Goal: Information Seeking & Learning: Compare options

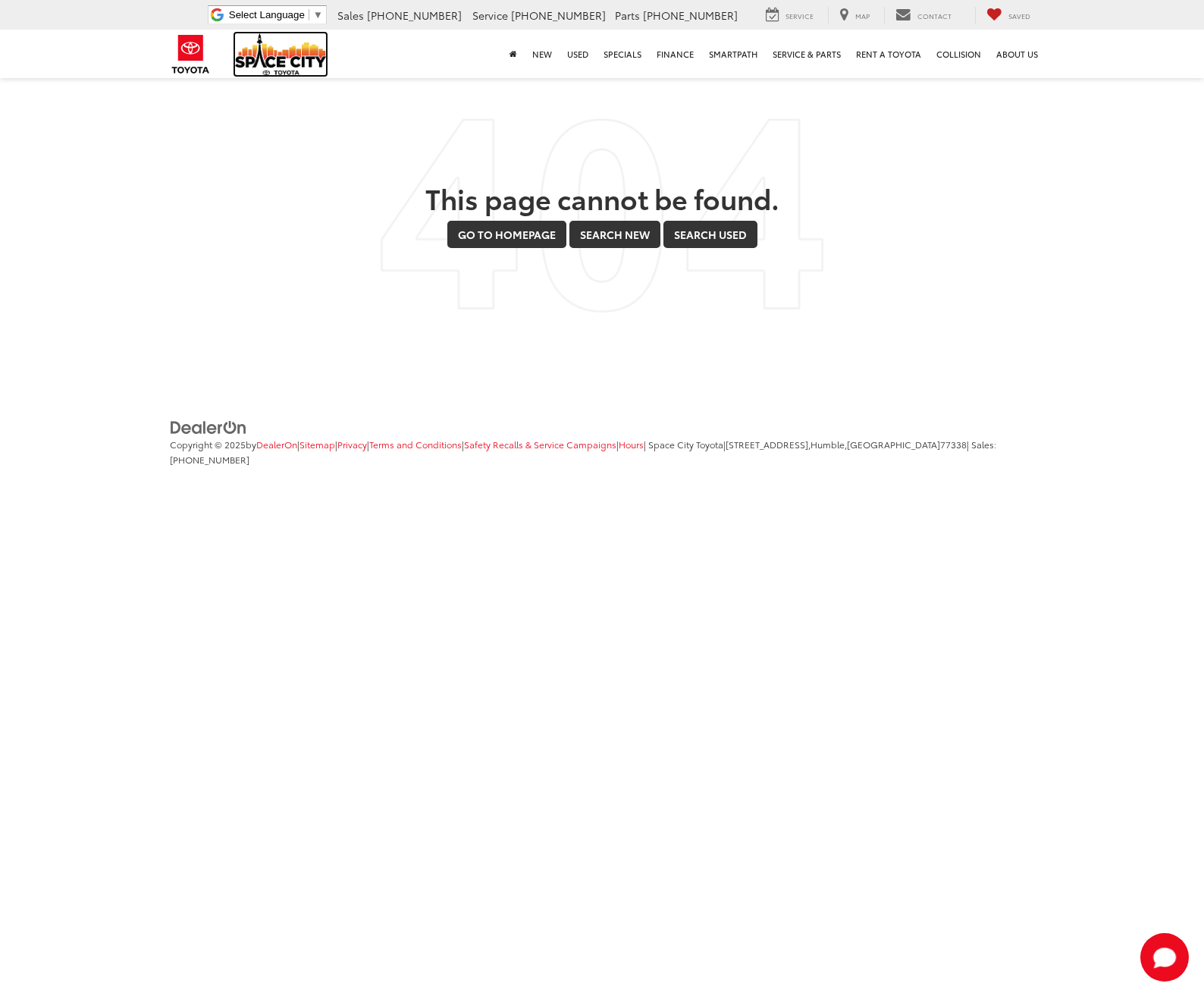
click at [266, 50] on img at bounding box center [281, 54] width 91 height 42
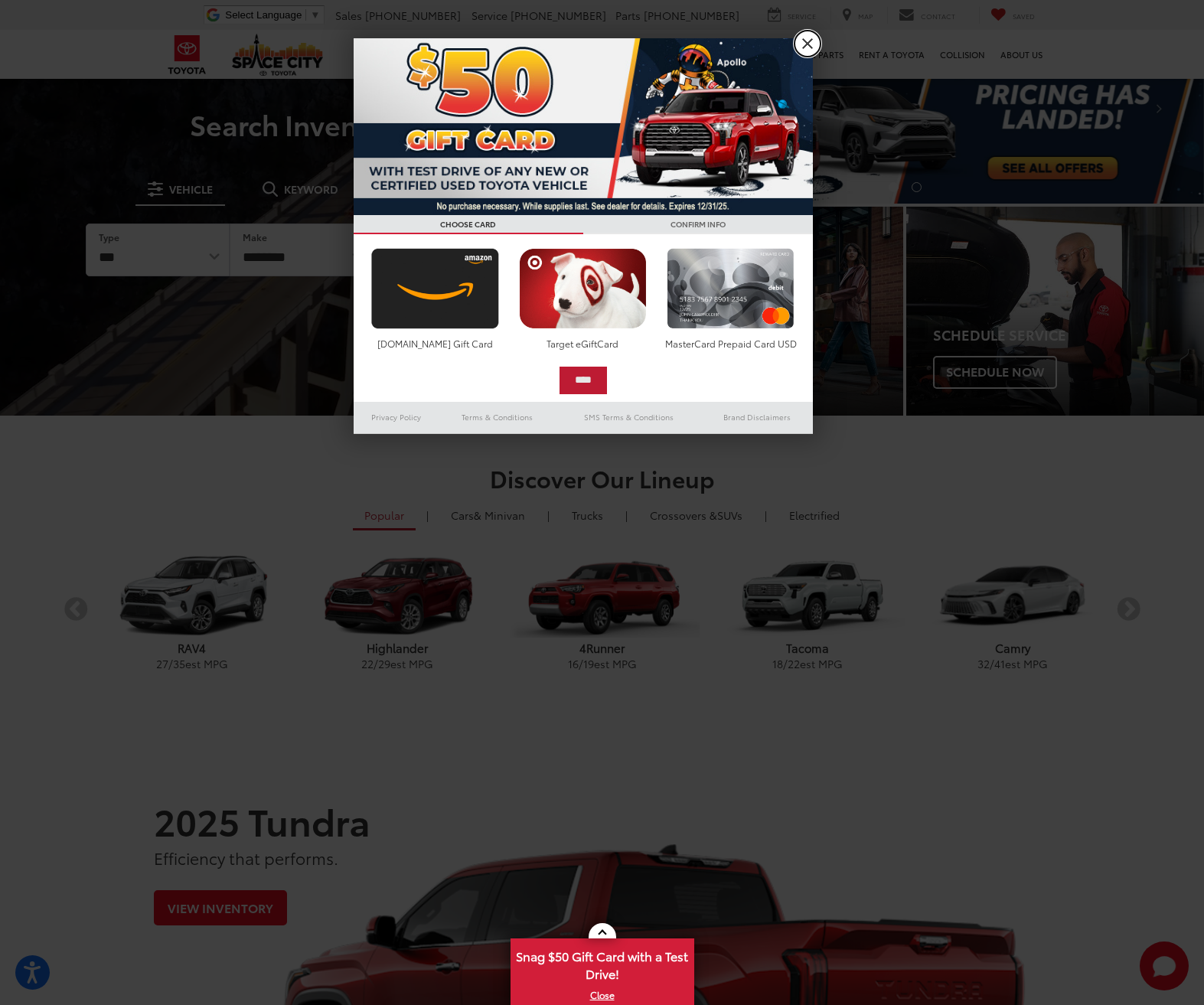
scroll to position [153, 0]
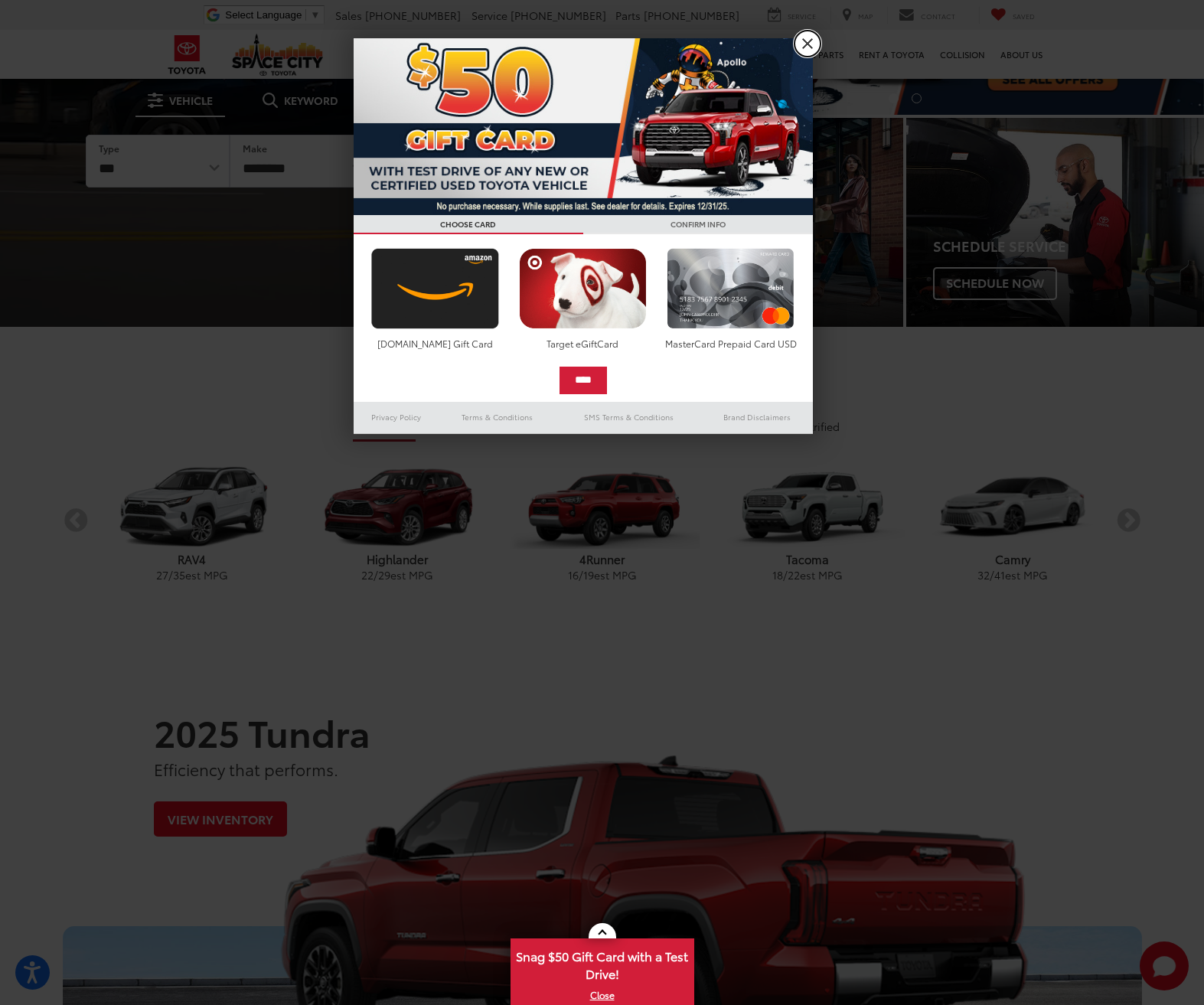
click at [802, 39] on link "X" at bounding box center [807, 44] width 26 height 26
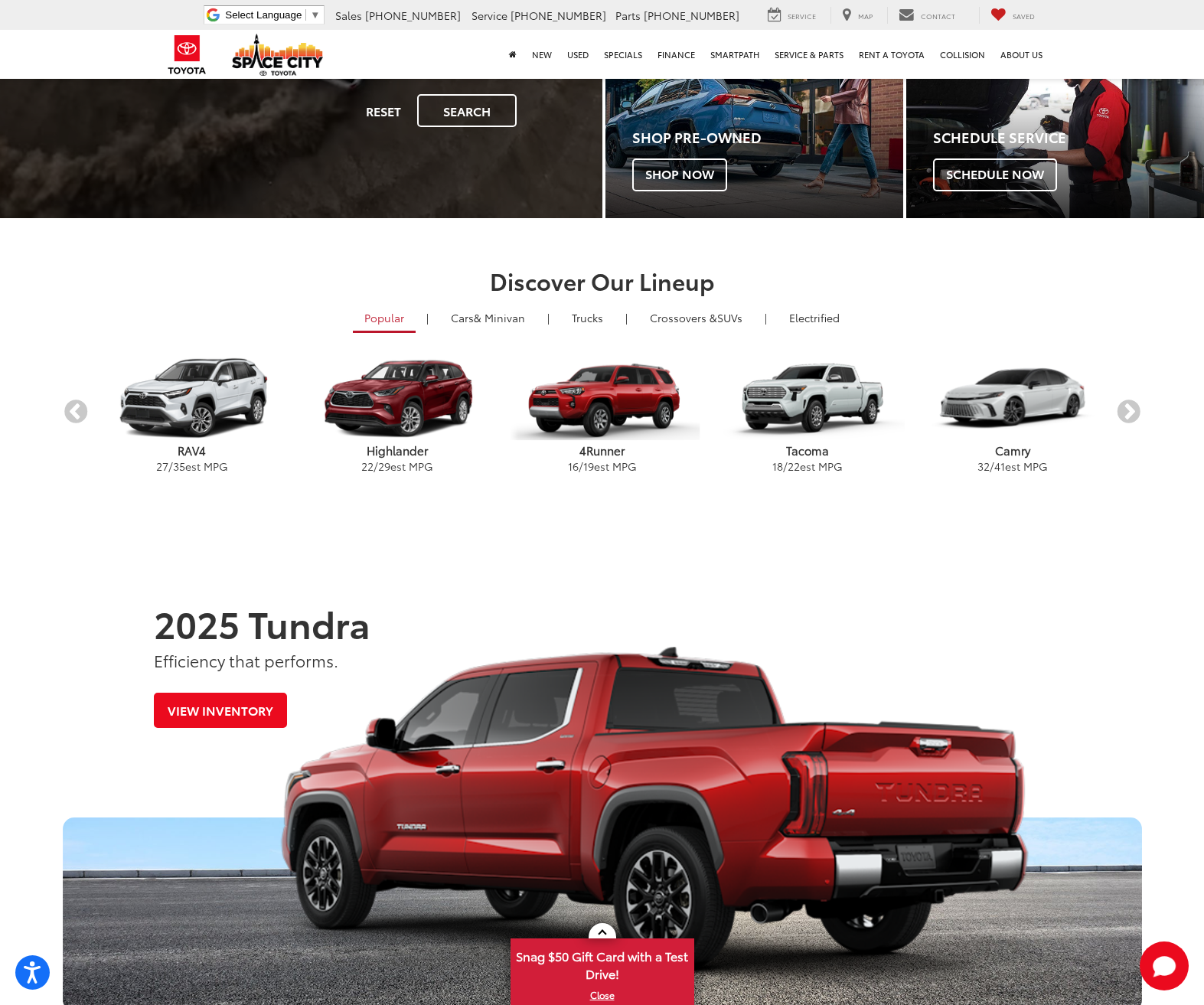
scroll to position [459, 0]
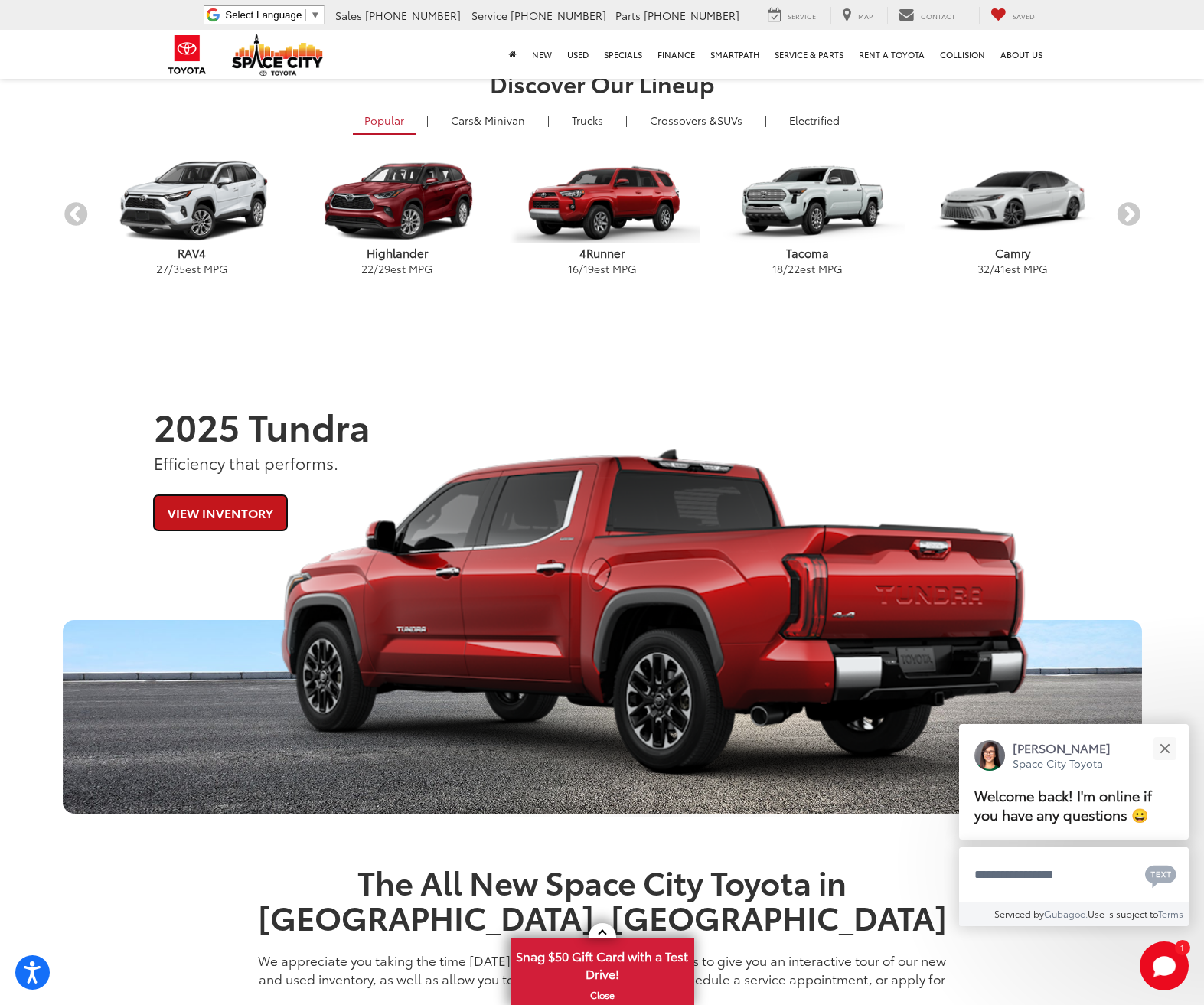
click at [253, 512] on link "View Inventory" at bounding box center [220, 512] width 133 height 34
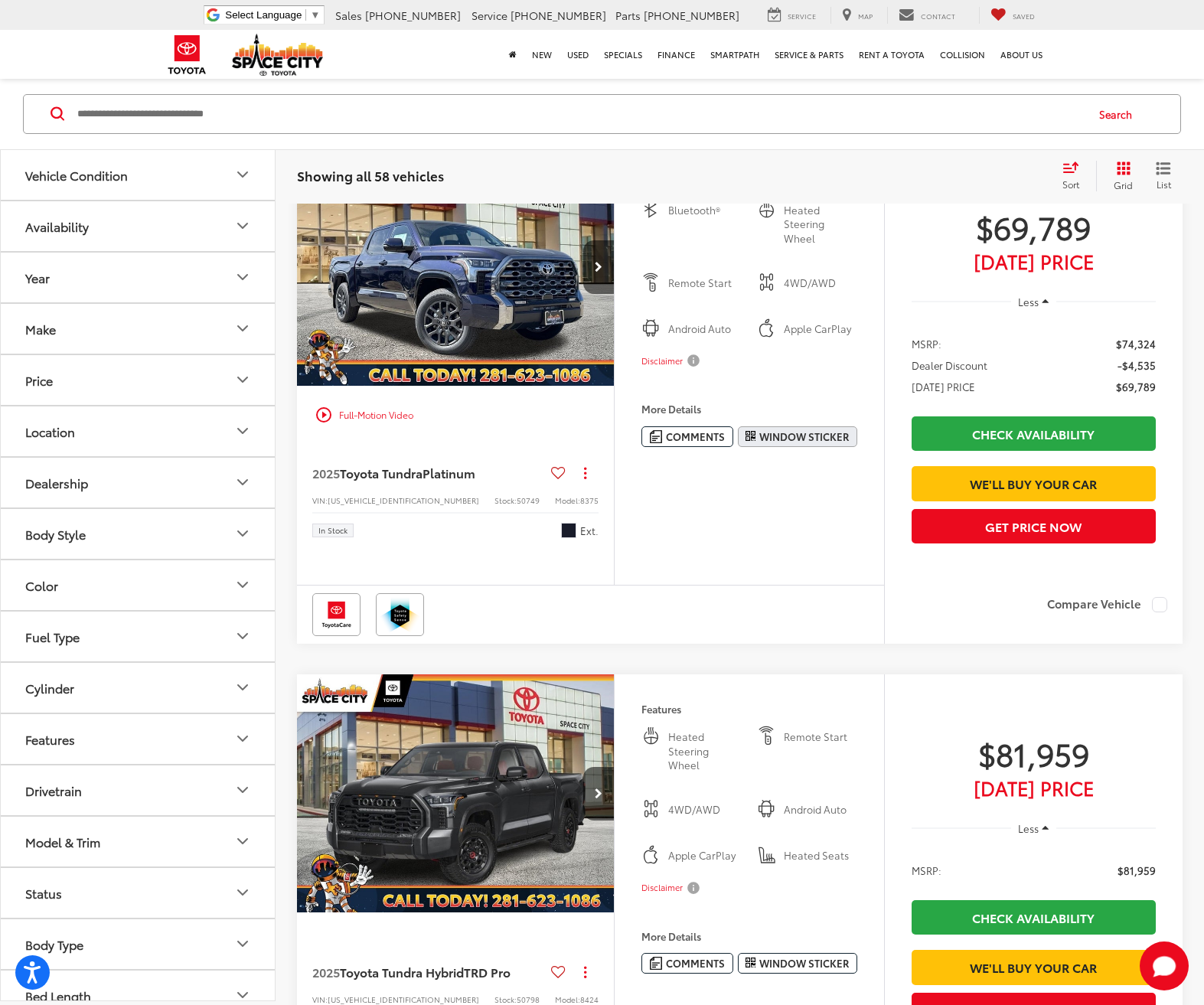
scroll to position [153, 0]
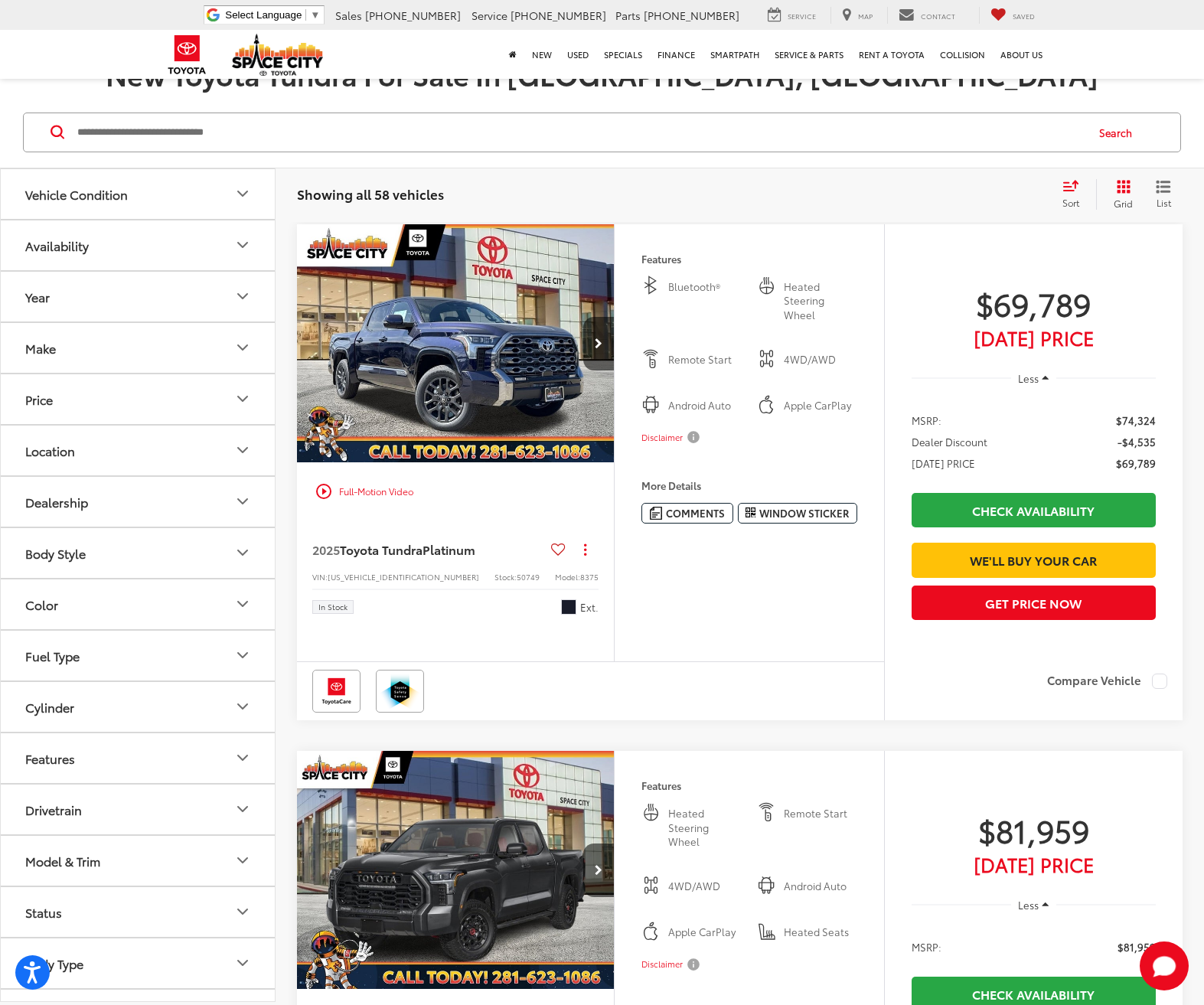
click at [1062, 192] on div "Sort" at bounding box center [1075, 194] width 41 height 30
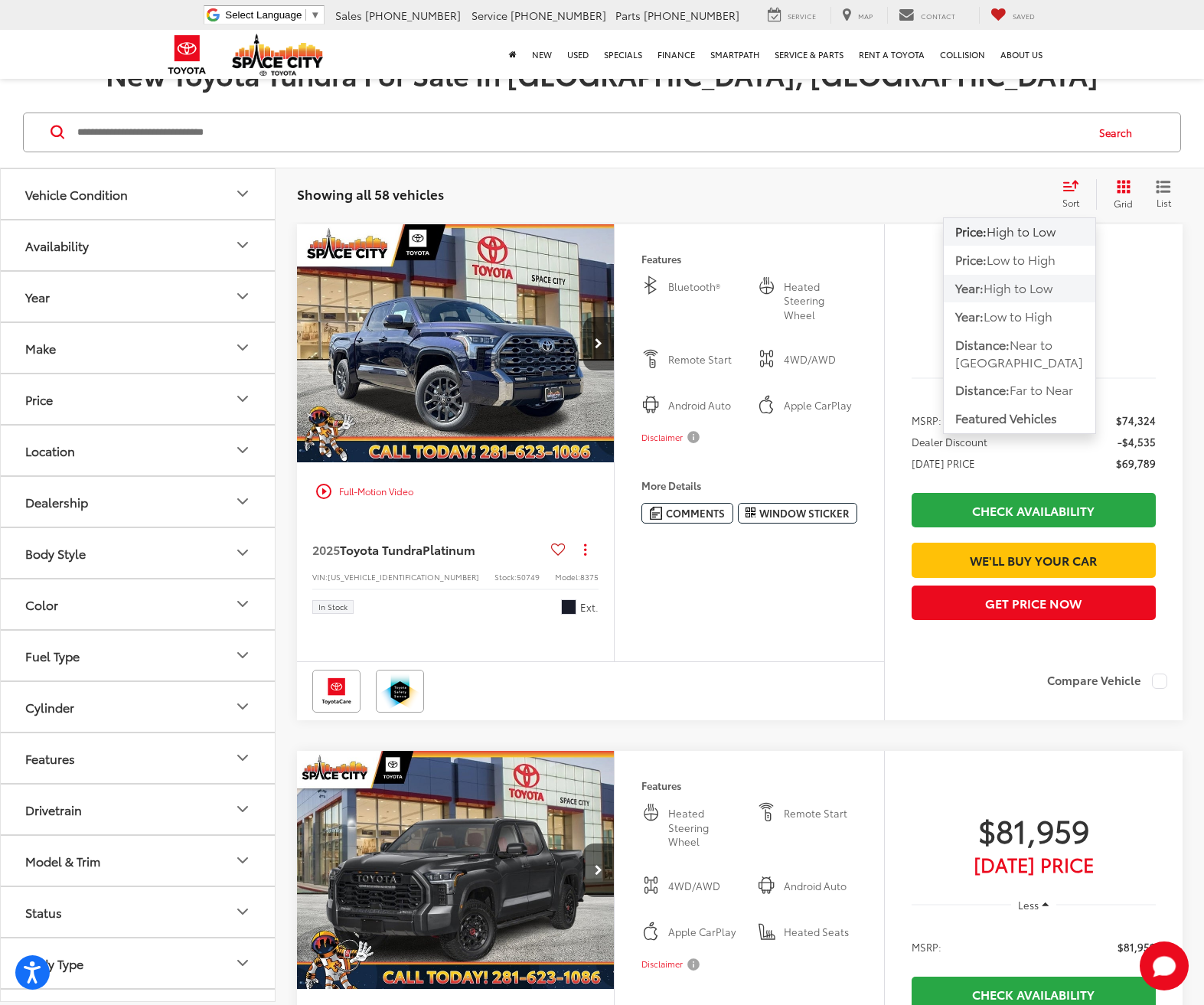
click at [1018, 286] on span "High to Low" at bounding box center [1018, 287] width 69 height 17
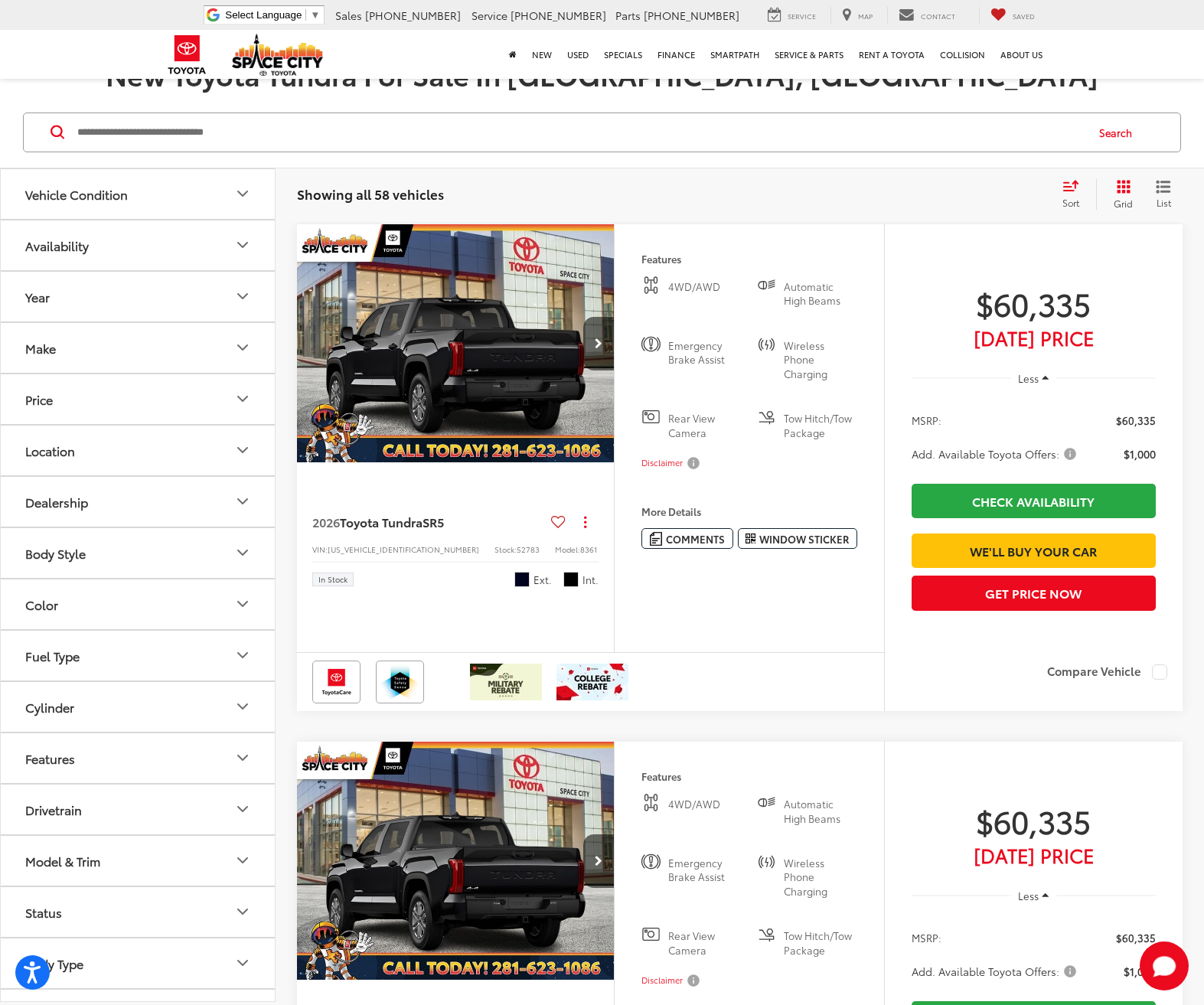
click at [1074, 197] on span "Sort" at bounding box center [1071, 203] width 17 height 13
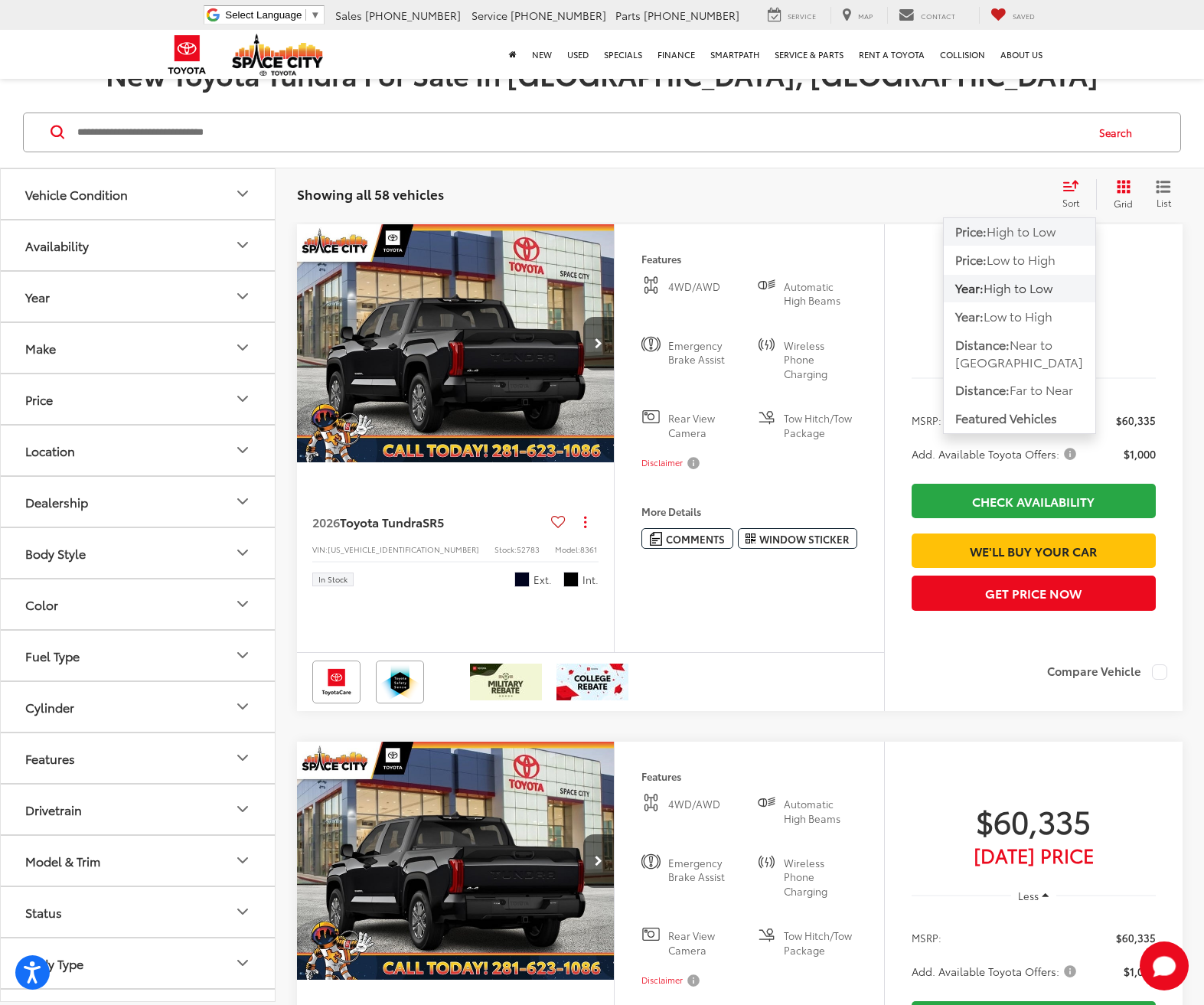
click at [1033, 236] on span "High to Low" at bounding box center [1021, 230] width 69 height 17
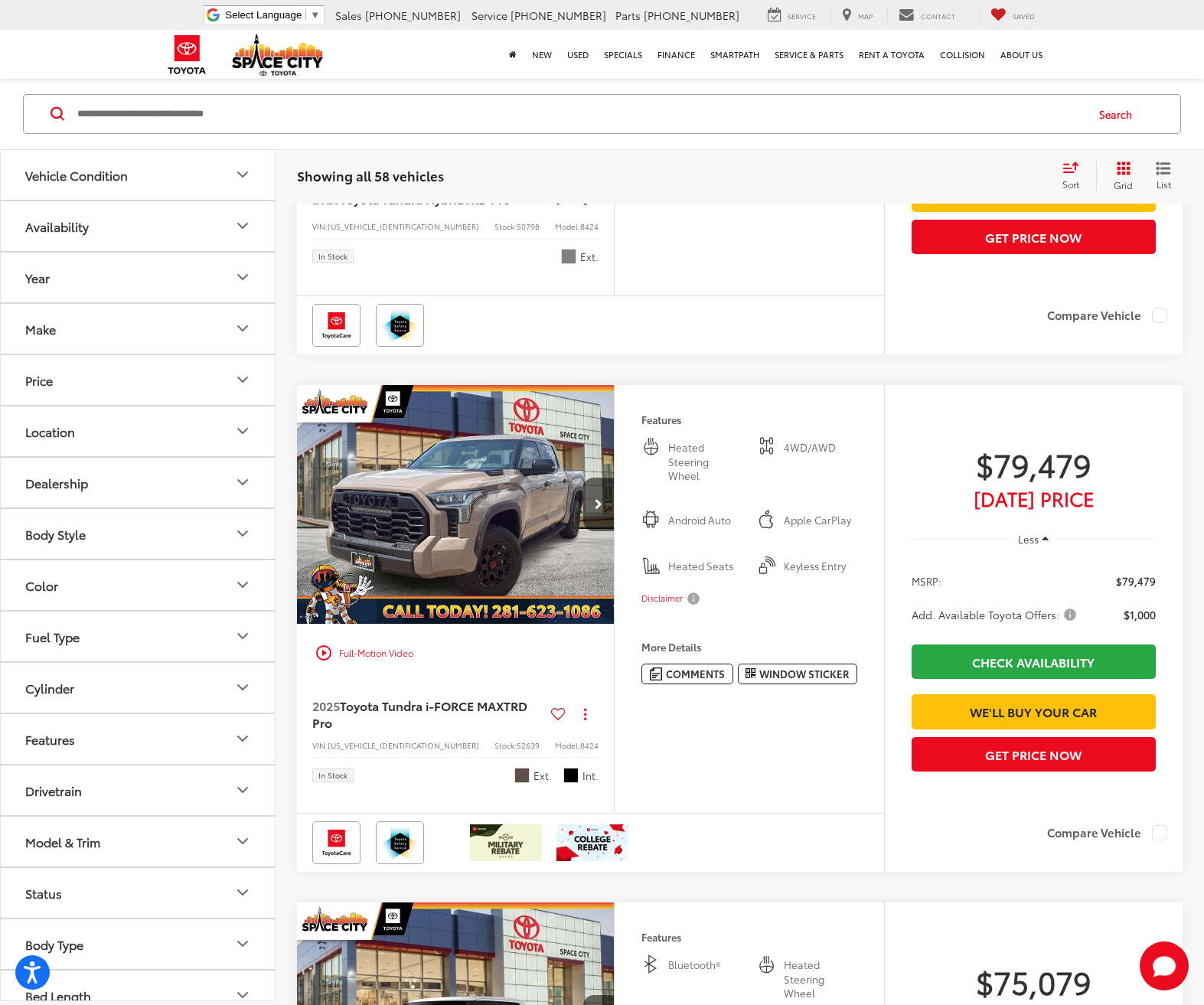
scroll to position [995, 0]
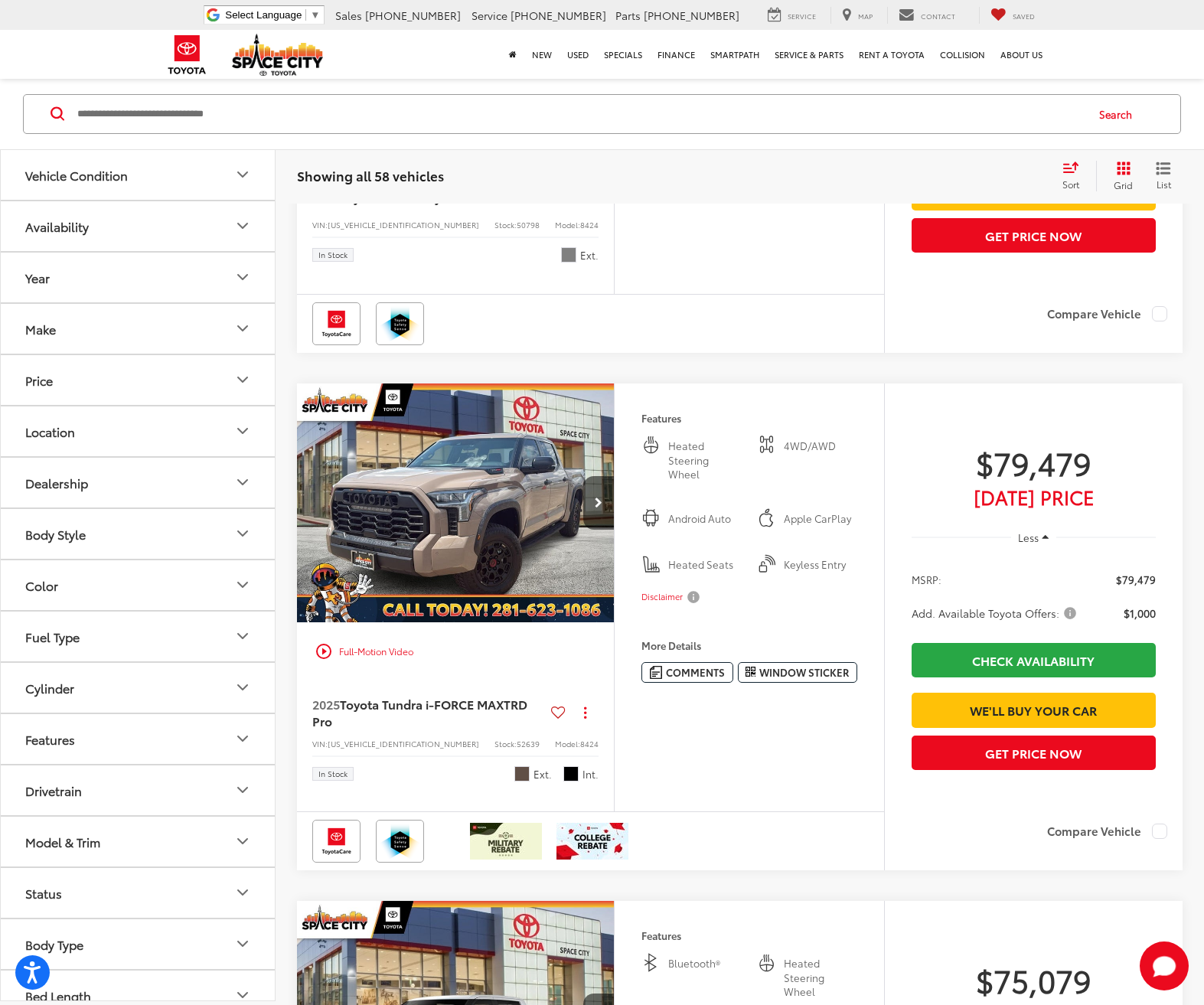
click at [483, 583] on img "2025 Toyota Tundra i-FORCE MAX TRD Pro 0" at bounding box center [456, 503] width 319 height 240
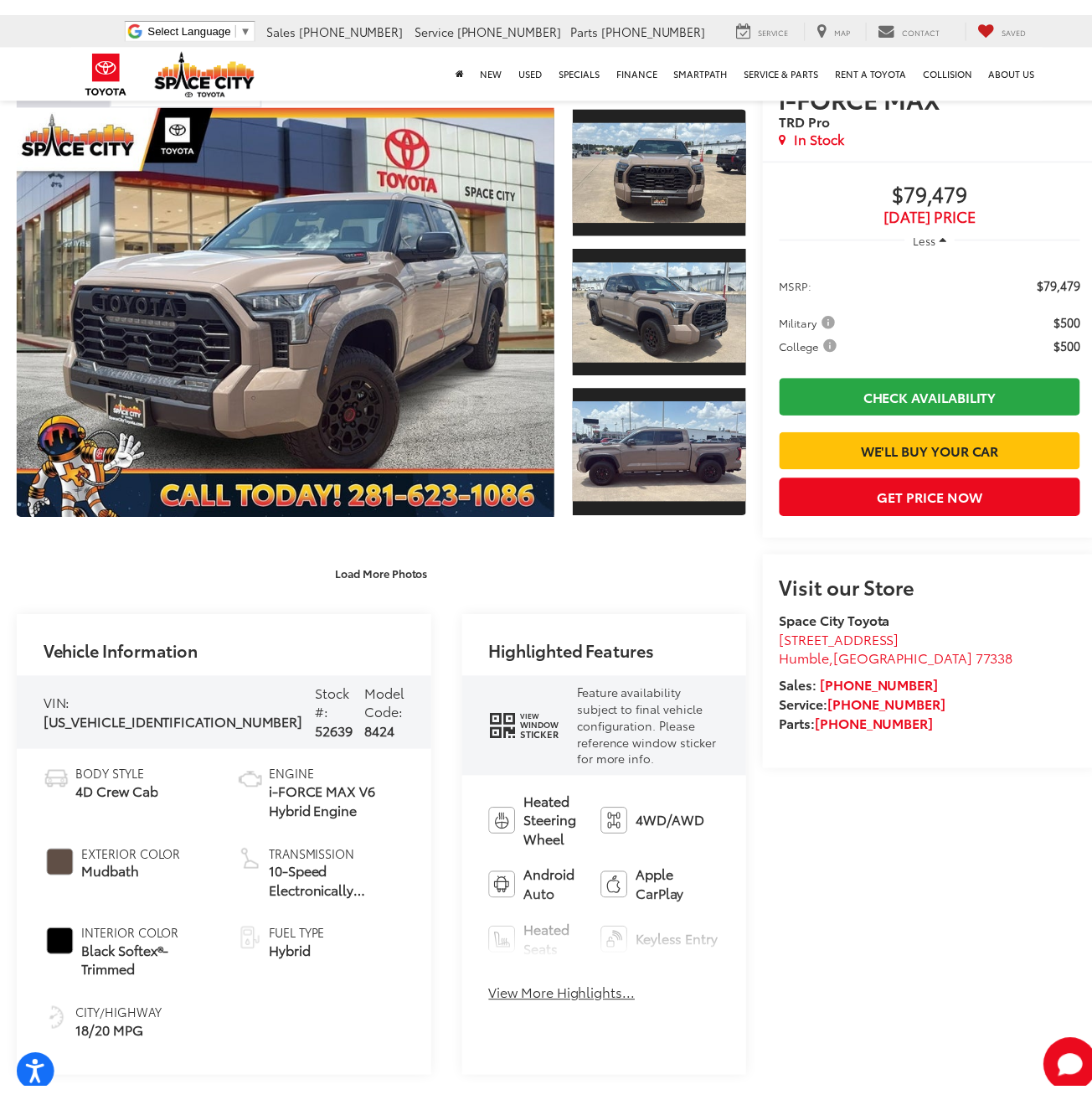
scroll to position [227, 0]
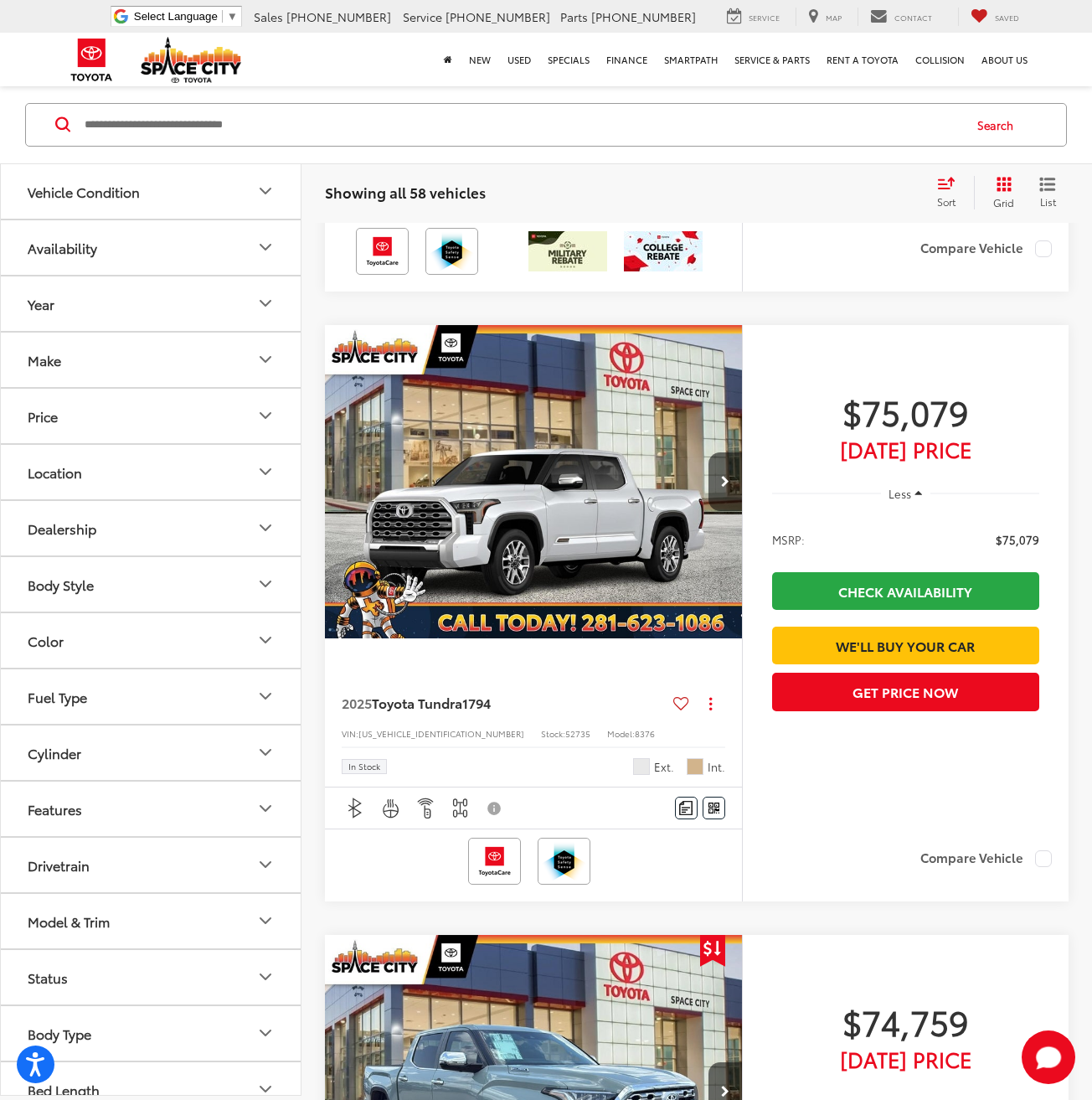
scroll to position [2009, 0]
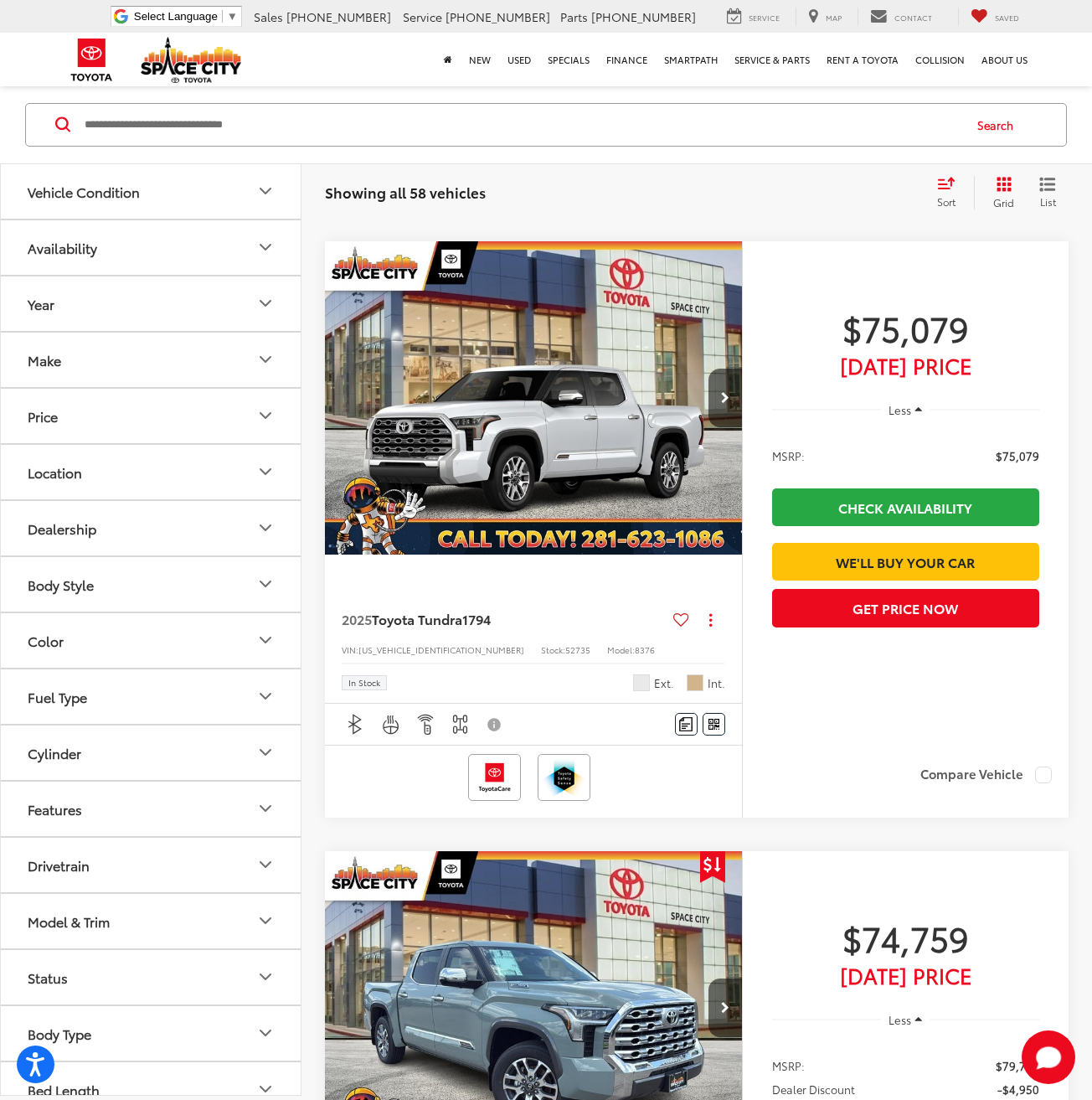
click at [572, 443] on img "2025 Toyota Tundra 1794 0" at bounding box center [534, 398] width 420 height 315
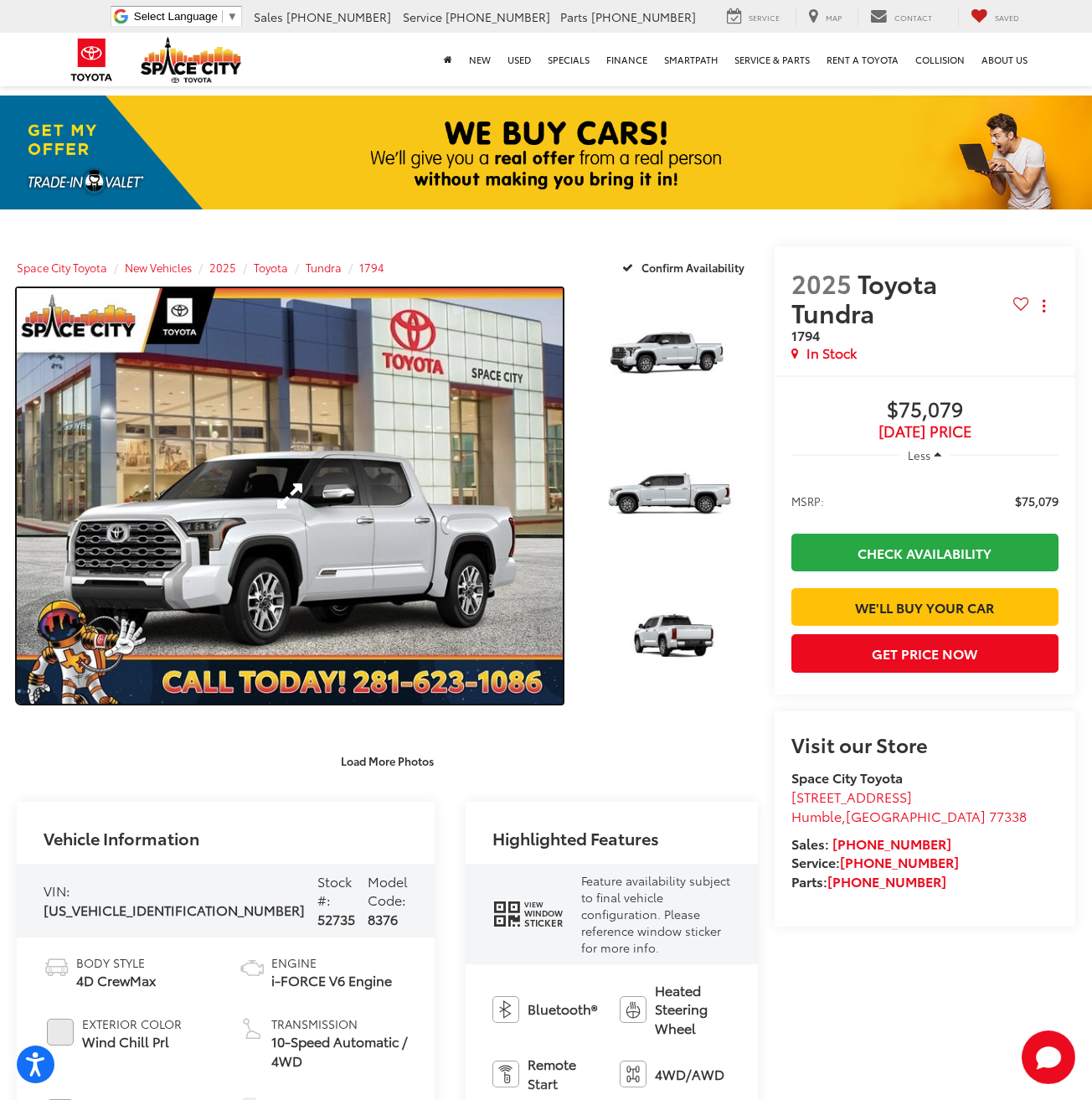
click at [406, 496] on link "Expand Photo 0" at bounding box center [290, 496] width 546 height 415
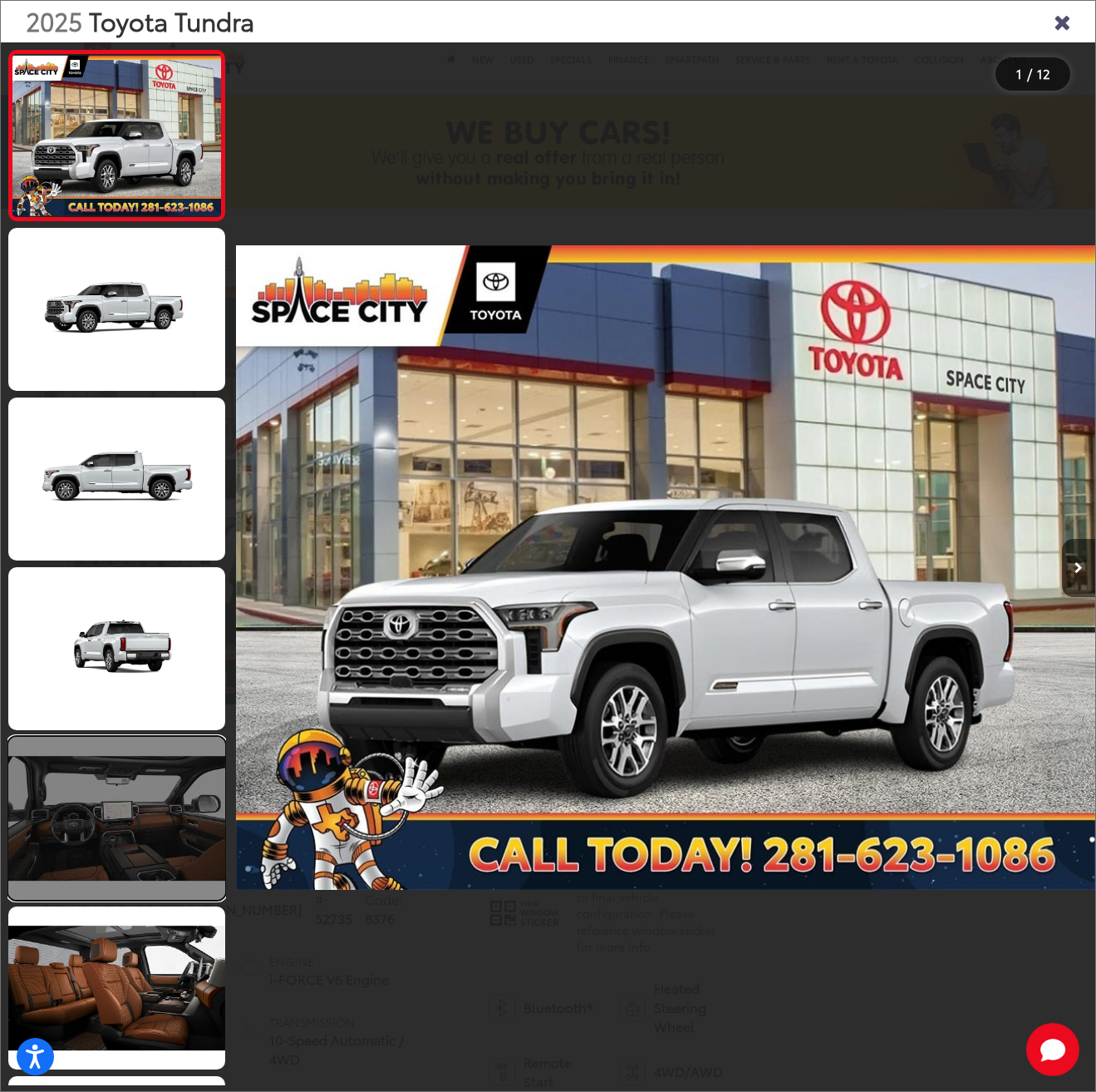
click at [136, 825] on link at bounding box center [116, 818] width 217 height 163
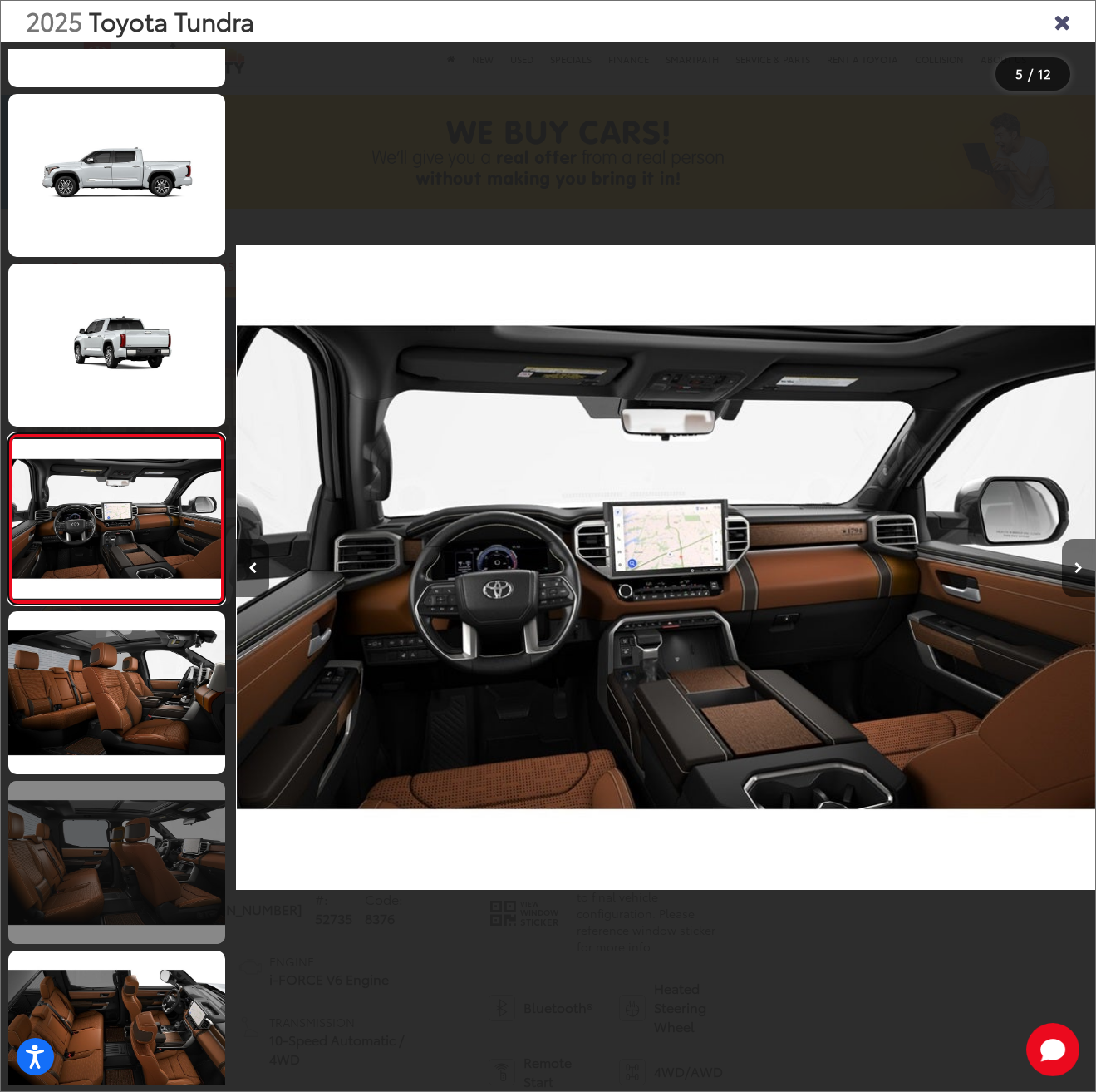
scroll to position [378, 0]
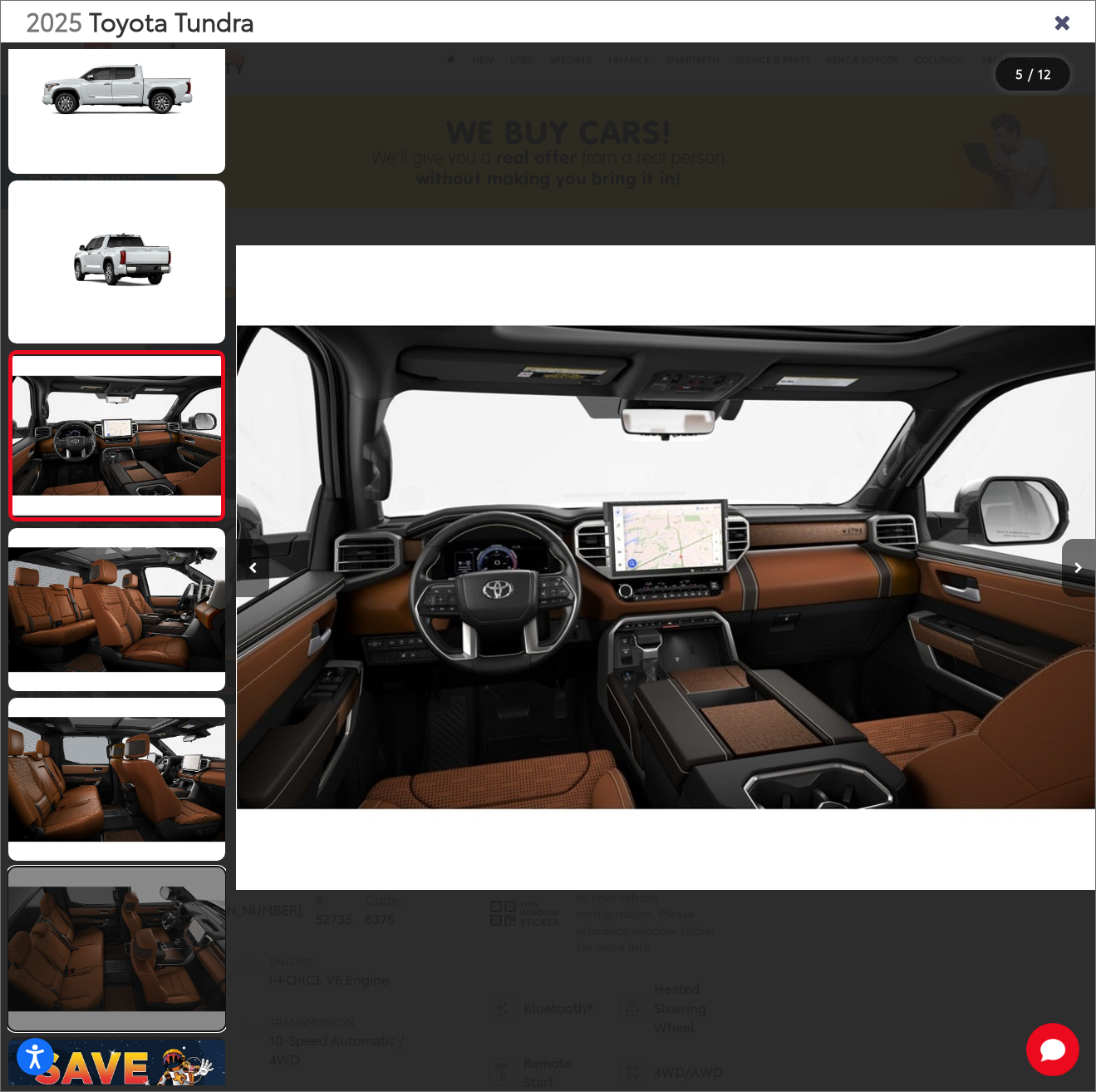
click at [113, 950] on link at bounding box center [116, 948] width 217 height 163
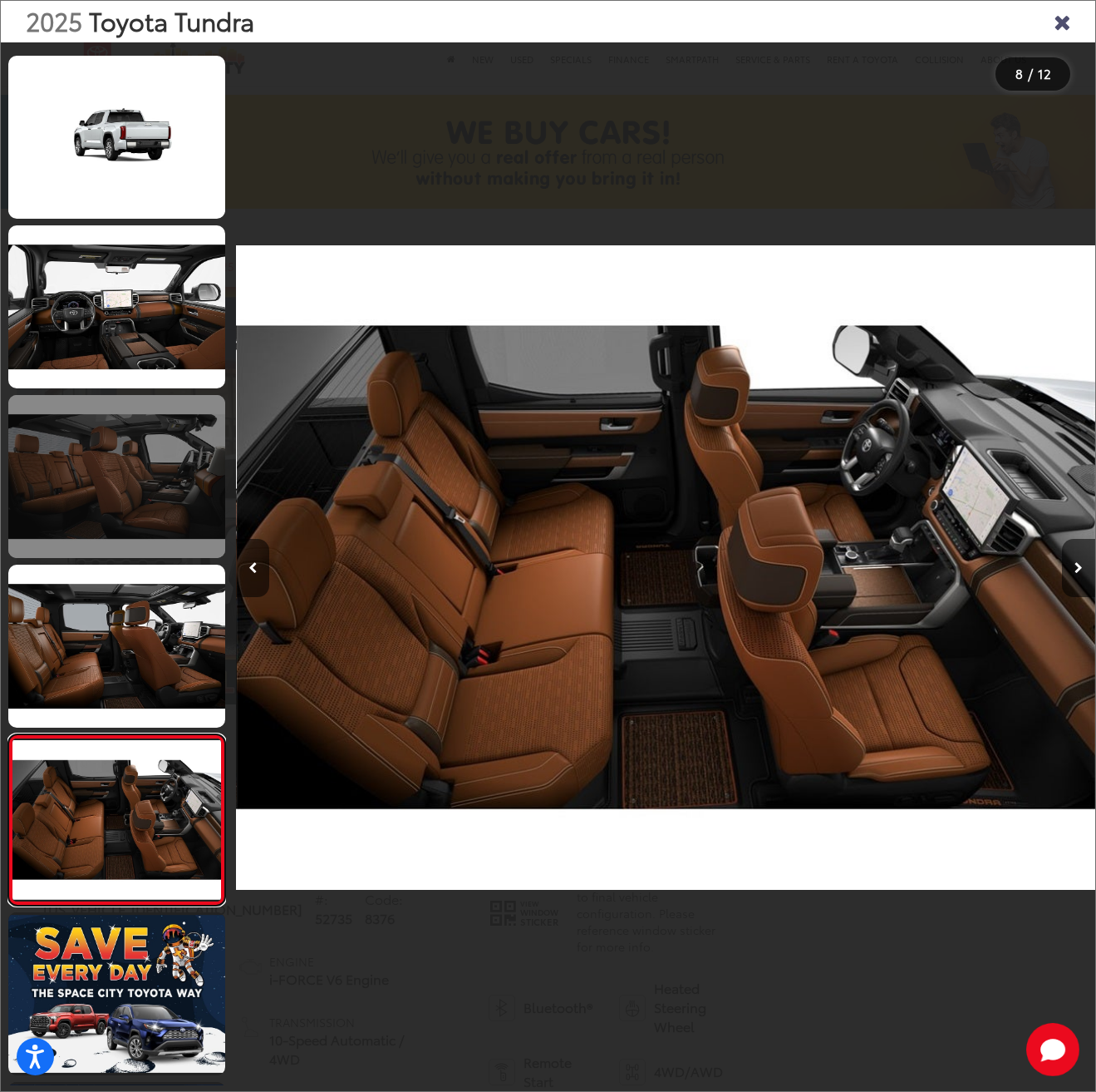
scroll to position [420, 0]
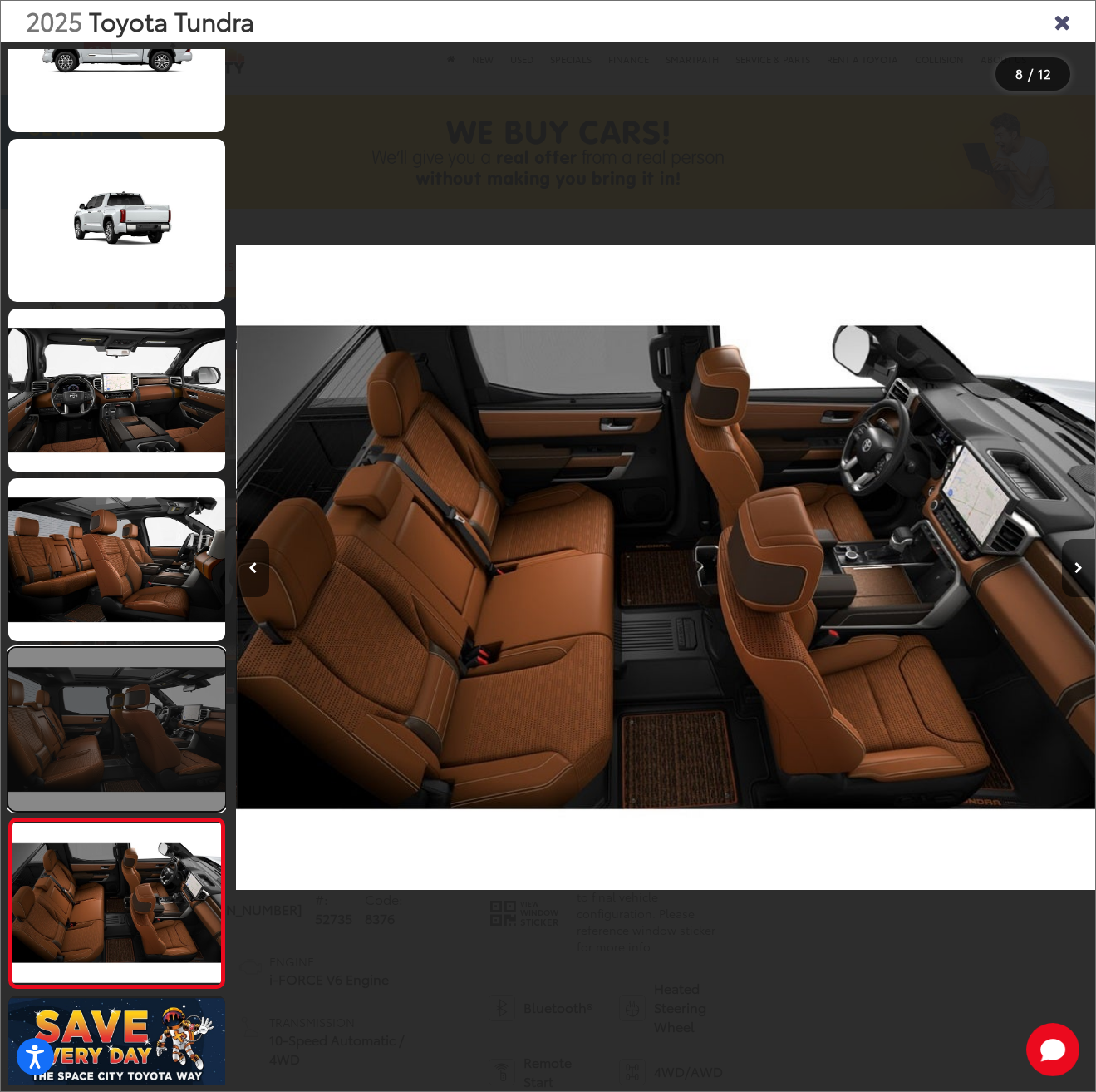
click at [117, 751] on link at bounding box center [116, 729] width 217 height 163
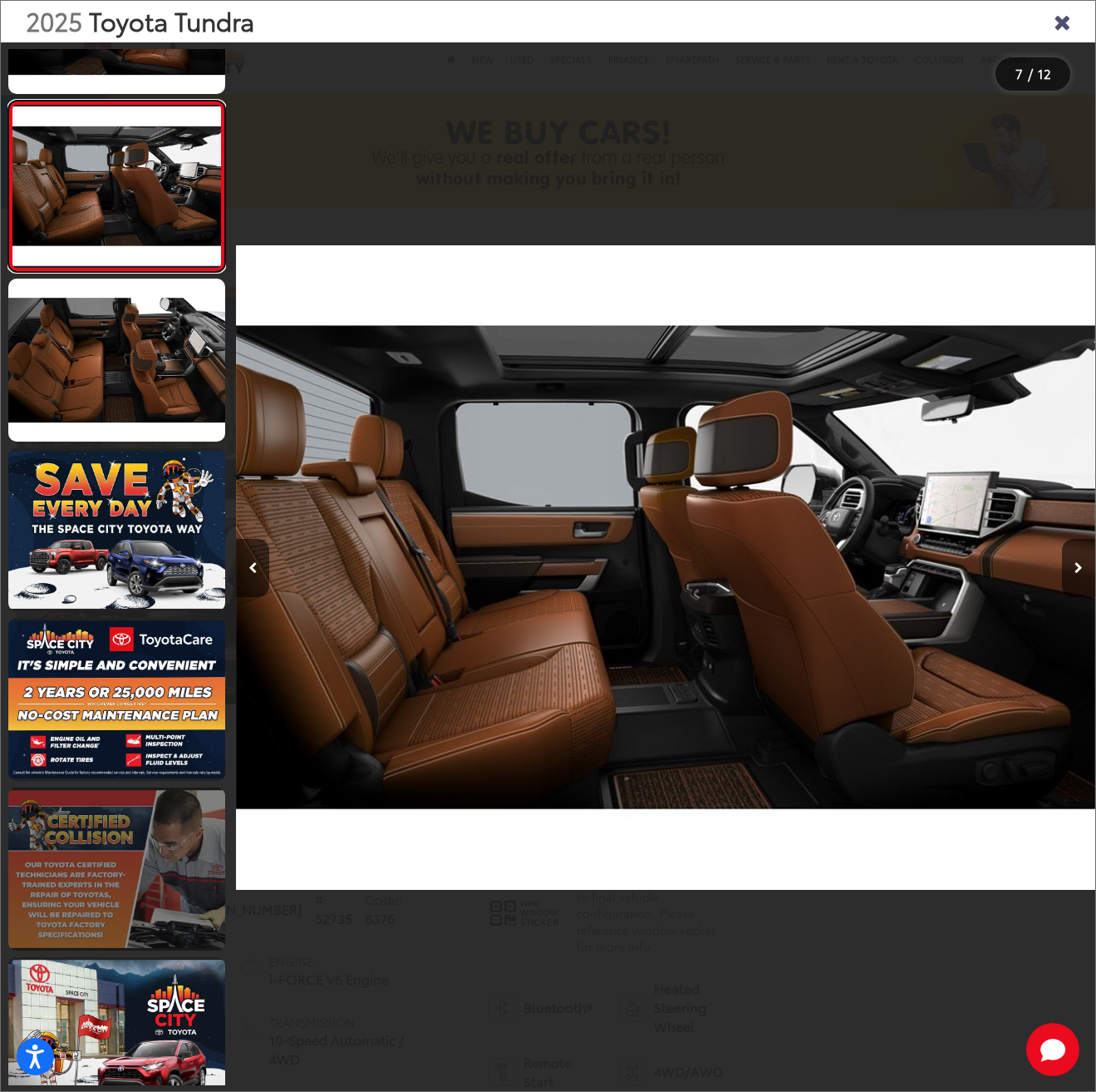
scroll to position [1002, 0]
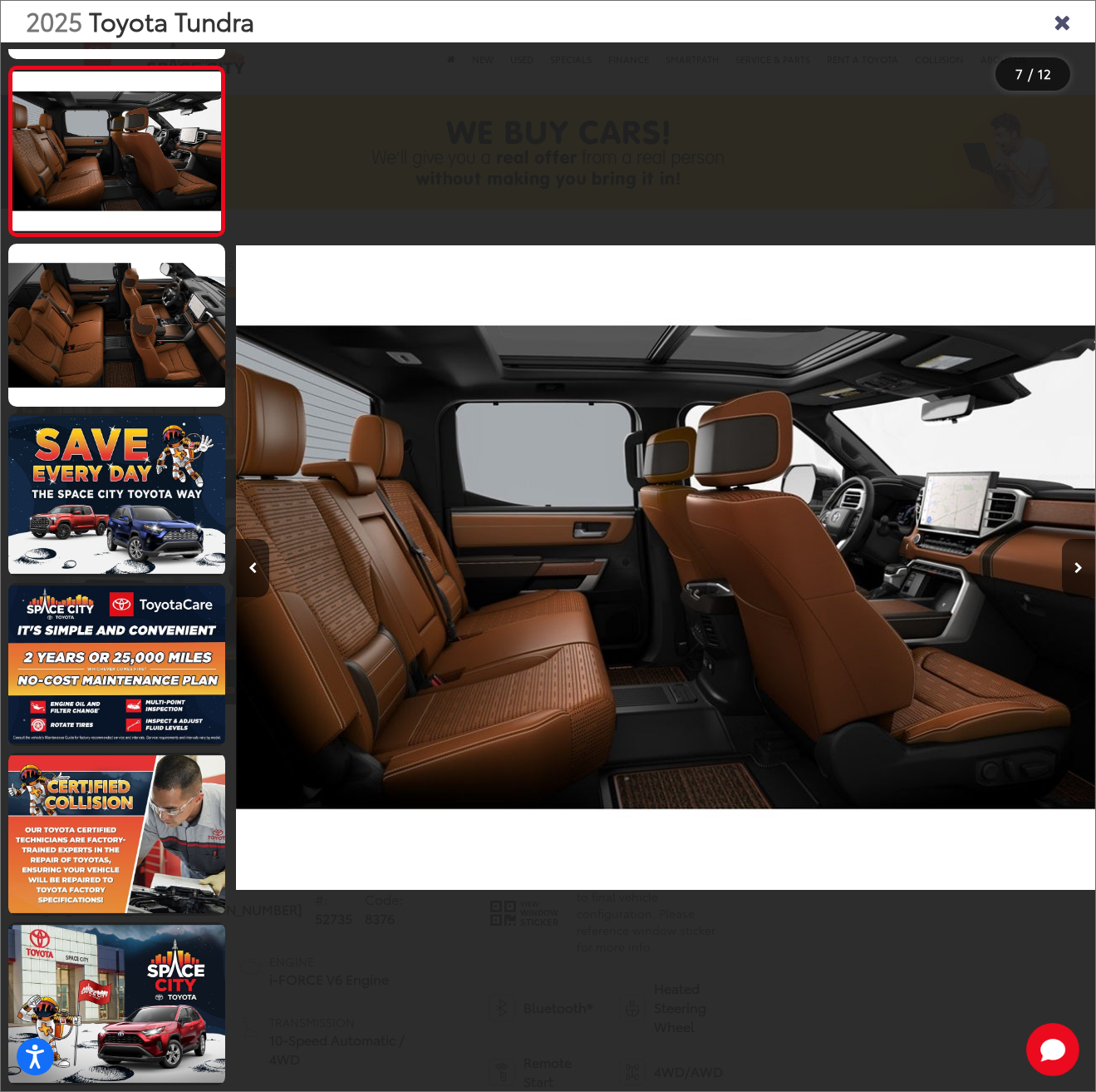
click at [536, 877] on img "2025 Toyota Tundra 1794 6" at bounding box center [666, 568] width 860 height 983
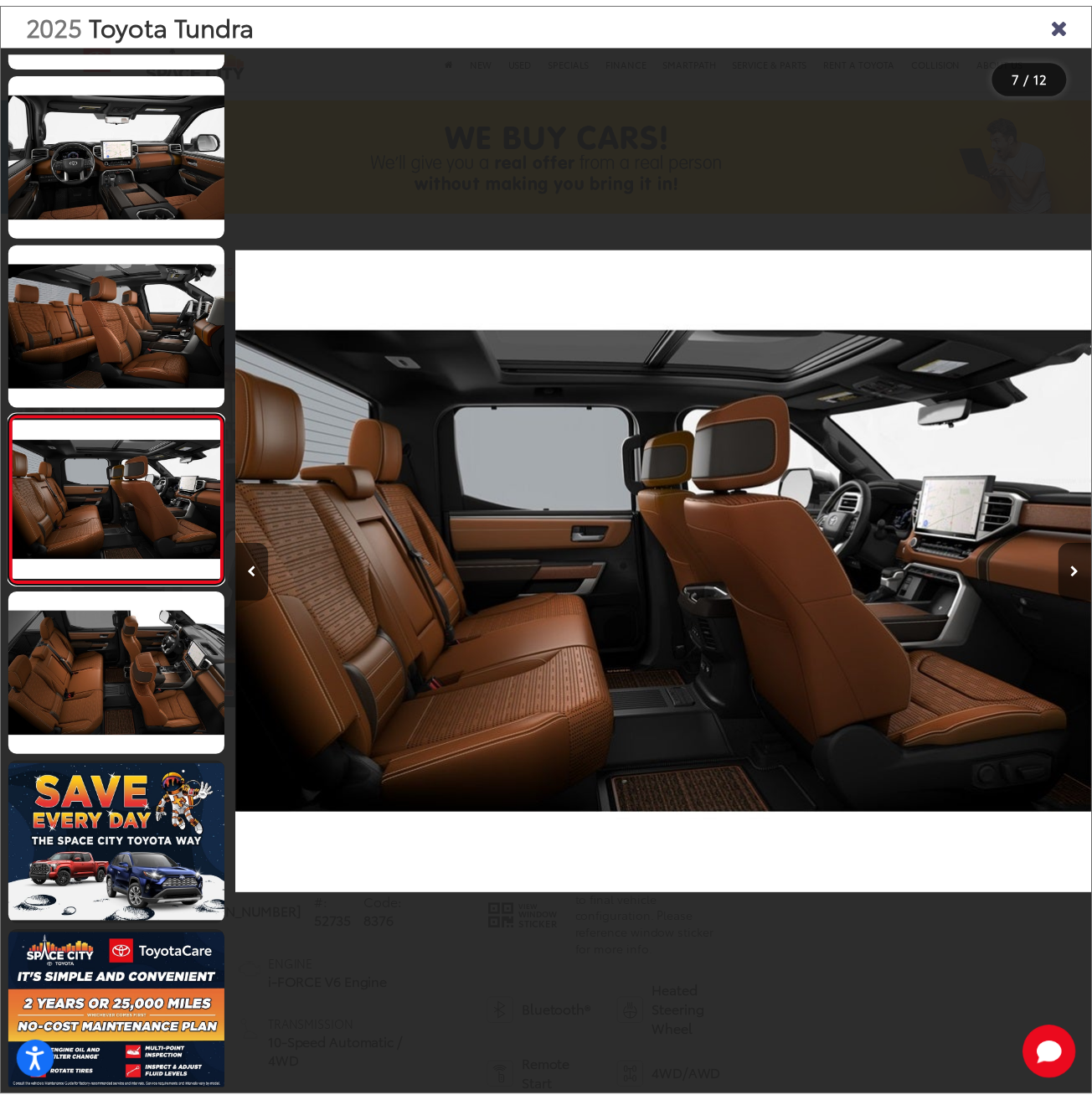
scroll to position [639, 0]
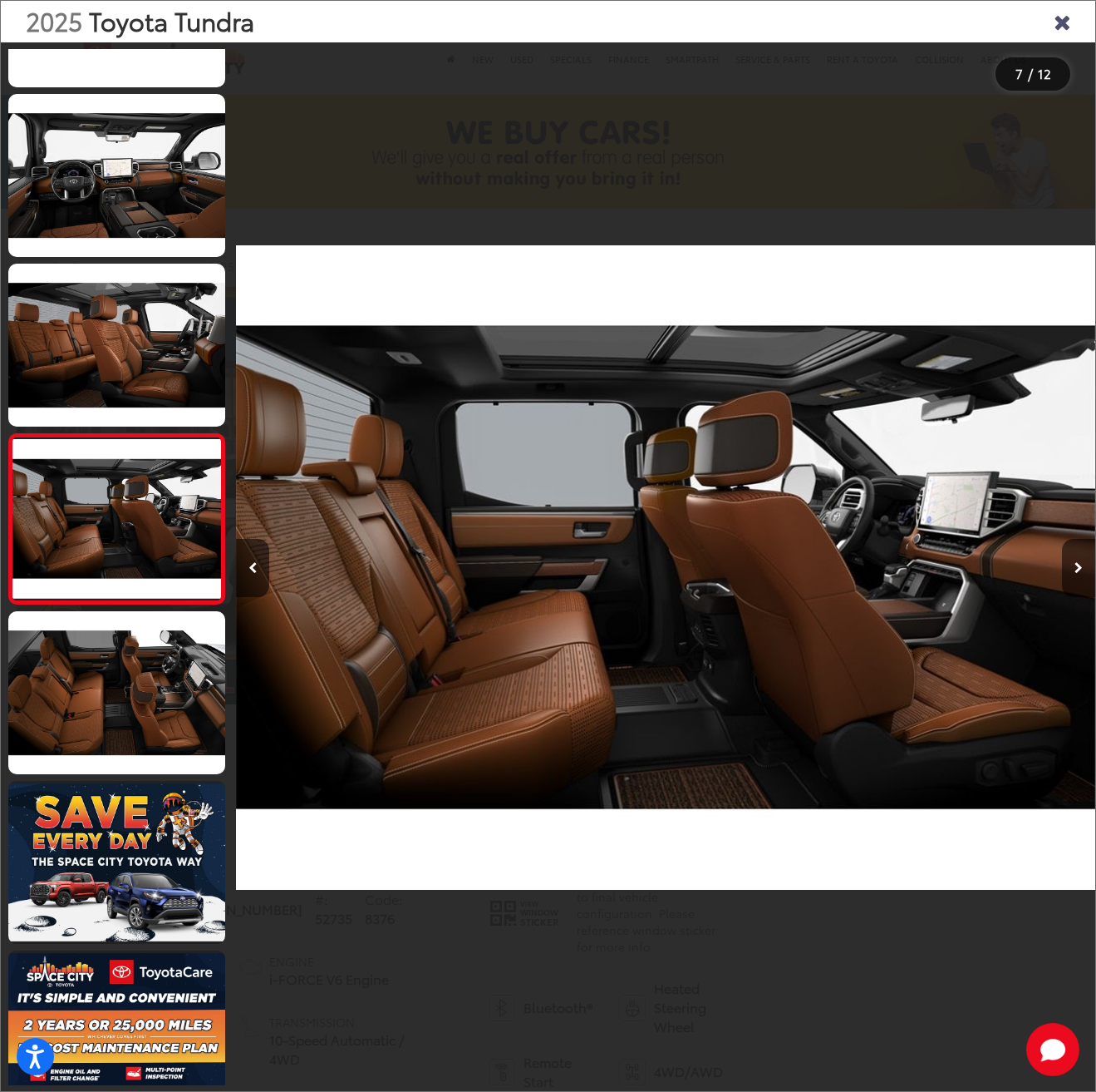
click at [567, 976] on img "2025 Toyota Tundra 1794 6" at bounding box center [666, 568] width 860 height 983
click at [1059, 21] on icon "Close gallery" at bounding box center [1062, 21] width 17 height 21
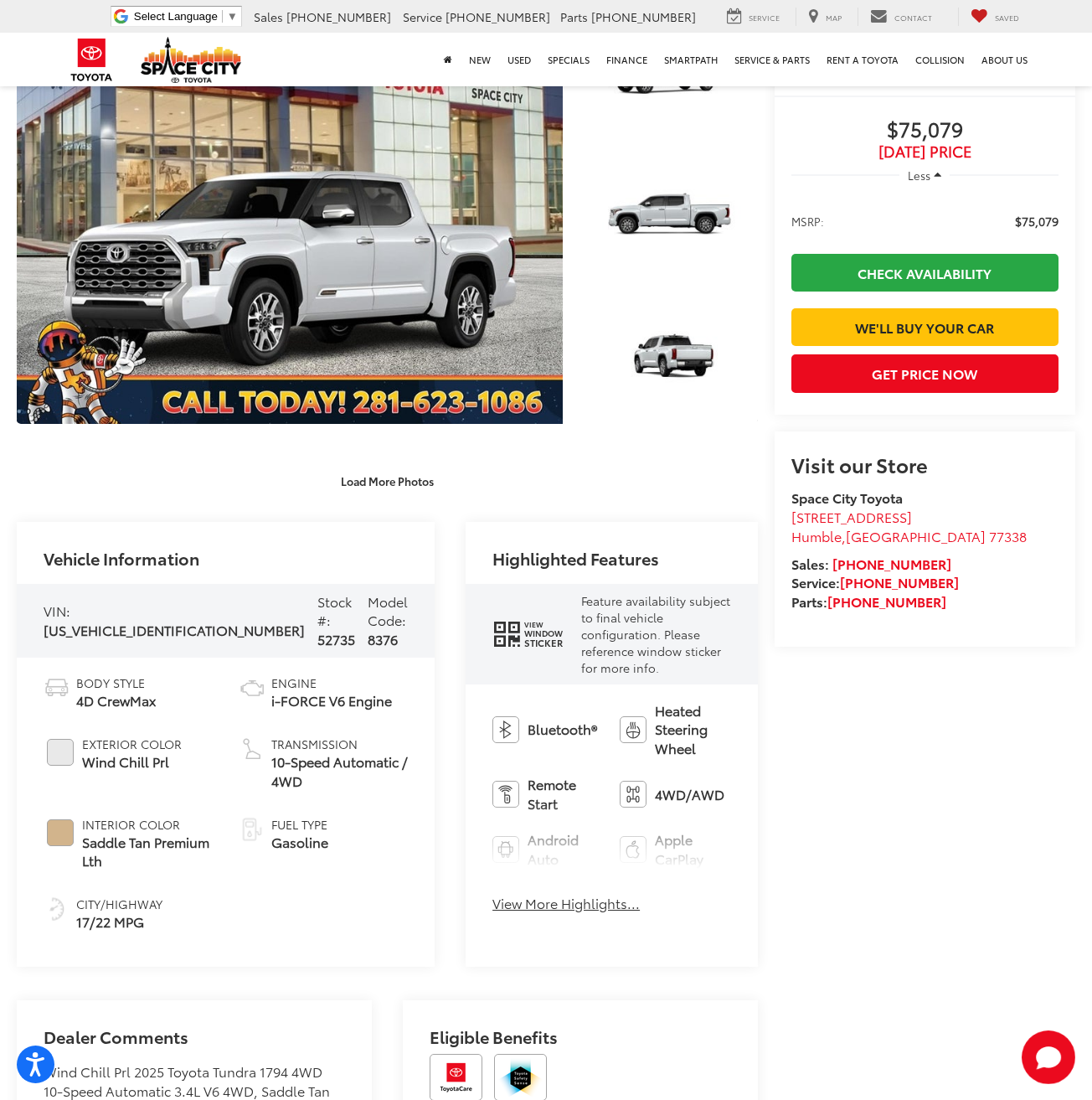
scroll to position [252, 0]
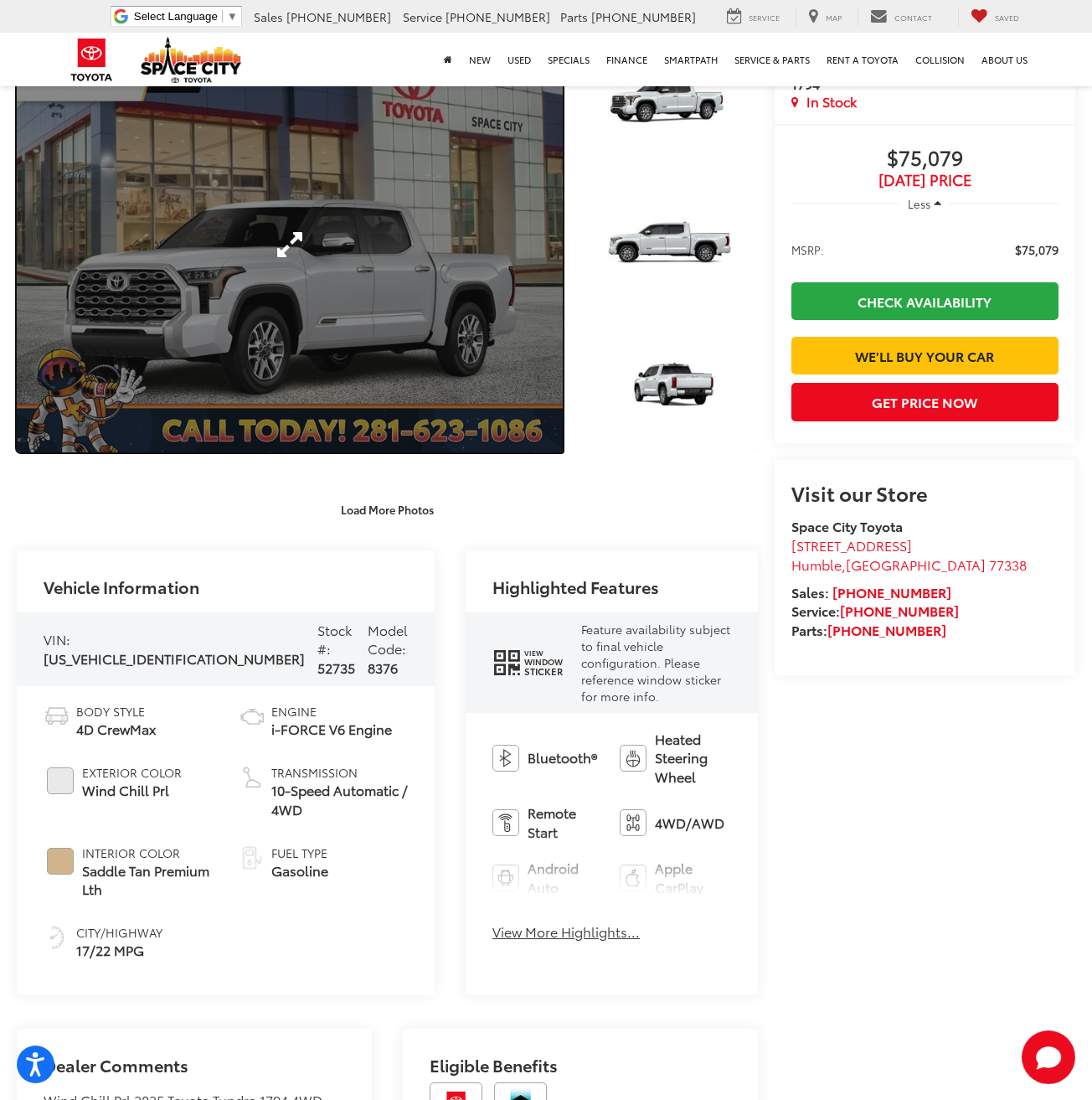
click at [417, 302] on link "Expand Photo 0" at bounding box center [290, 244] width 546 height 415
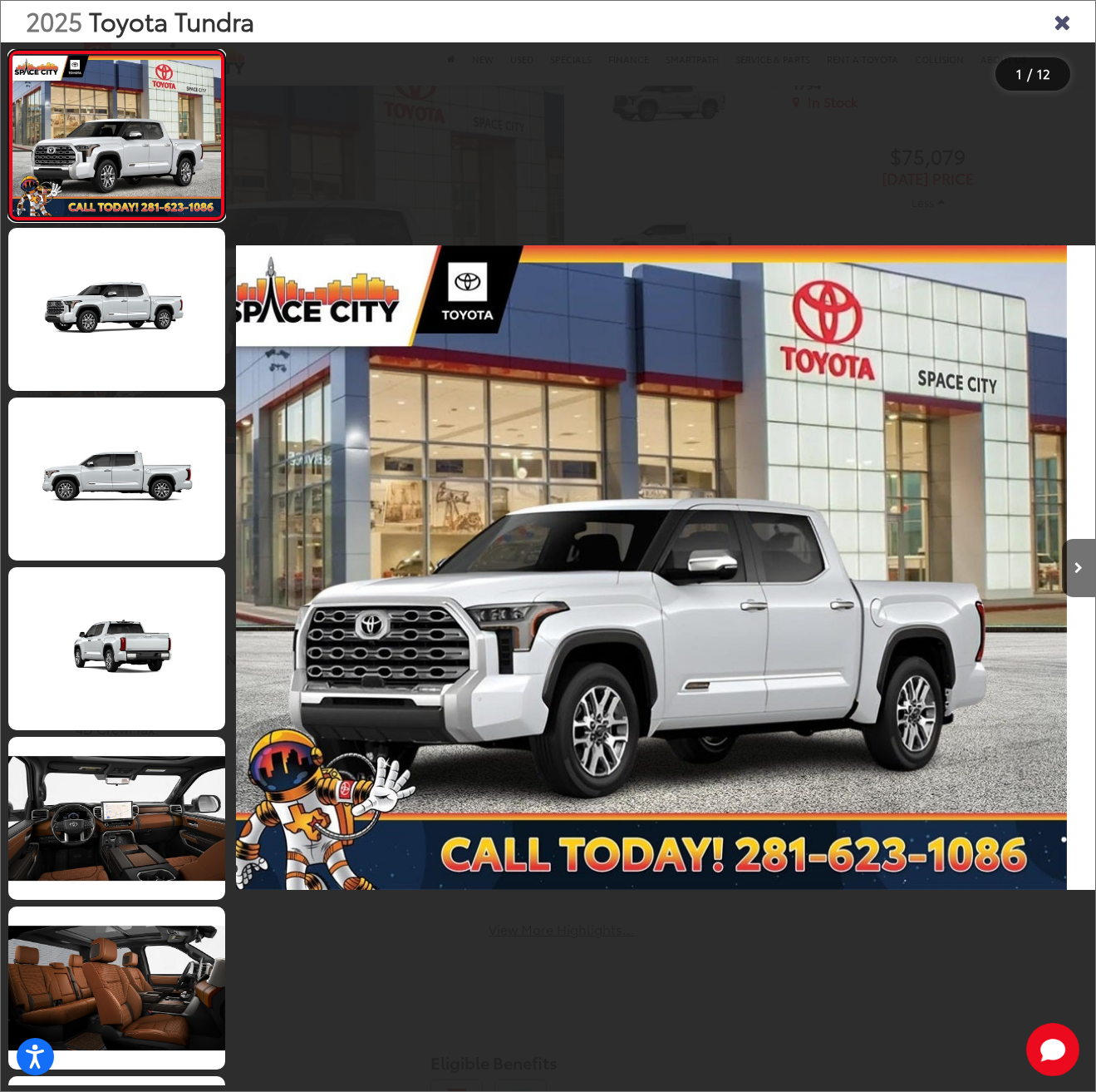
scroll to position [0, 0]
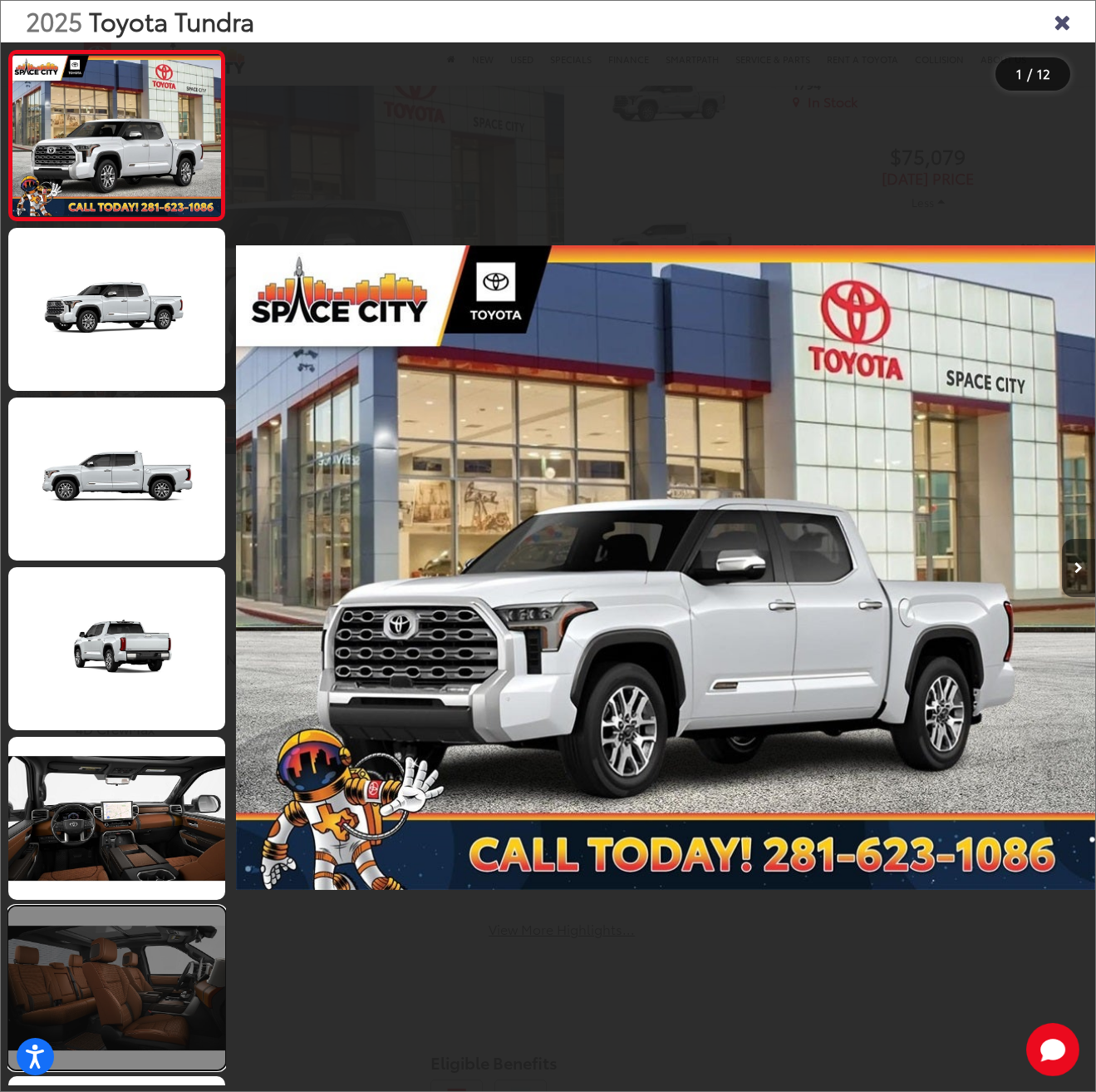
click at [69, 975] on link at bounding box center [116, 988] width 217 height 163
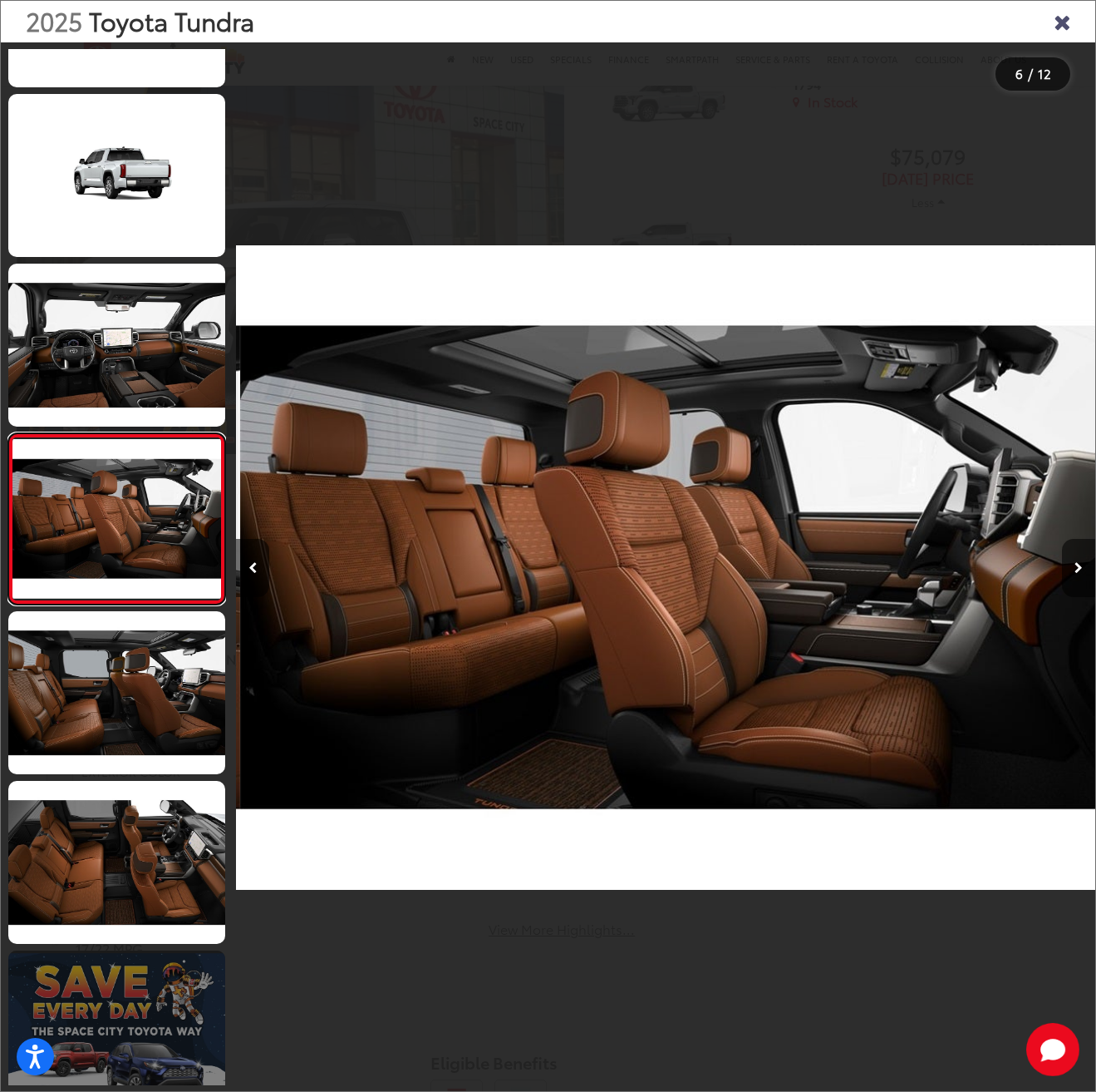
scroll to position [0, 4295]
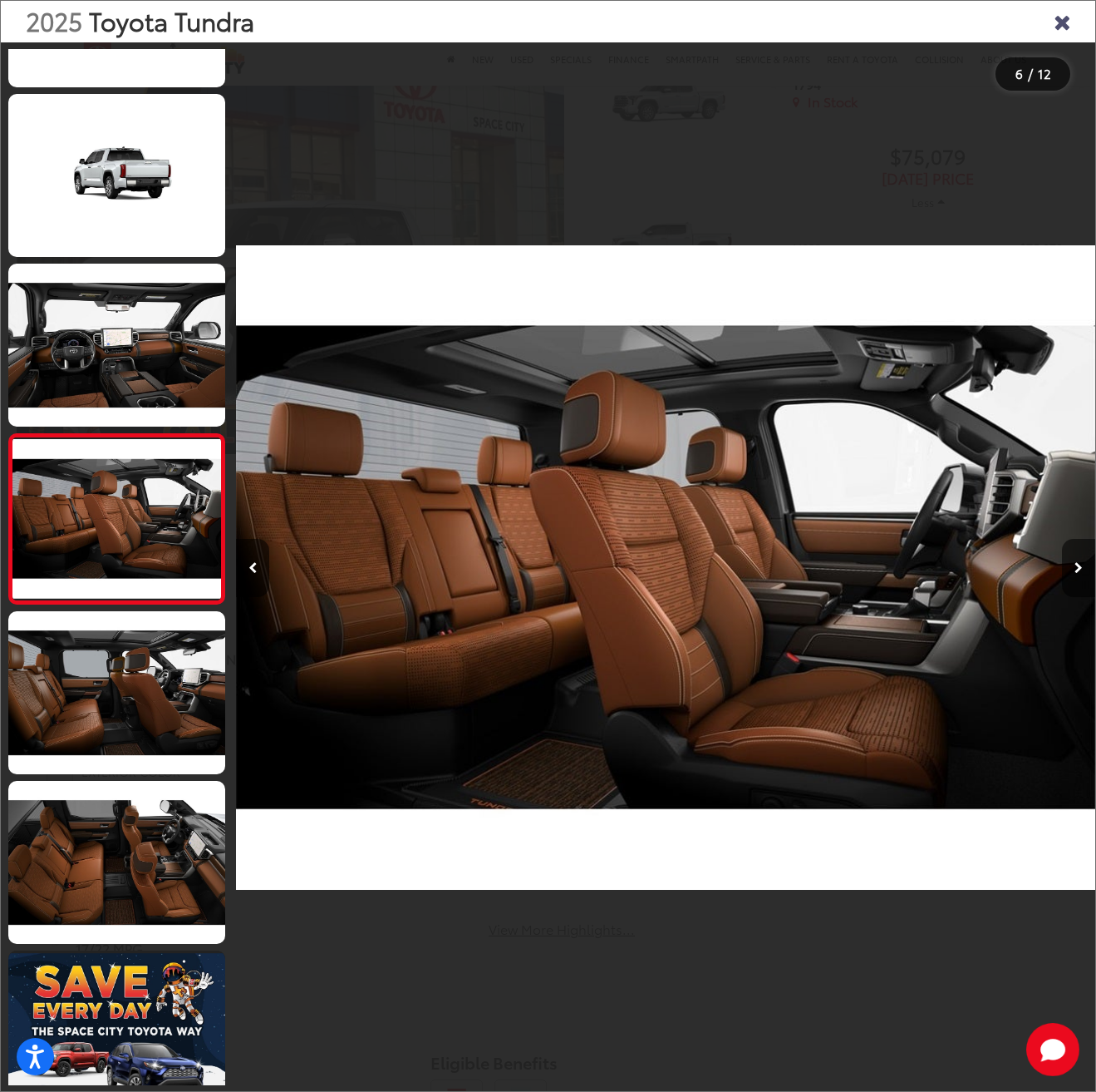
click at [692, 555] on img "2025 Toyota Tundra 1794 5" at bounding box center [666, 568] width 860 height 983
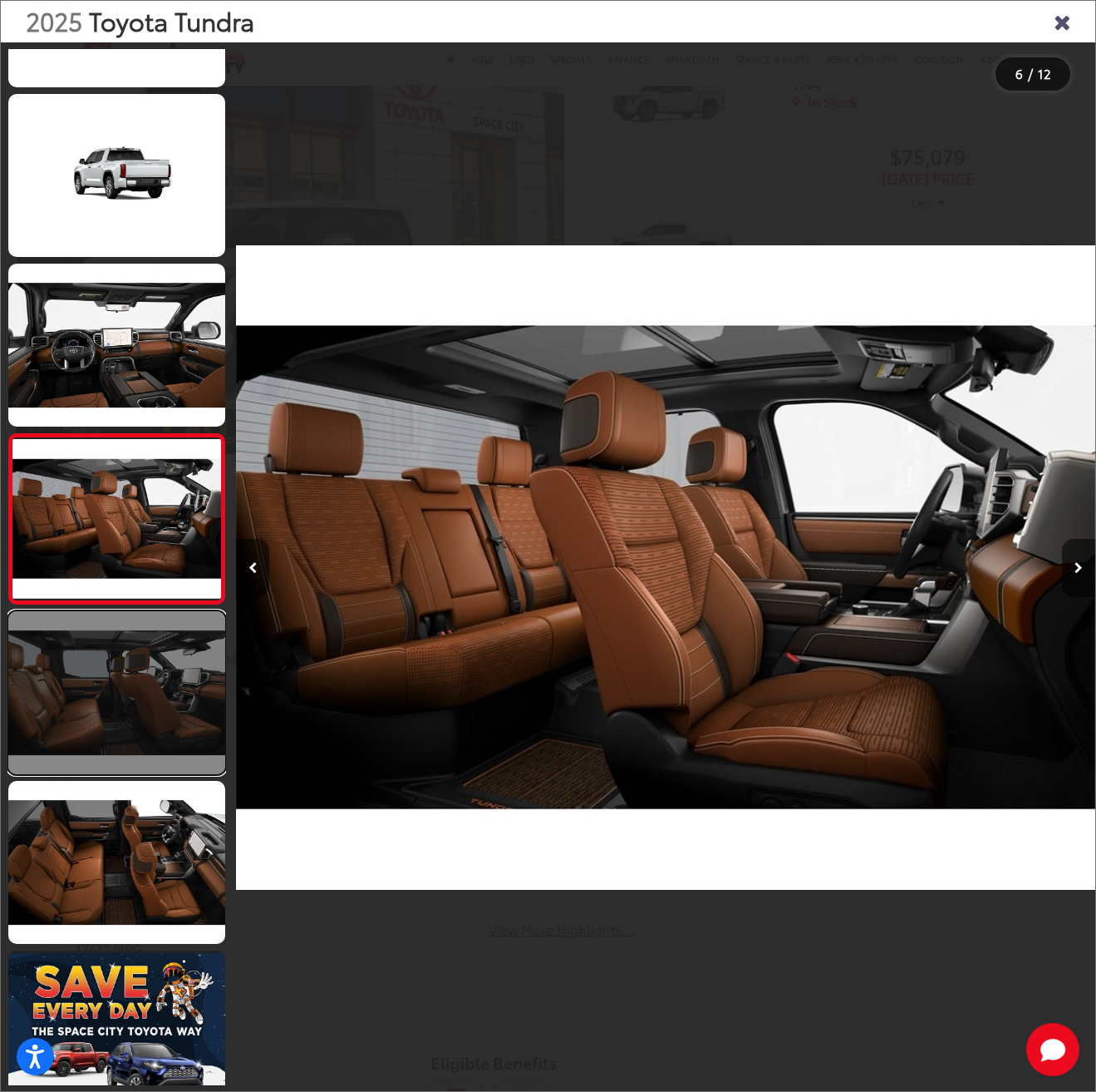
click at [140, 694] on link at bounding box center [116, 692] width 217 height 163
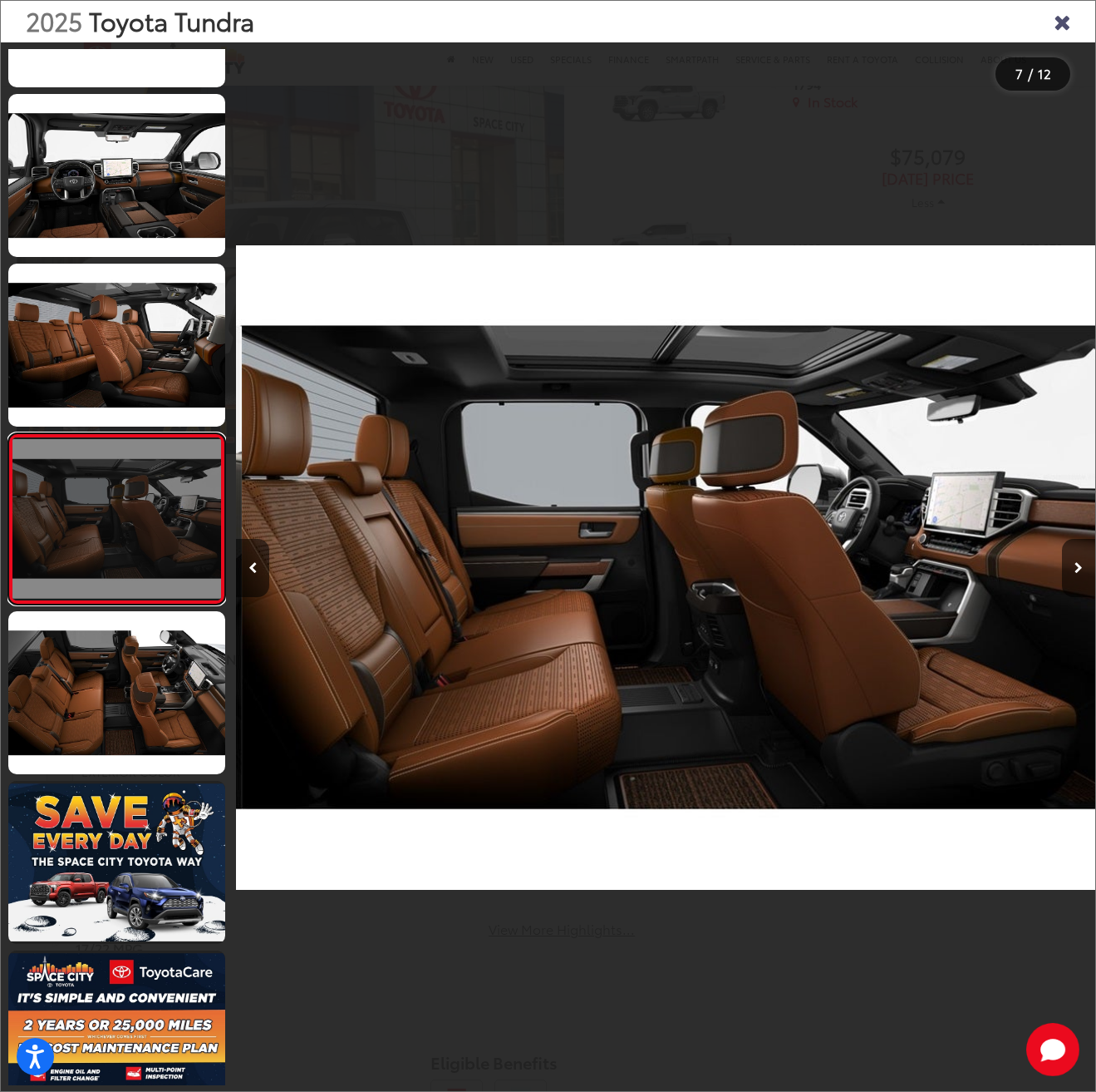
scroll to position [0, 5154]
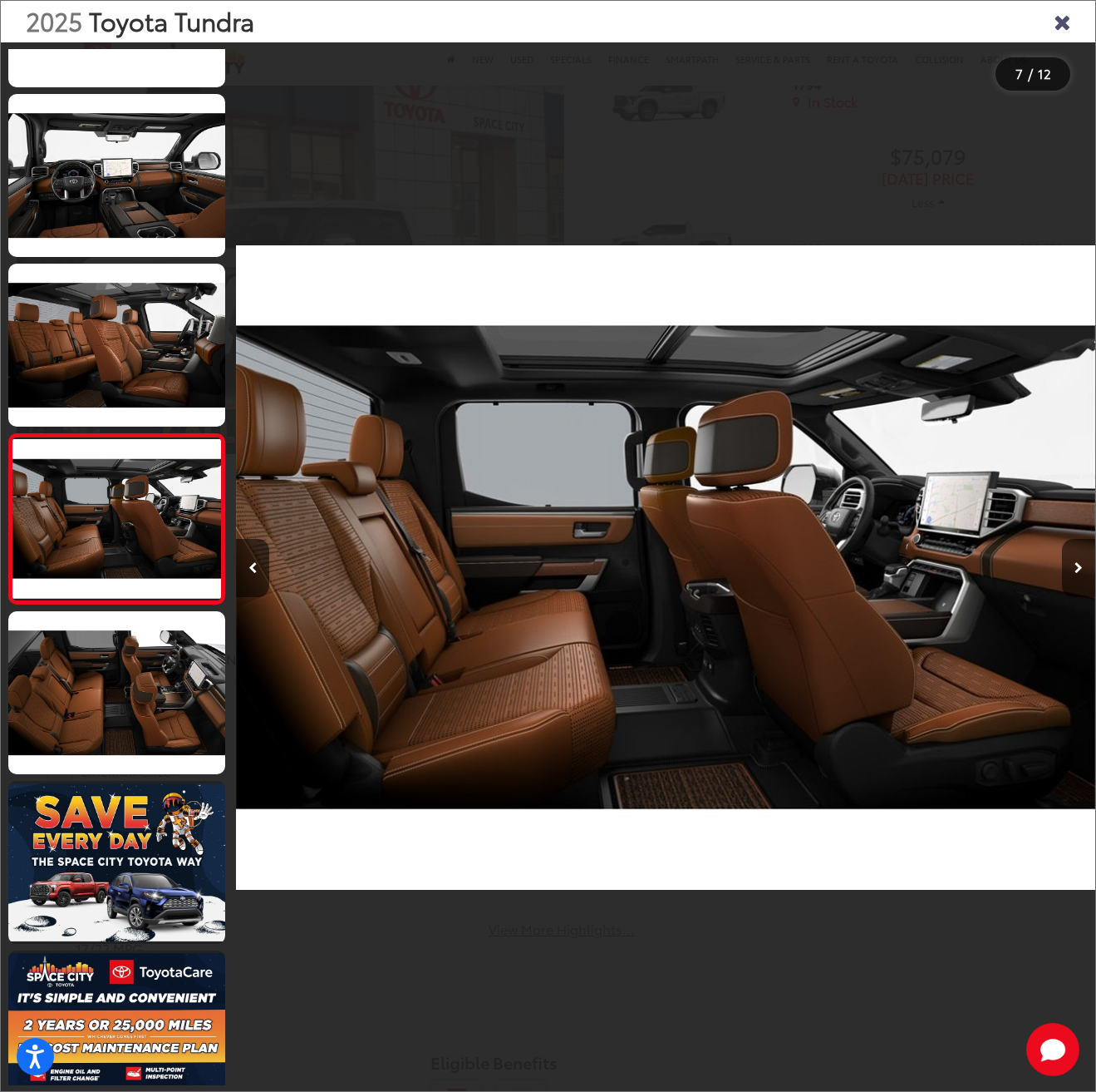
click at [1063, 20] on icon "Close gallery" at bounding box center [1062, 21] width 17 height 21
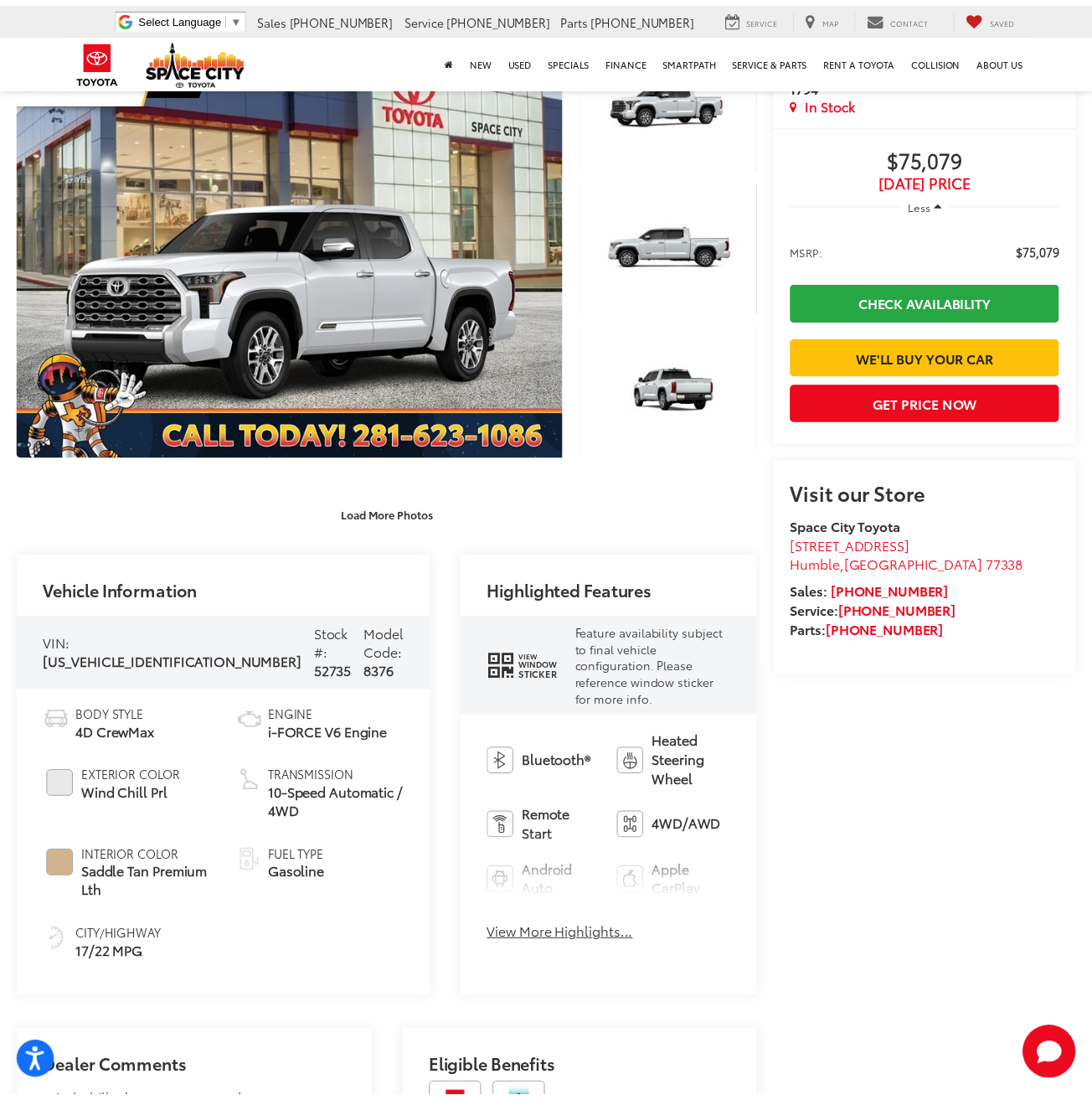
scroll to position [252, 0]
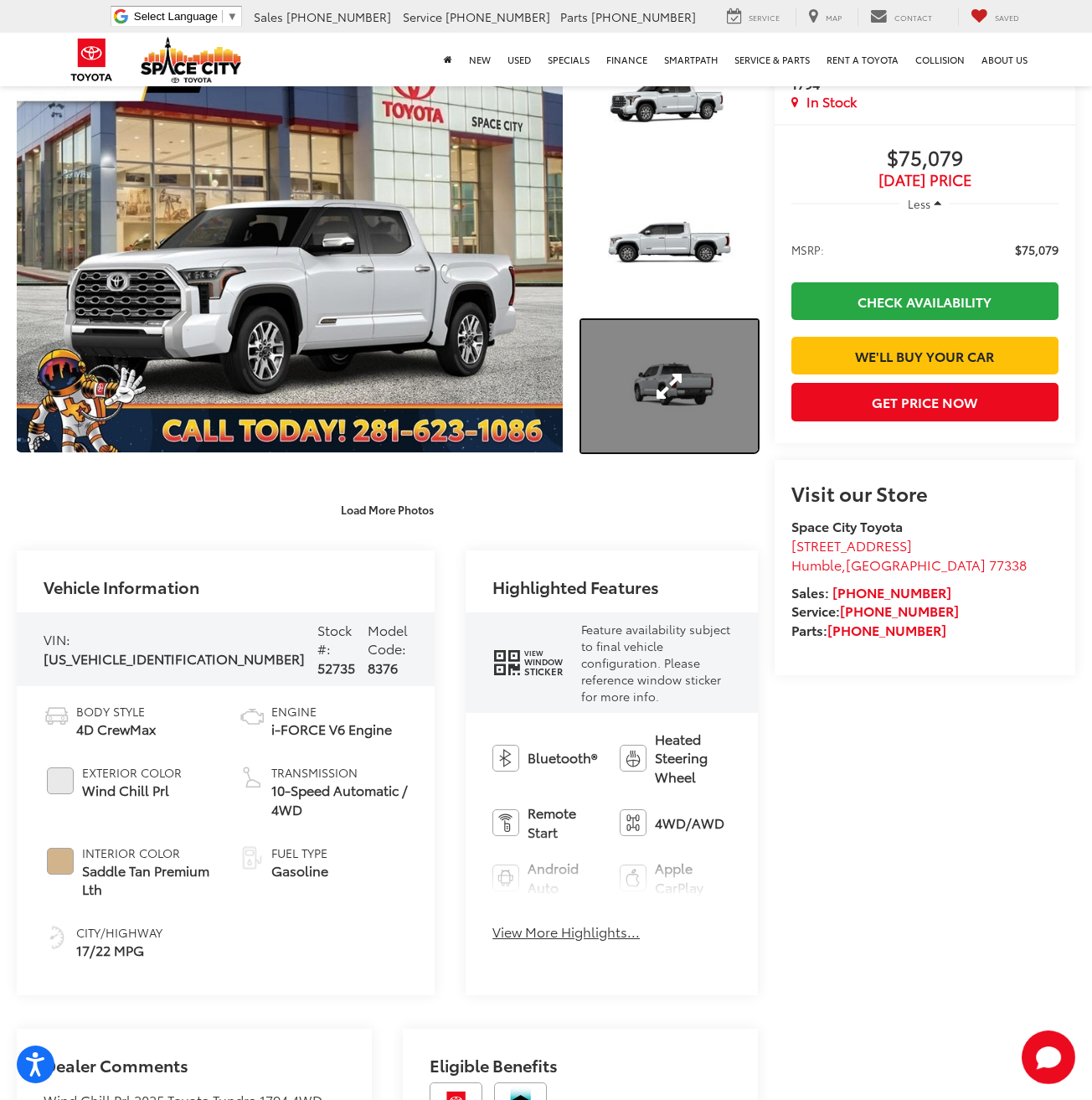
click at [644, 343] on link "Expand Photo 3" at bounding box center [670, 386] width 177 height 132
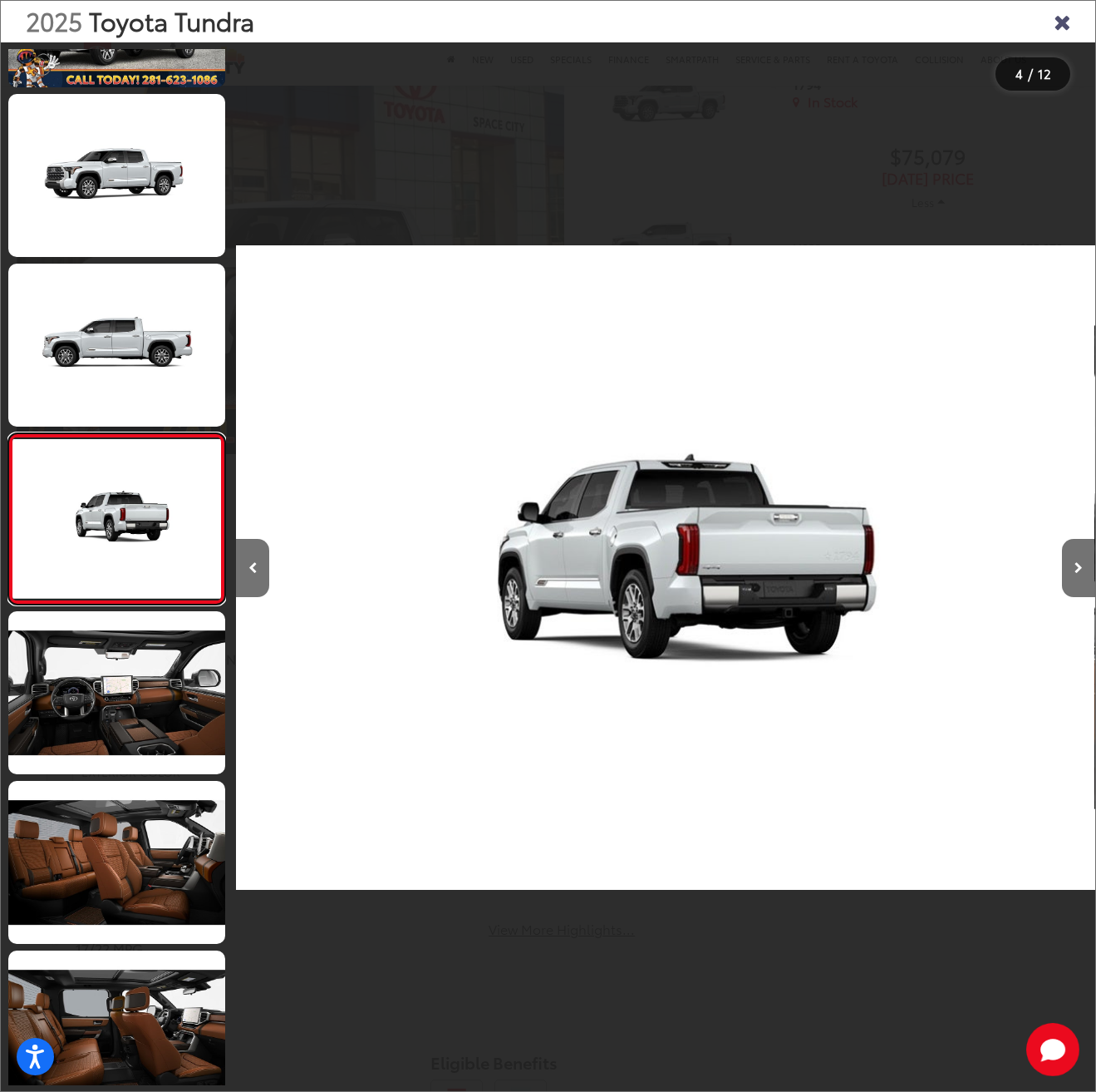
scroll to position [0, 2577]
click at [1082, 582] on button "Next image" at bounding box center [1078, 567] width 33 height 58
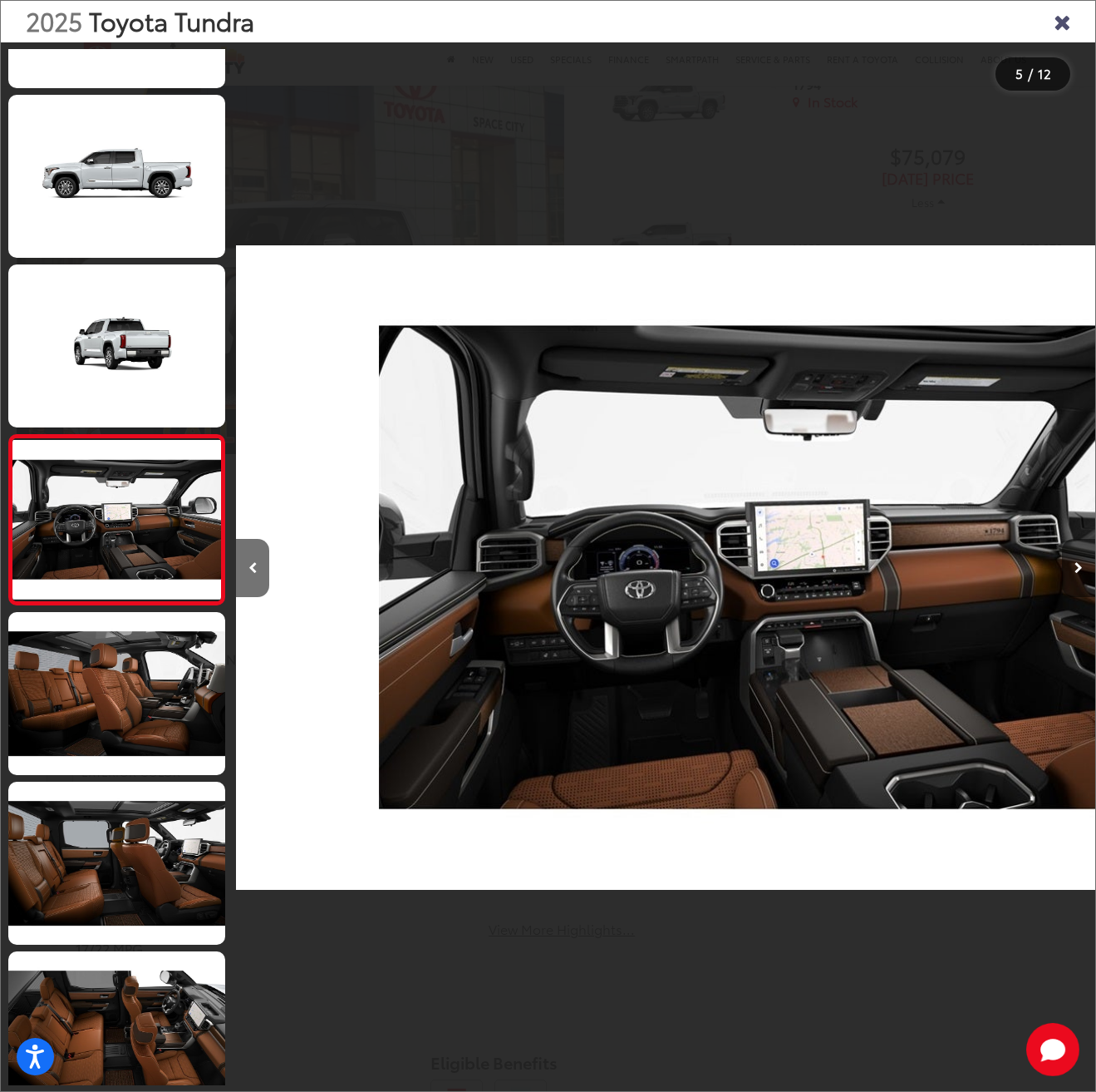
scroll to position [295, 0]
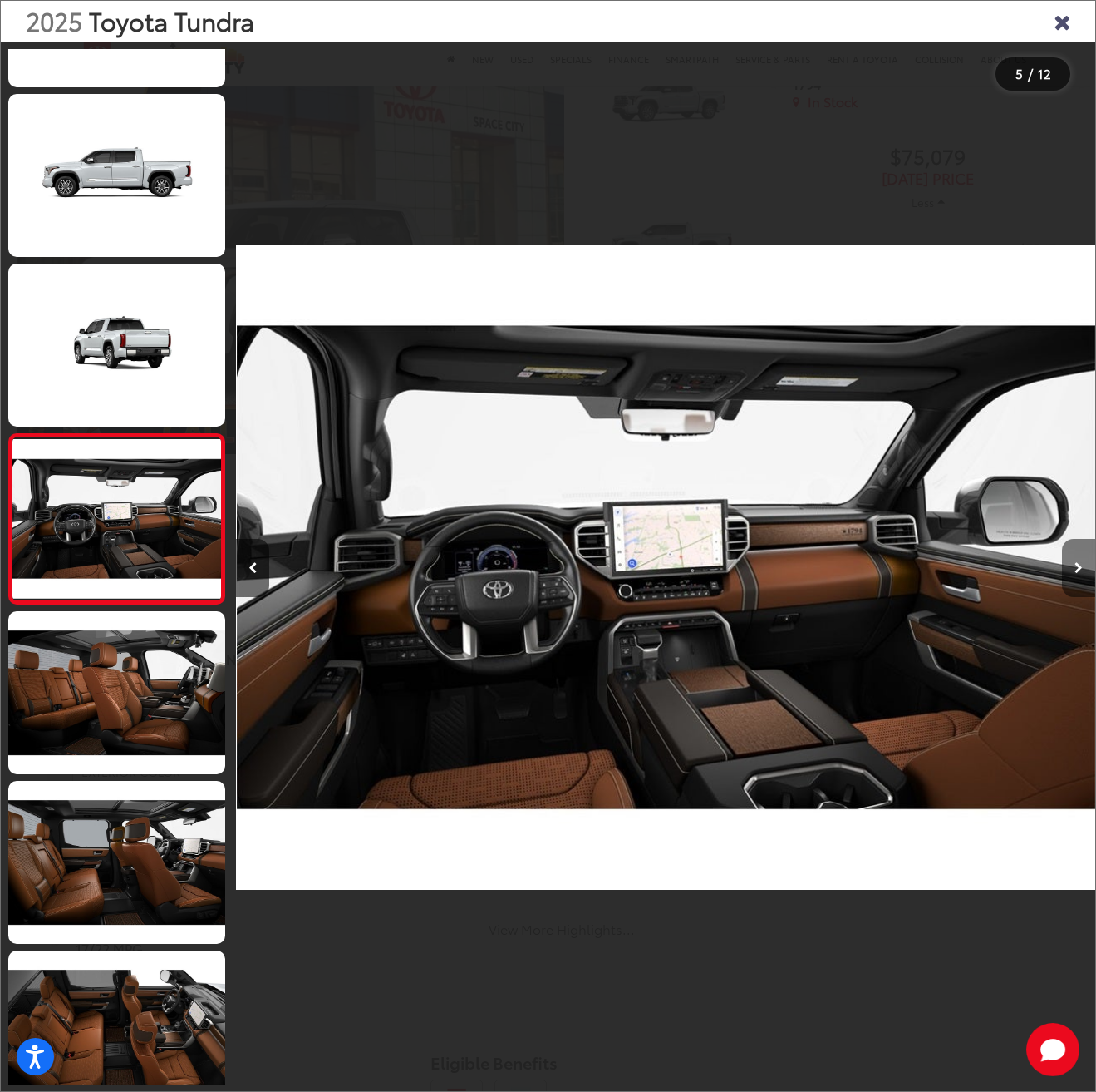
click at [1079, 577] on button "Next image" at bounding box center [1078, 567] width 33 height 58
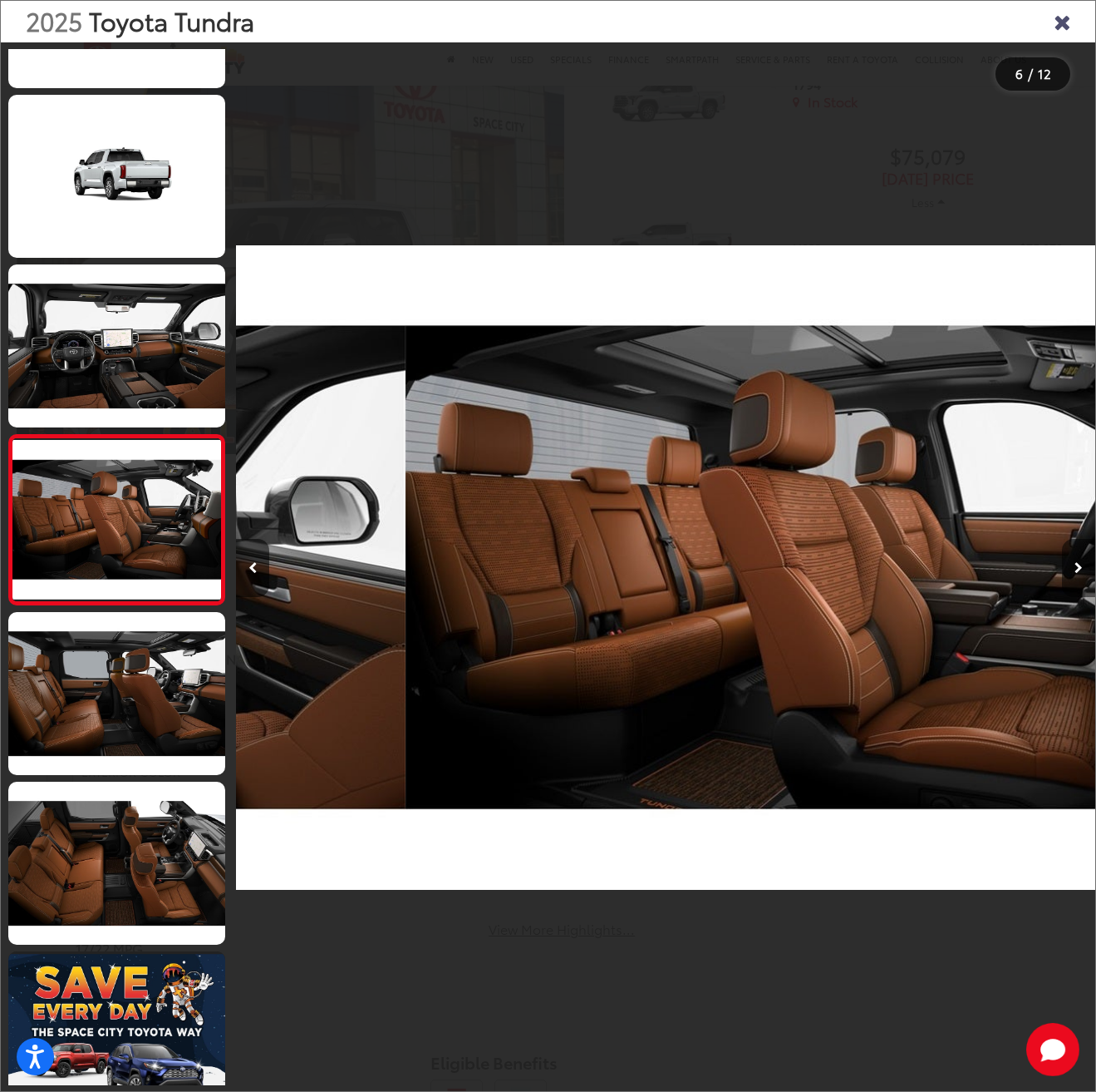
scroll to position [465, 0]
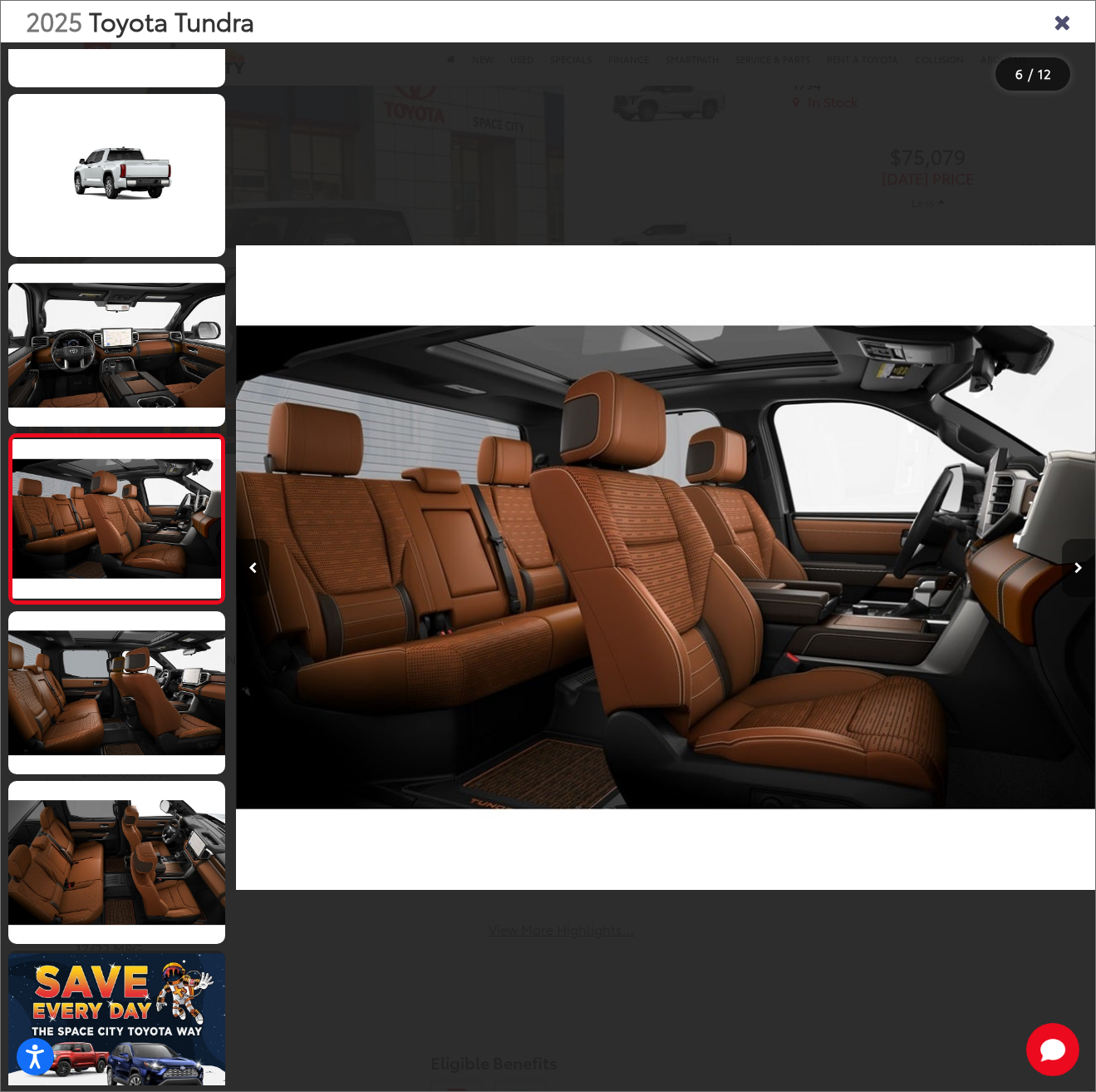
click at [1079, 575] on button "Next image" at bounding box center [1078, 567] width 33 height 58
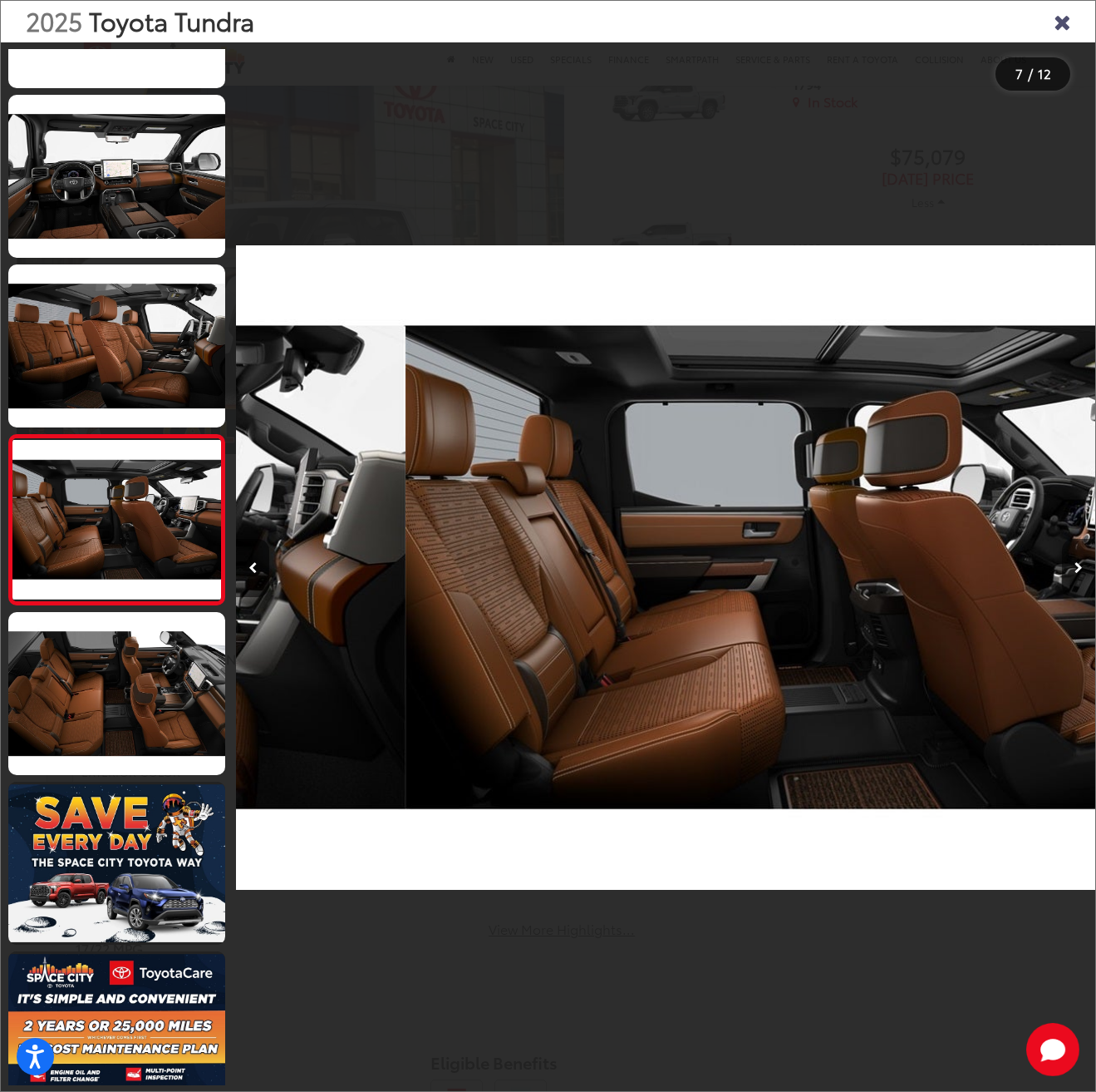
scroll to position [634, 0]
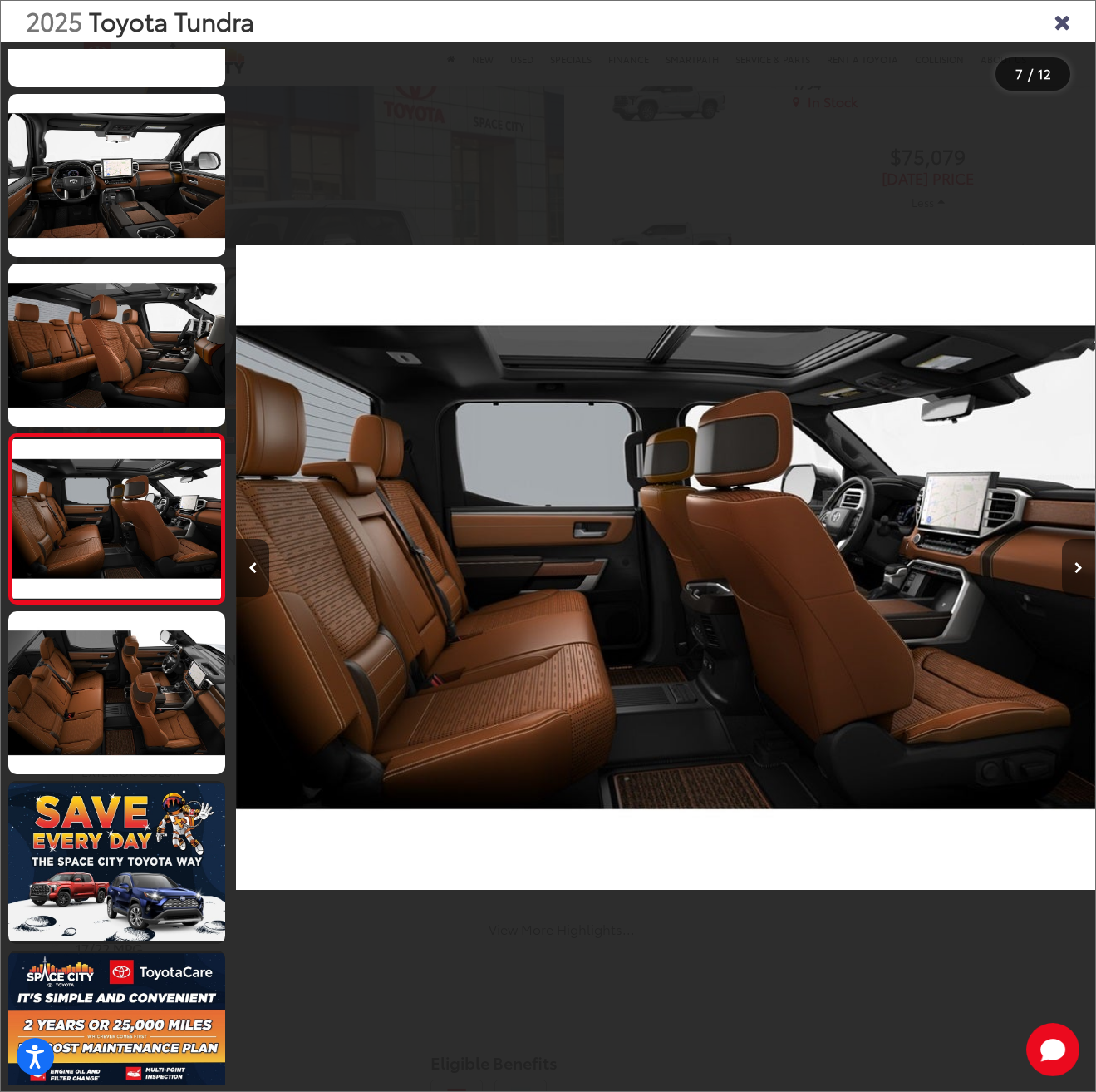
click at [1077, 569] on icon "Next image" at bounding box center [1078, 567] width 8 height 12
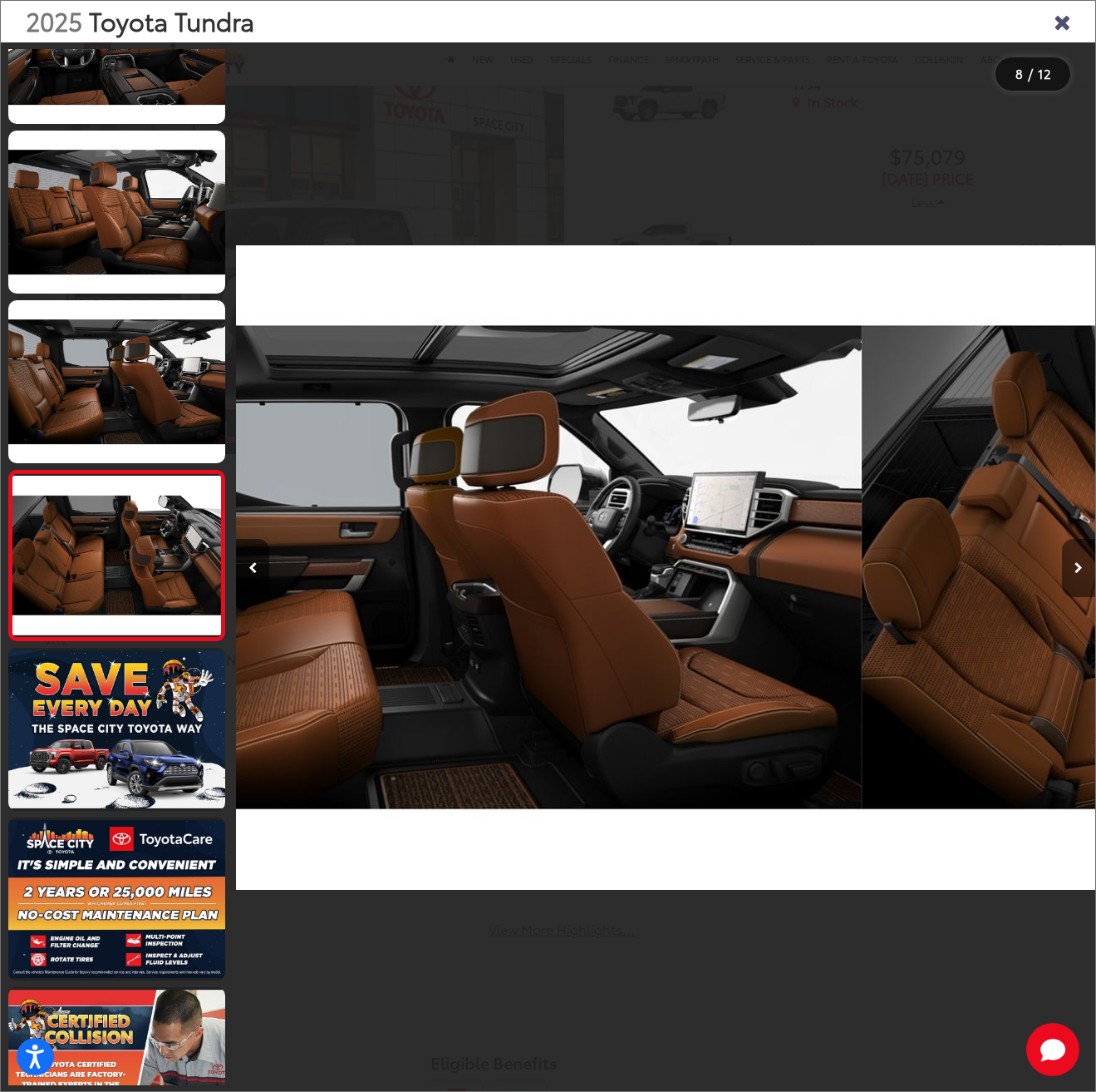
scroll to position [0, 0]
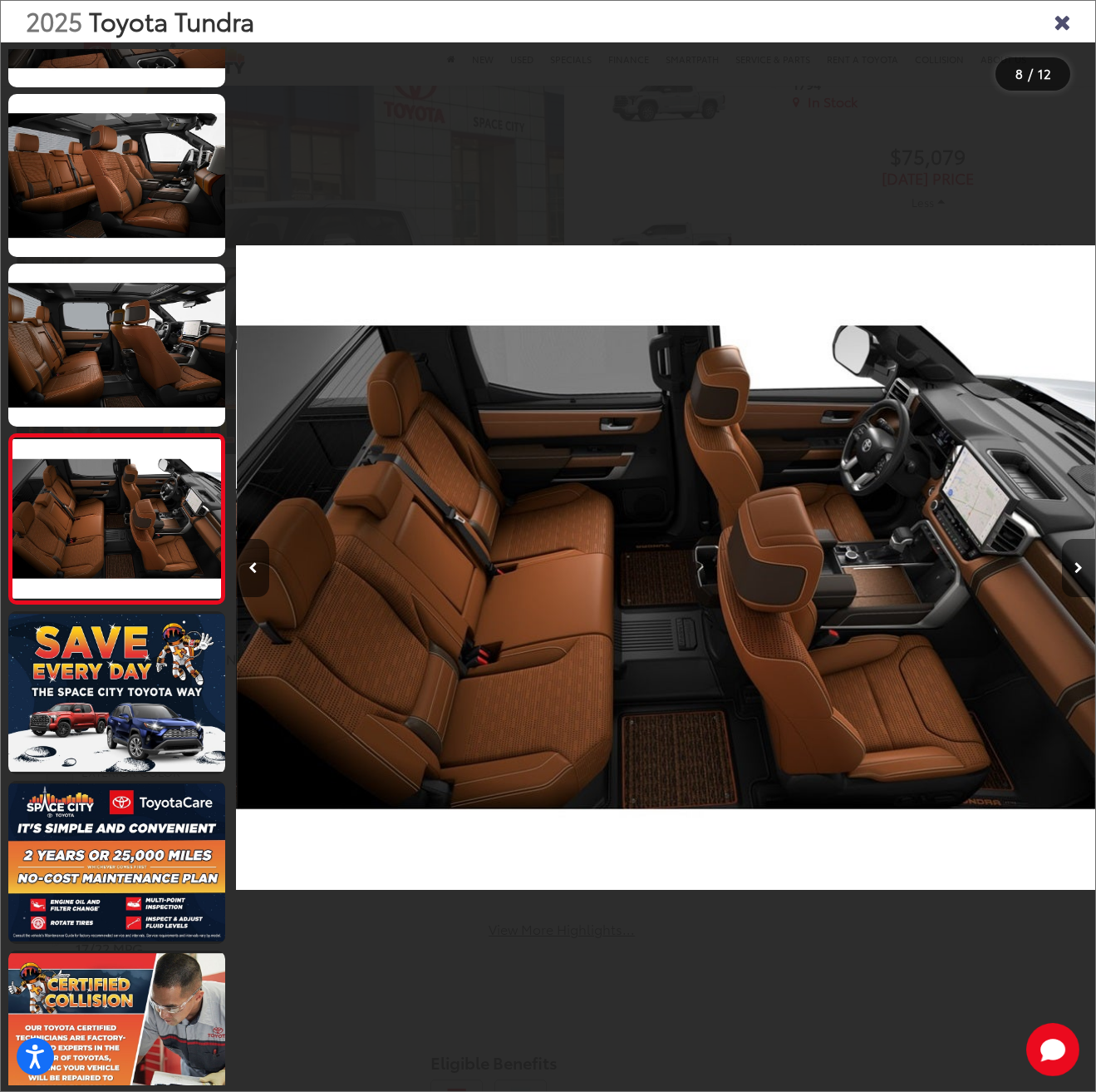
click at [1077, 569] on icon "Next image" at bounding box center [1078, 567] width 8 height 12
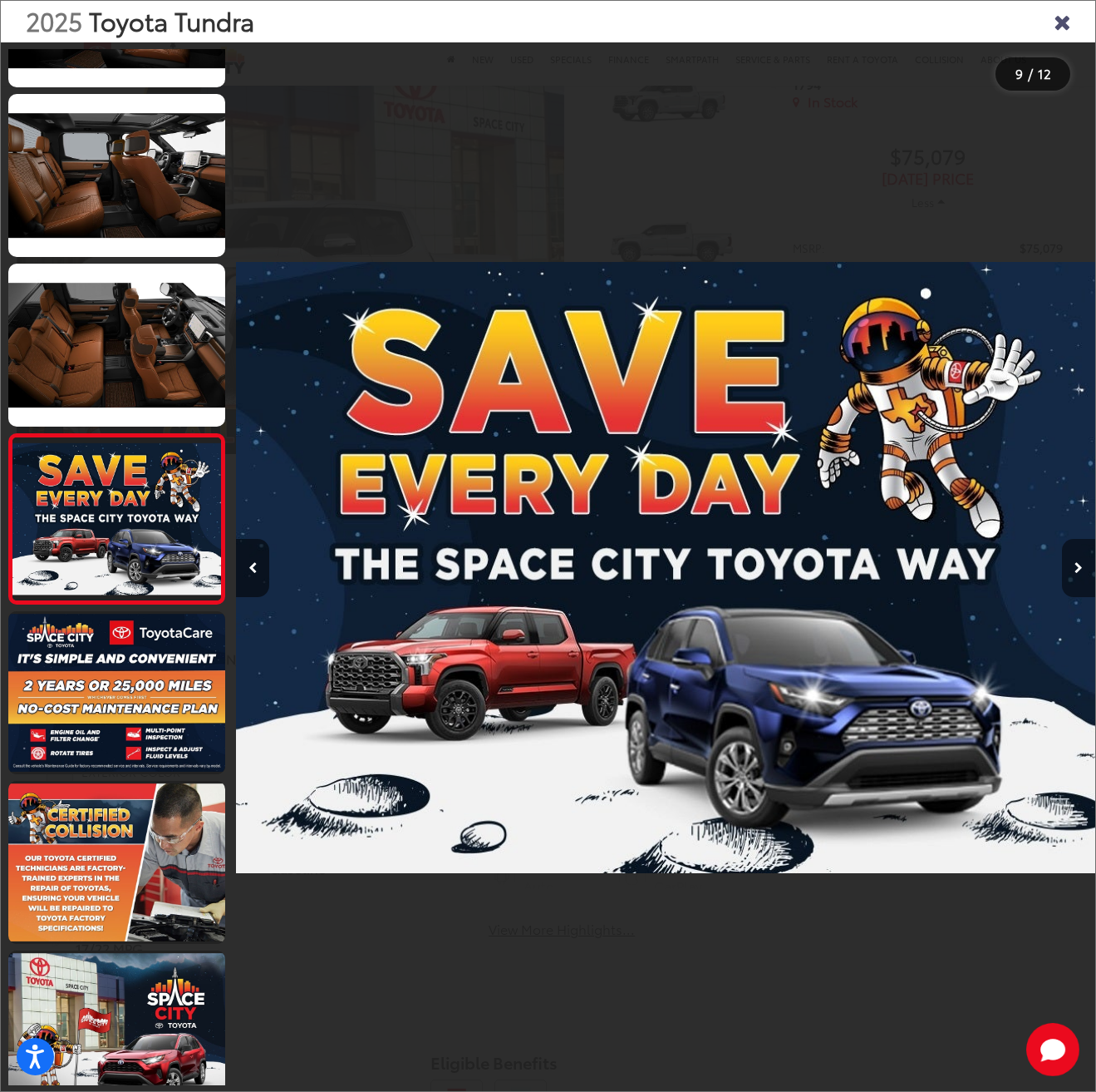
click at [1077, 569] on icon "Next image" at bounding box center [1078, 567] width 8 height 12
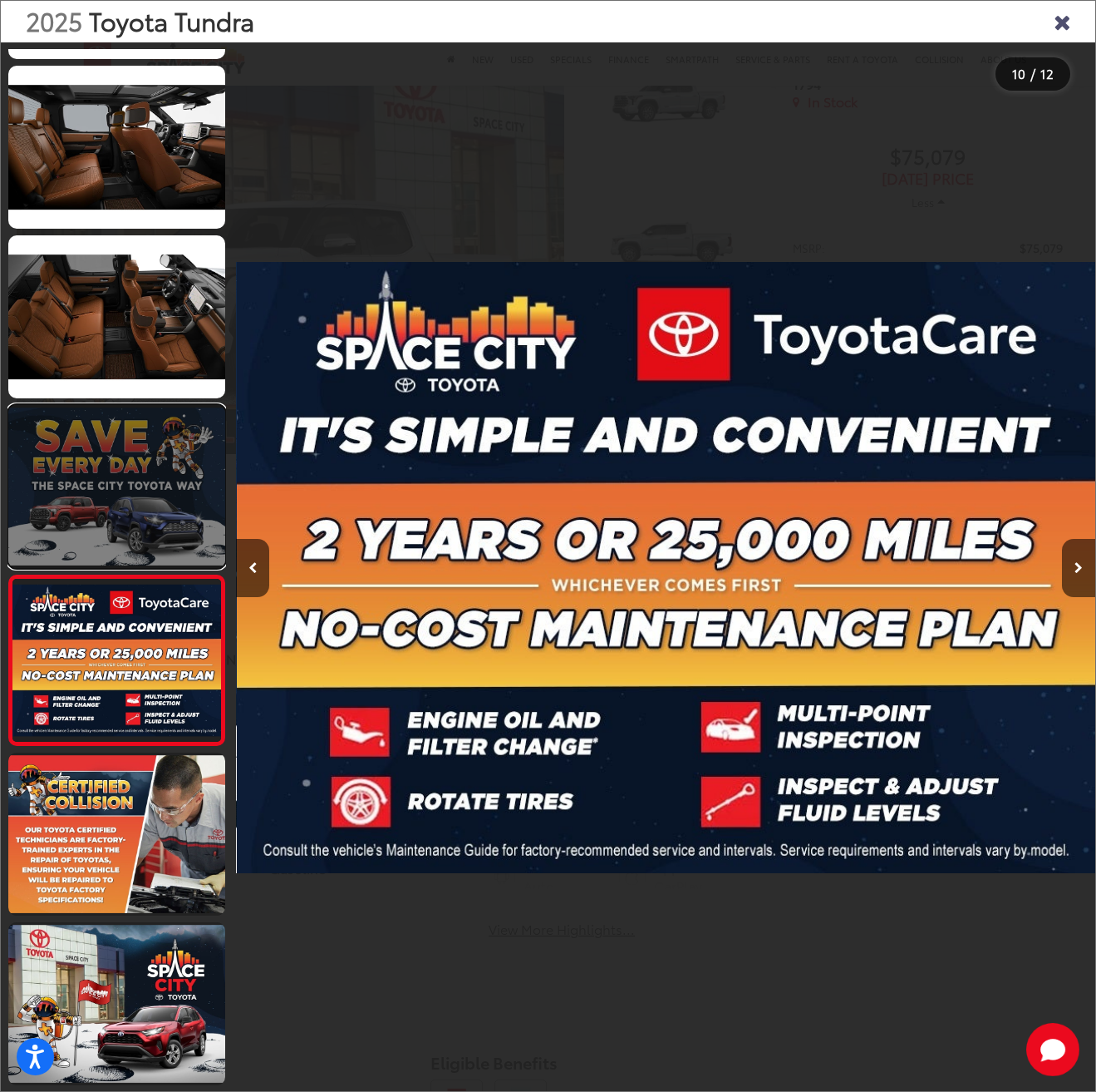
click at [136, 467] on link at bounding box center [116, 486] width 217 height 163
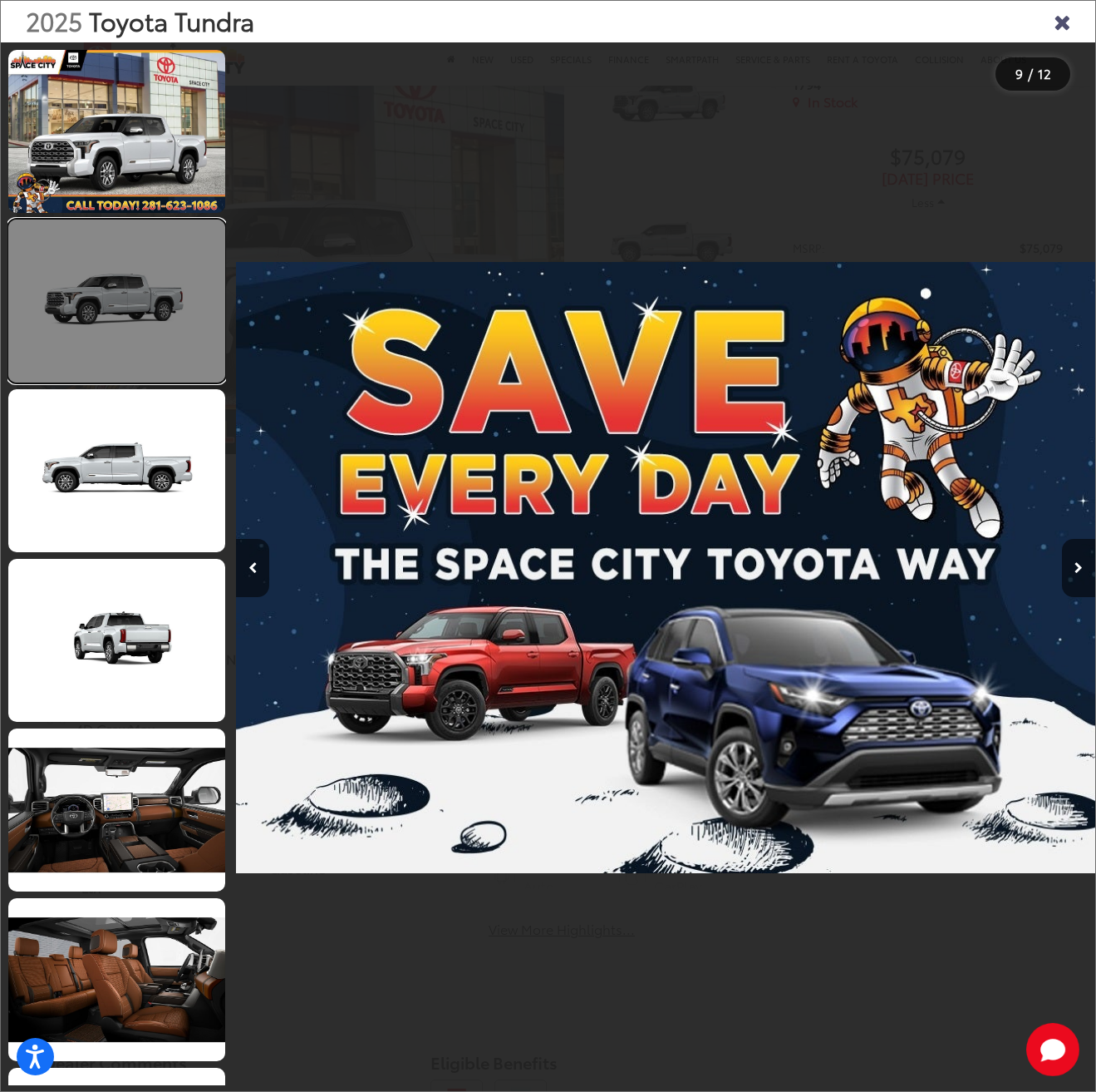
click at [111, 321] on link at bounding box center [116, 301] width 217 height 163
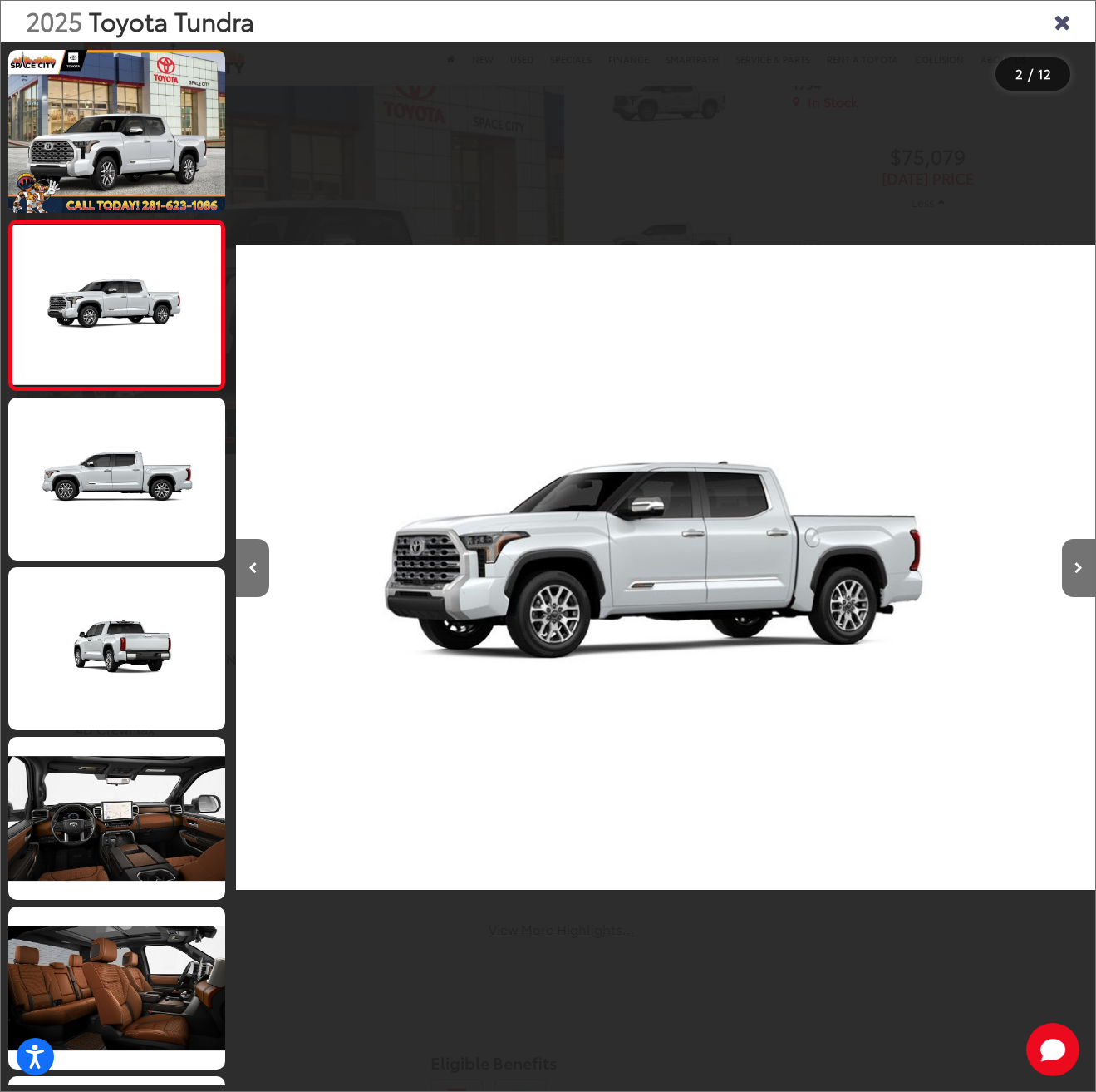
click at [1064, 20] on icon "Close gallery" at bounding box center [1062, 21] width 17 height 21
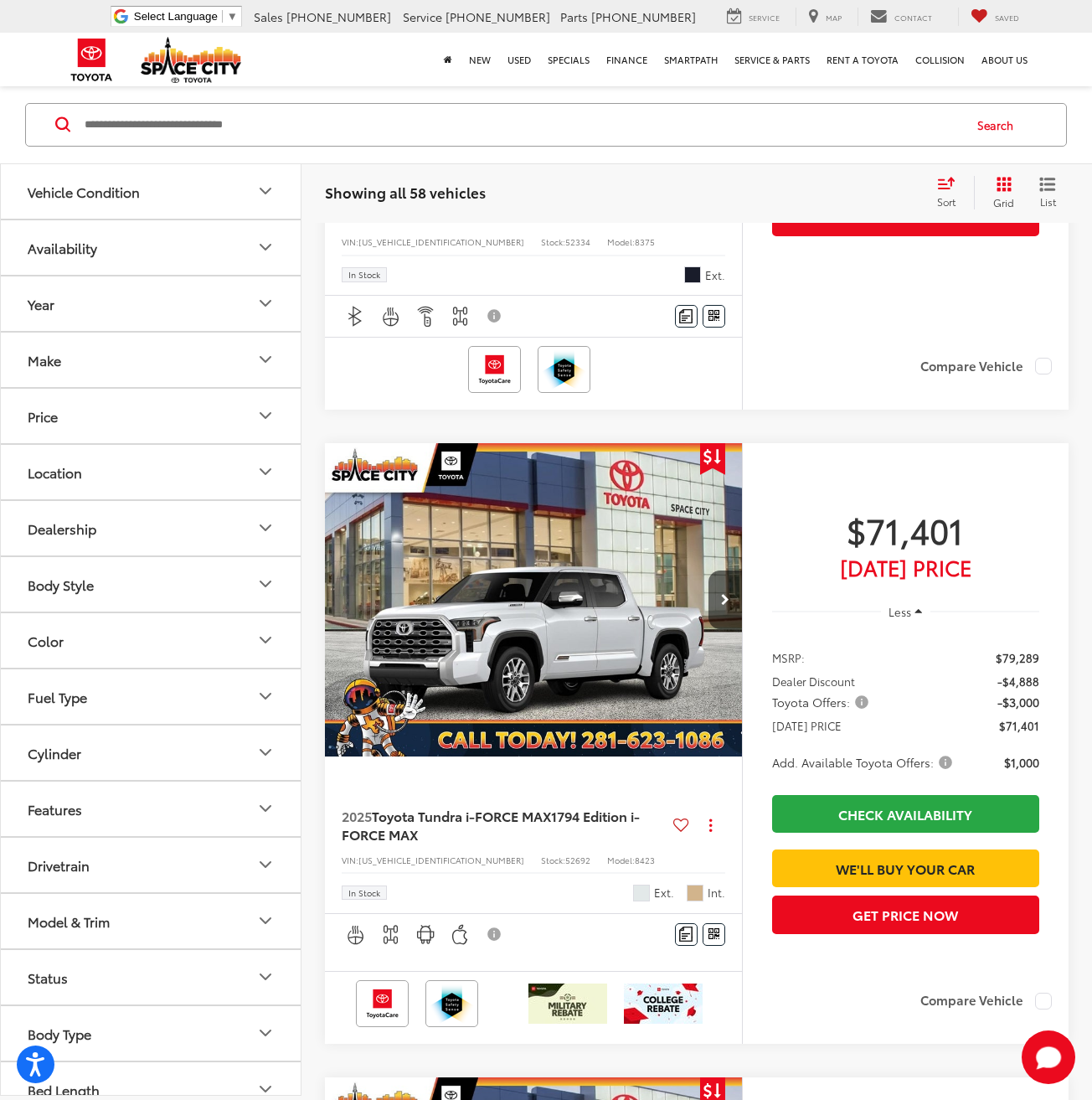
scroll to position [5557, 0]
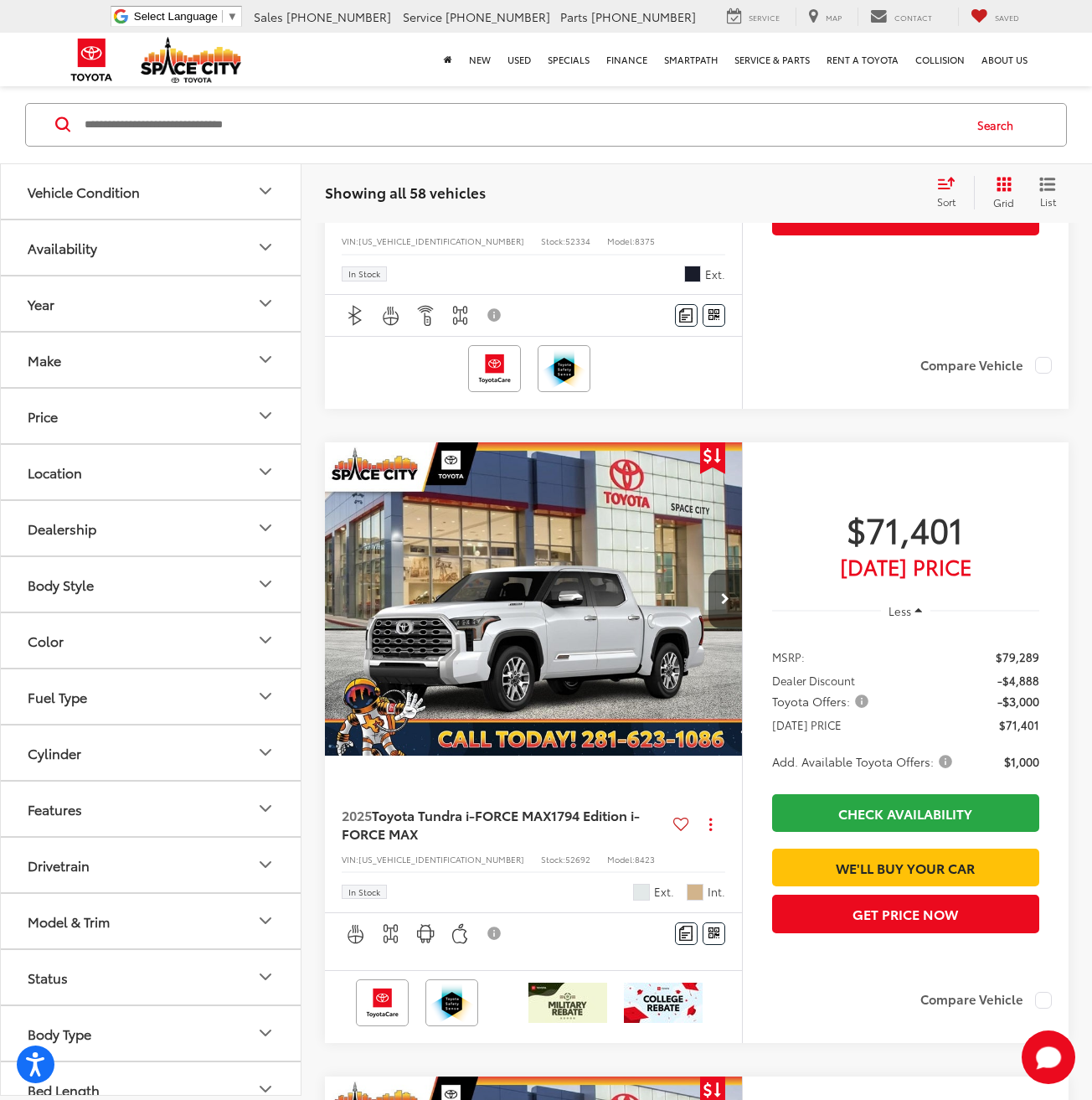
click at [497, 676] on img "2025 Toyota Tundra i-FORCE MAX 1794 Edition i-FORCE MAX 0" at bounding box center [534, 599] width 420 height 315
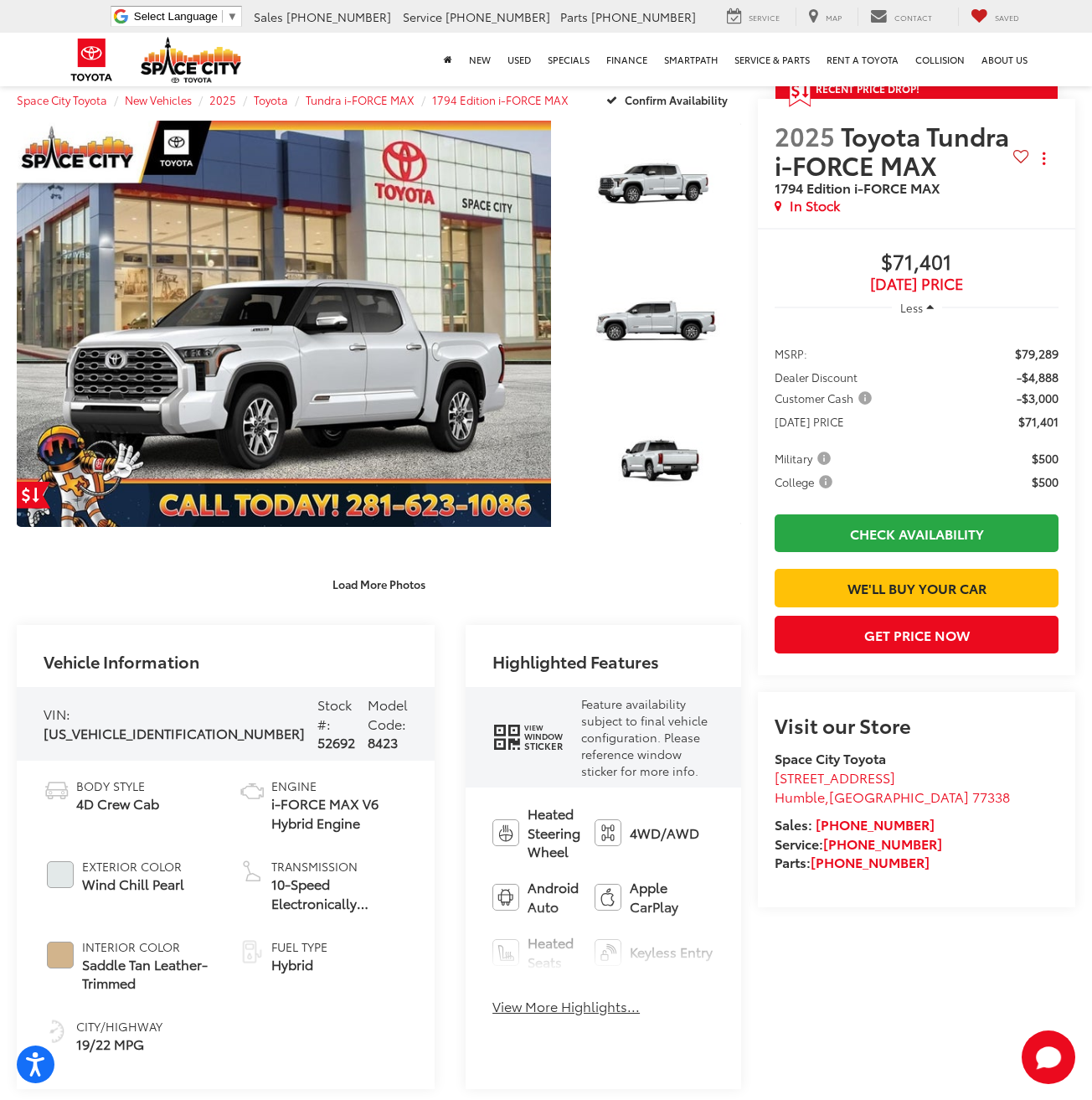
scroll to position [84, 0]
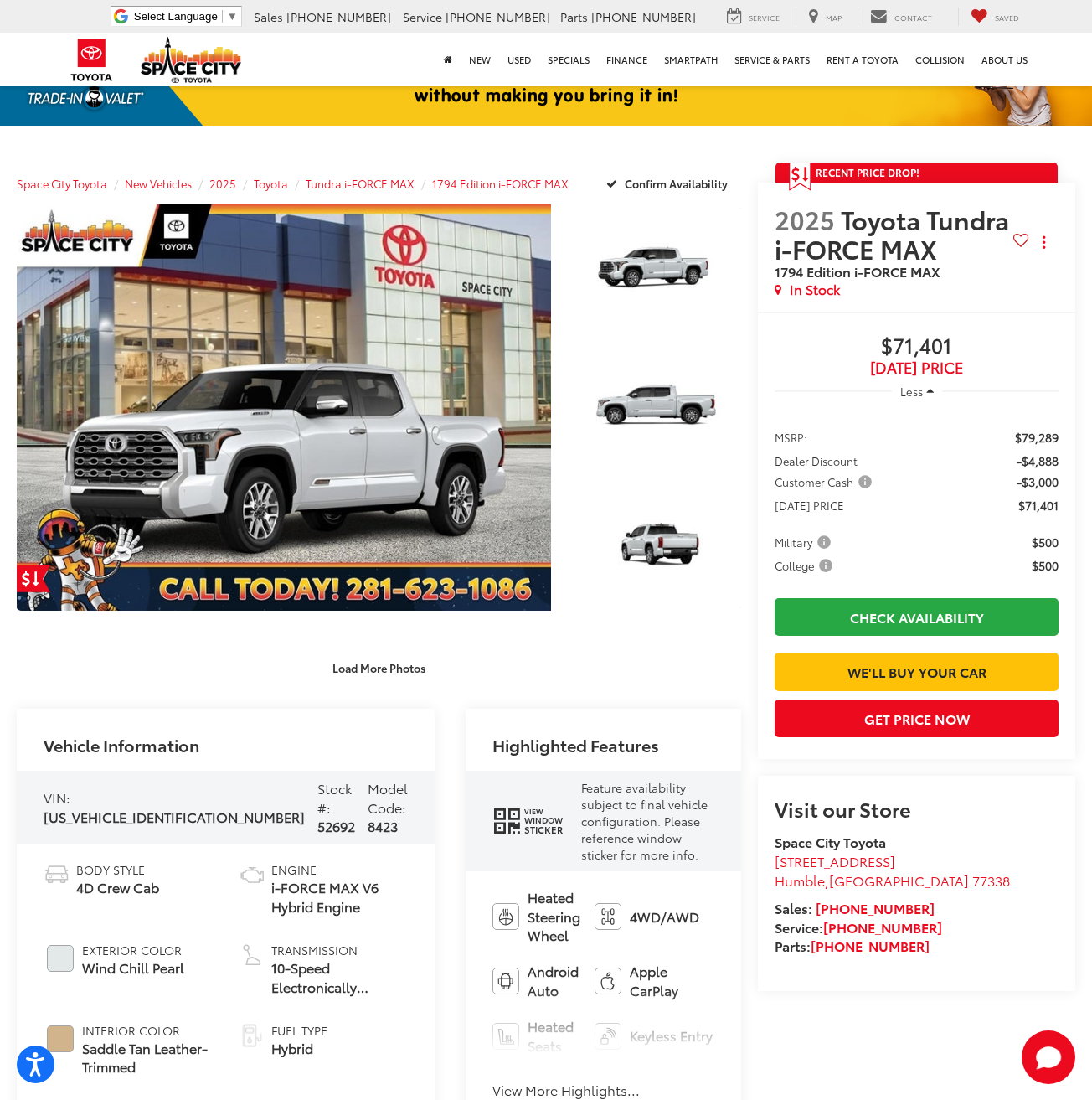
drag, startPoint x: 614, startPoint y: 779, endPoint x: 606, endPoint y: 771, distance: 11.3
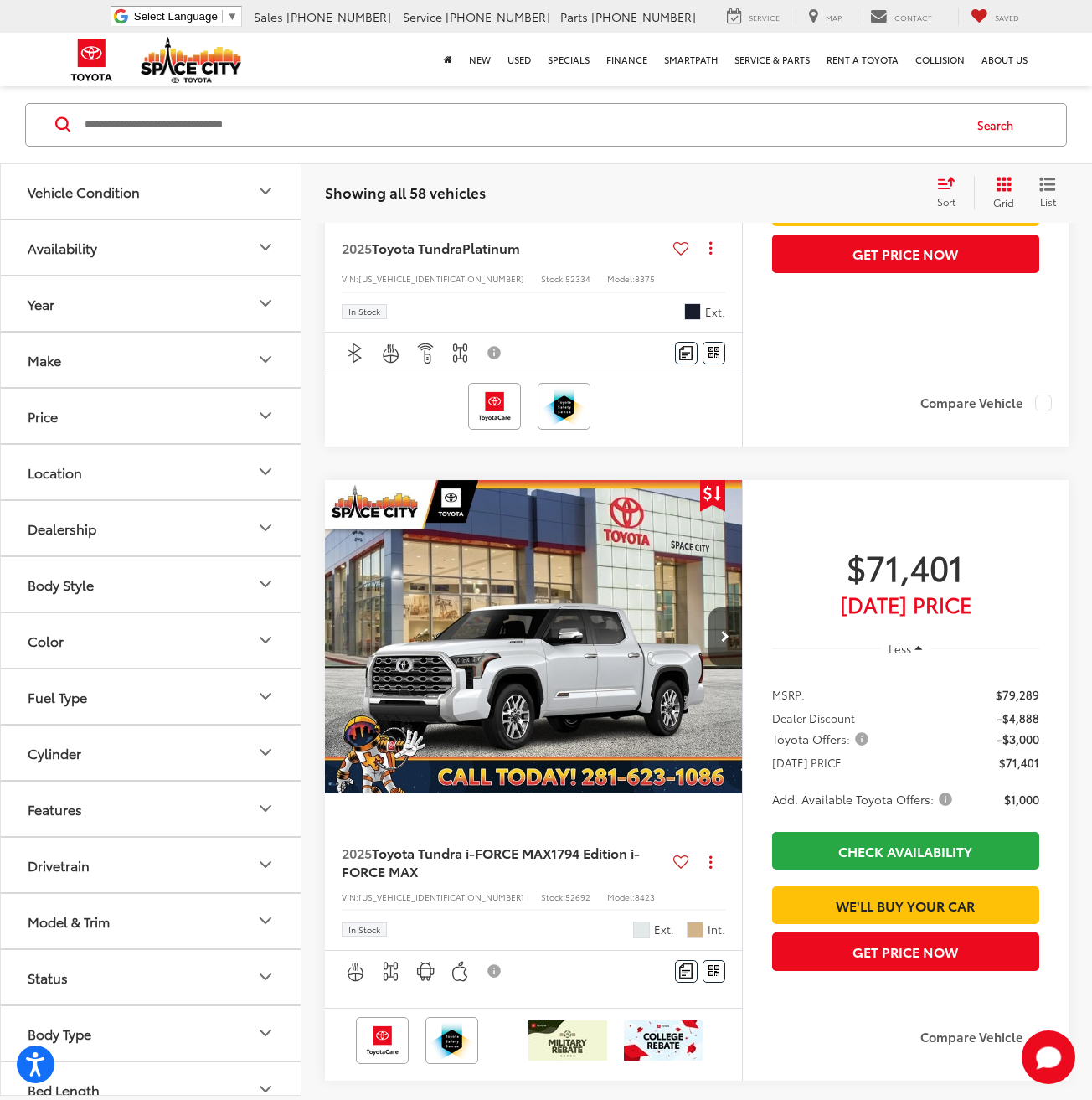
scroll to position [5526, 0]
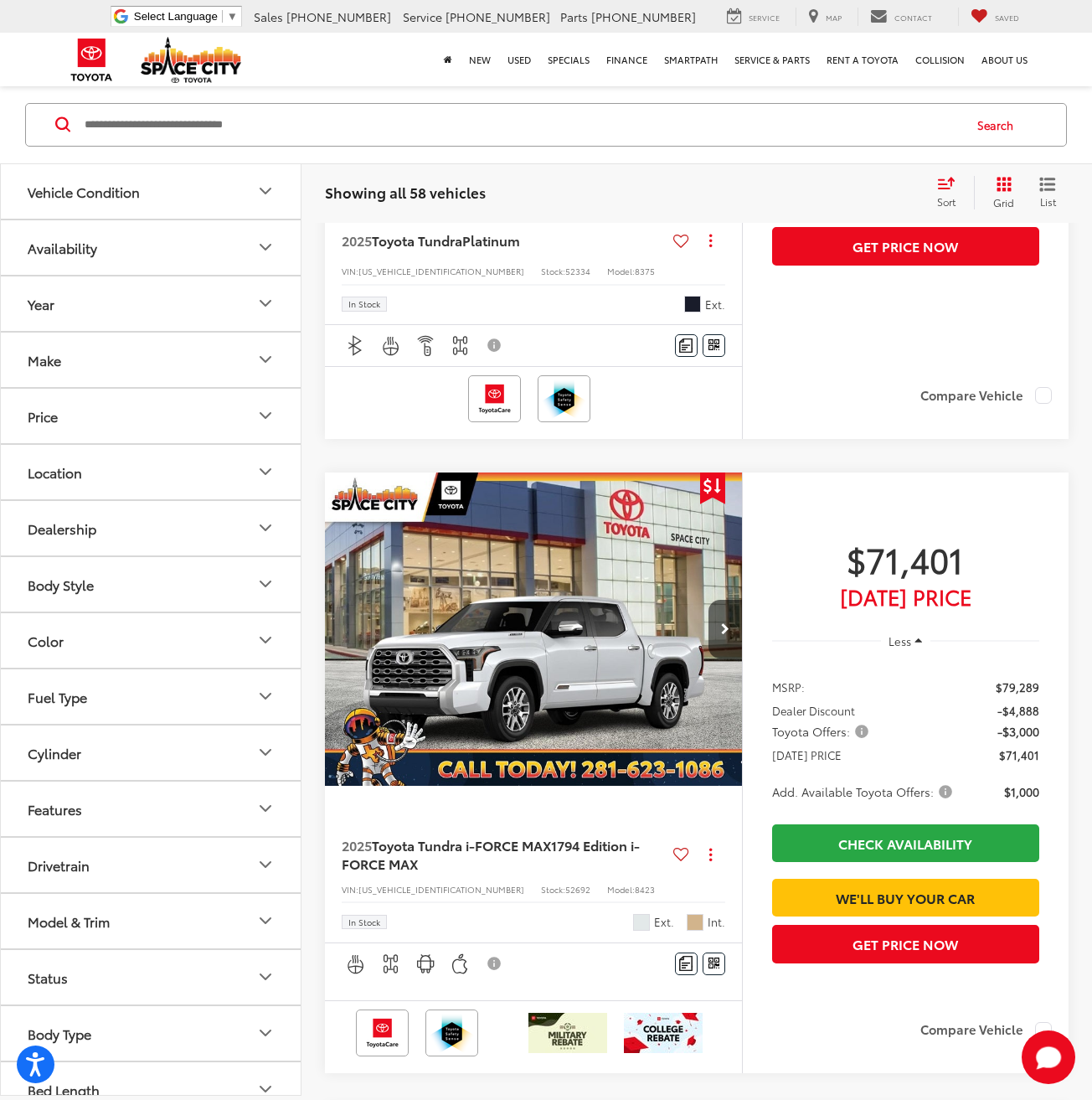
click at [595, 720] on img "2025 Toyota Tundra i-FORCE MAX 1794 Edition i-FORCE MAX 0" at bounding box center [534, 630] width 420 height 315
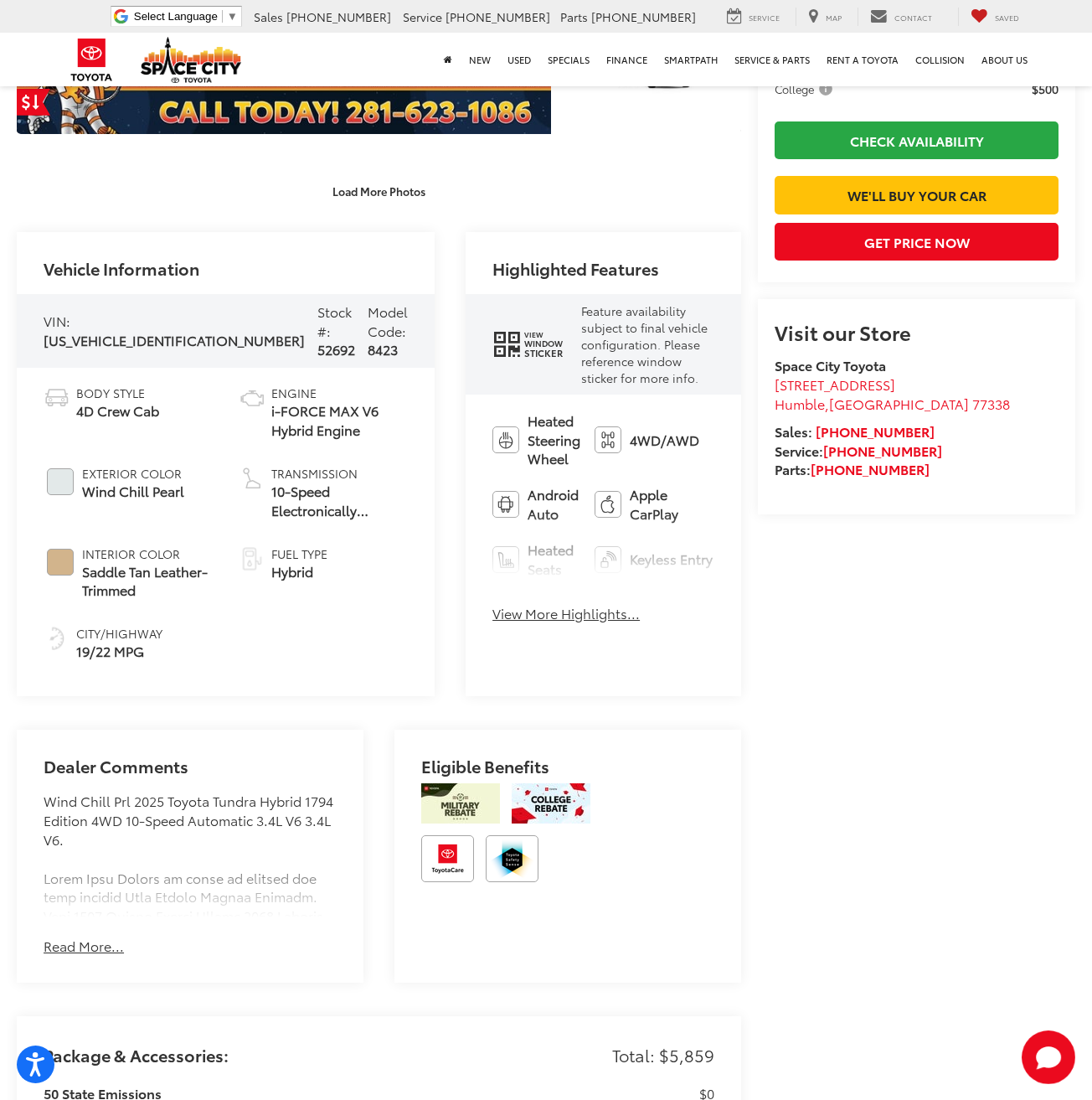
scroll to position [582, 0]
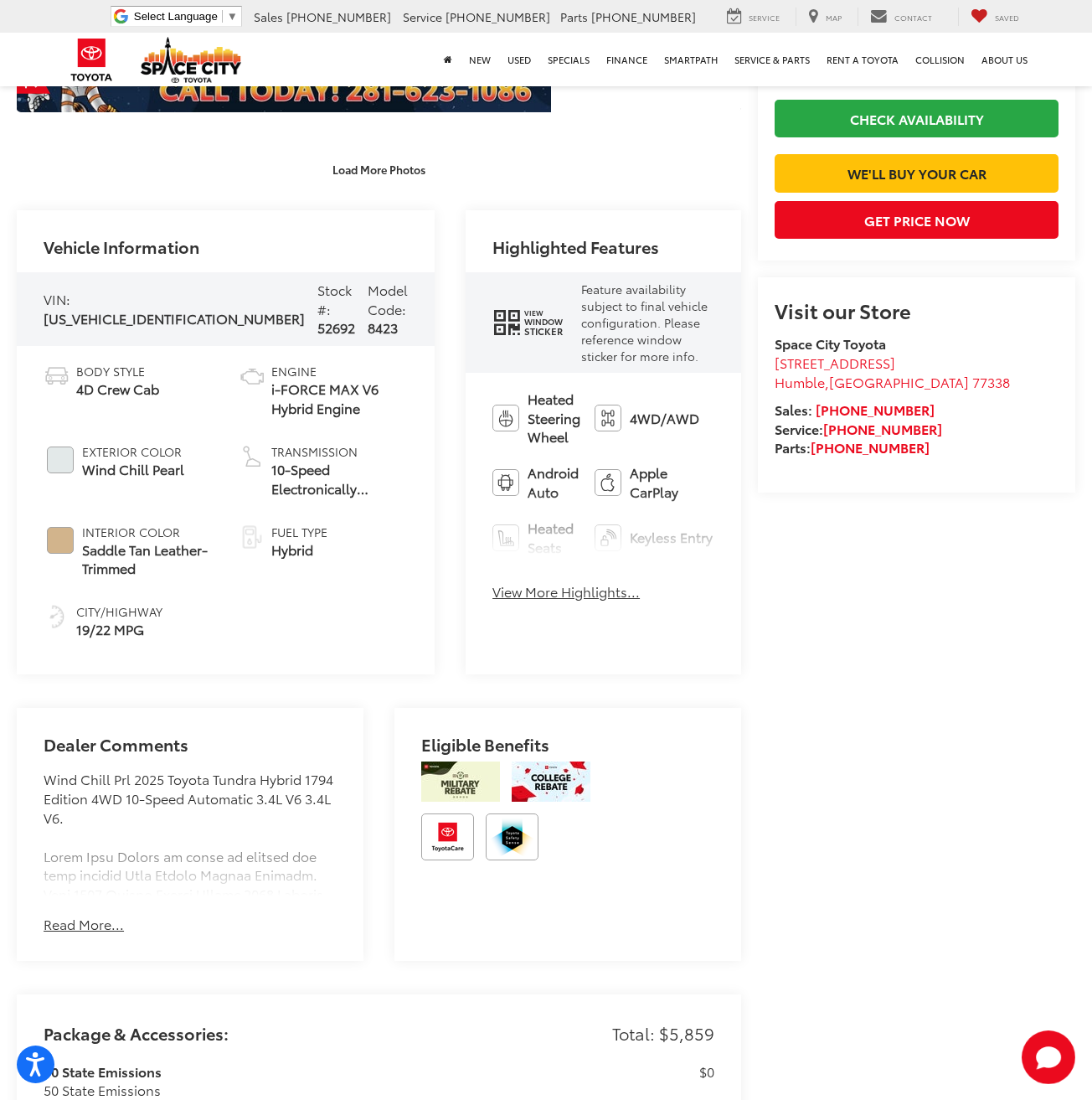
click at [78, 961] on div "Dealer Comments Wind Chill Prl 2025 Toyota Tundra Hybrid 1794 Edition 4WD 10-Sp…" at bounding box center [191, 834] width 347 height 253
click at [84, 934] on button "Read More..." at bounding box center [83, 924] width 80 height 19
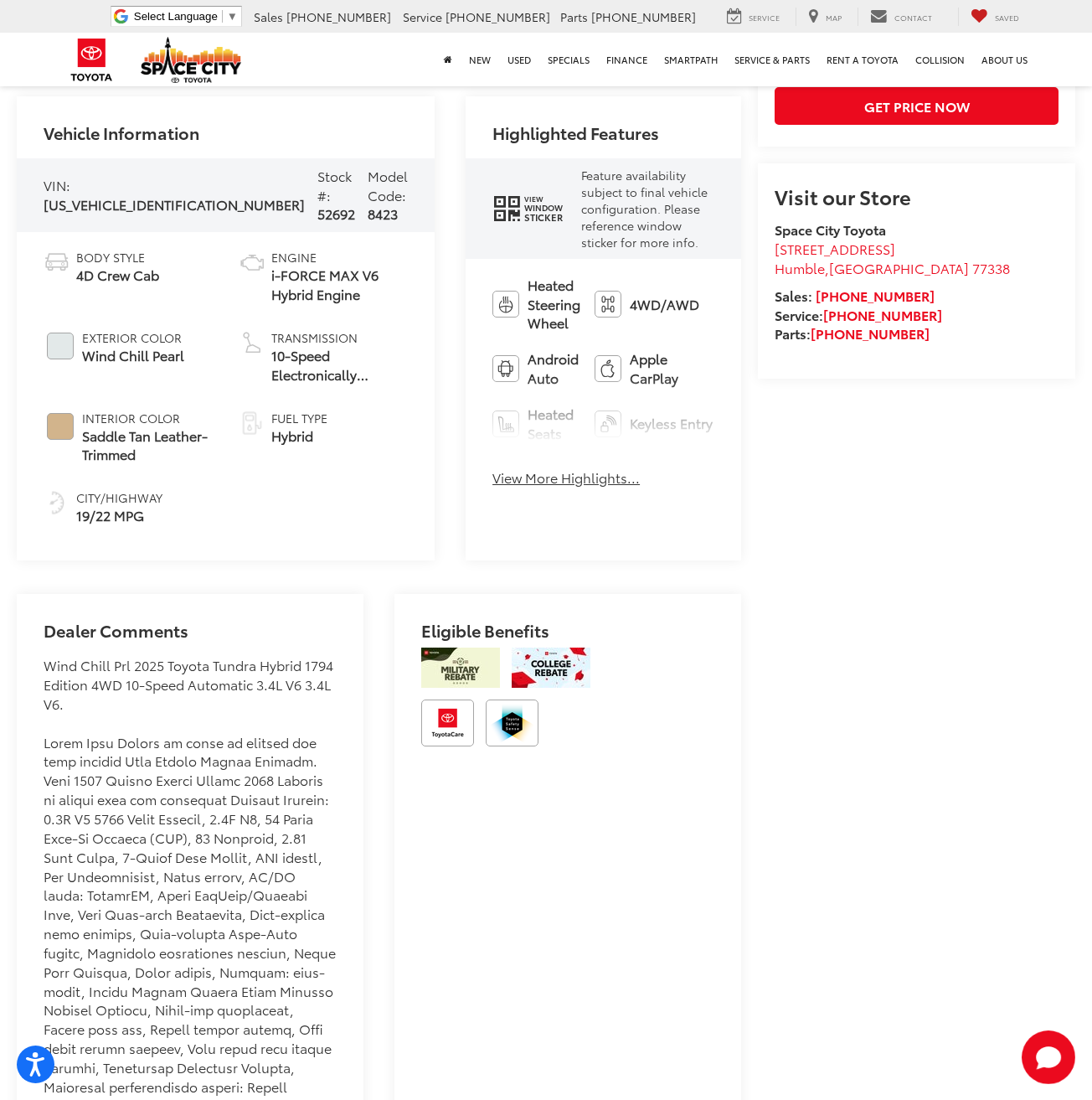
scroll to position [750, 0]
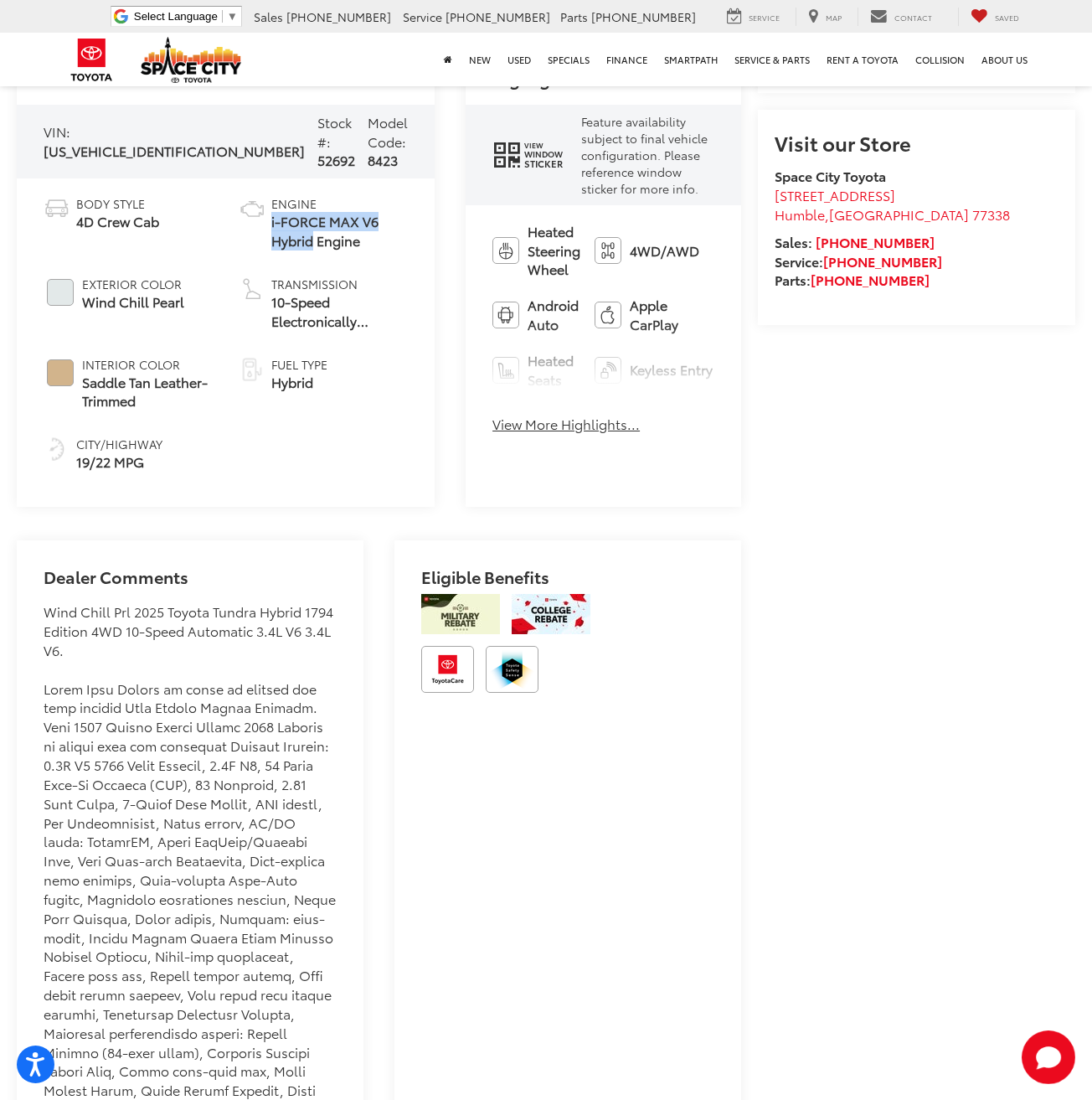
drag, startPoint x: 233, startPoint y: 217, endPoint x: 298, endPoint y: 227, distance: 65.8
click at [298, 227] on span "i-FORCE MAX V6 Hybrid Engine" at bounding box center [340, 231] width 138 height 39
copy span "i-FORCE MAX V6 Hybrid"
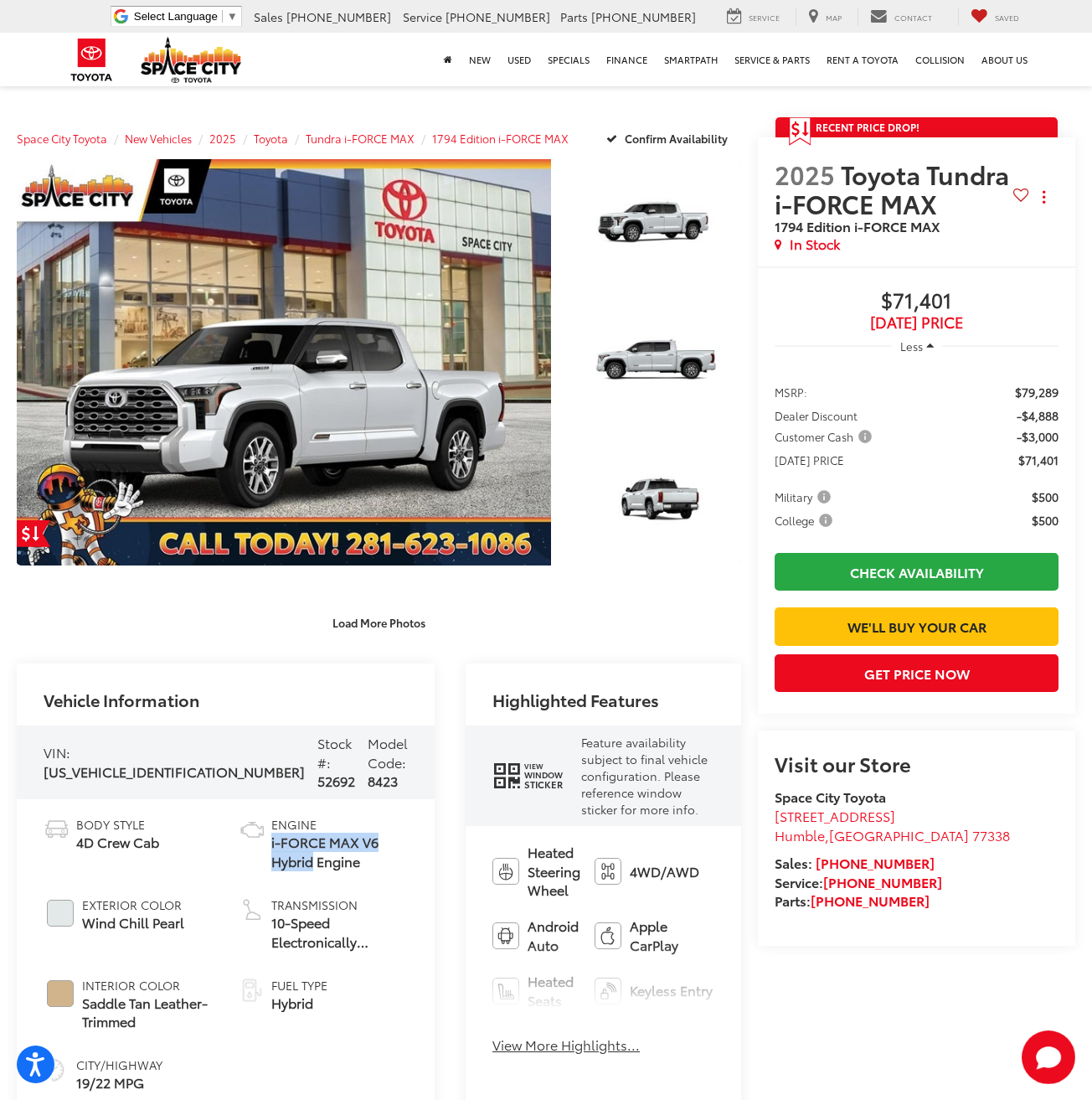
scroll to position [0, 0]
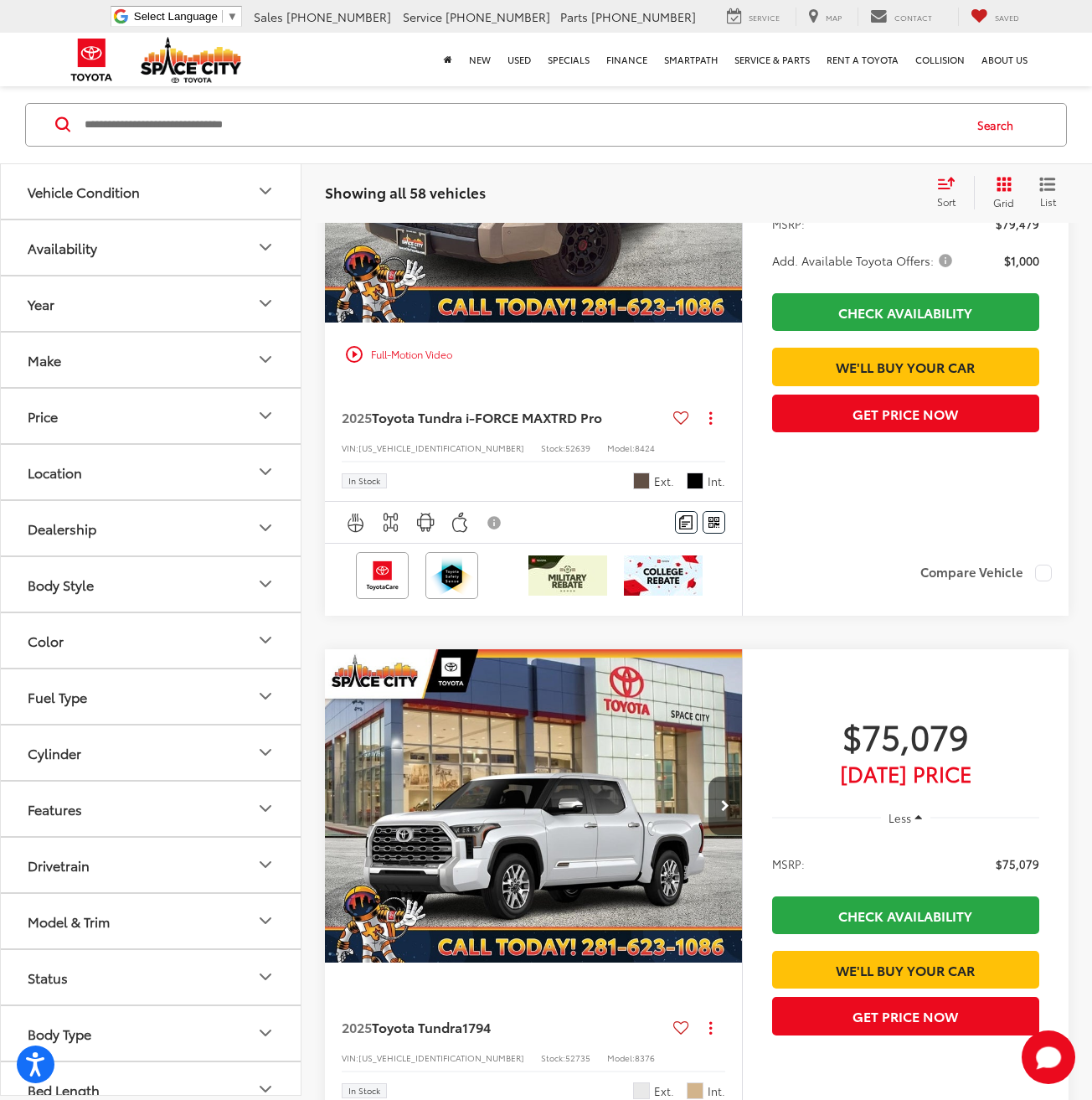
scroll to position [1842, 0]
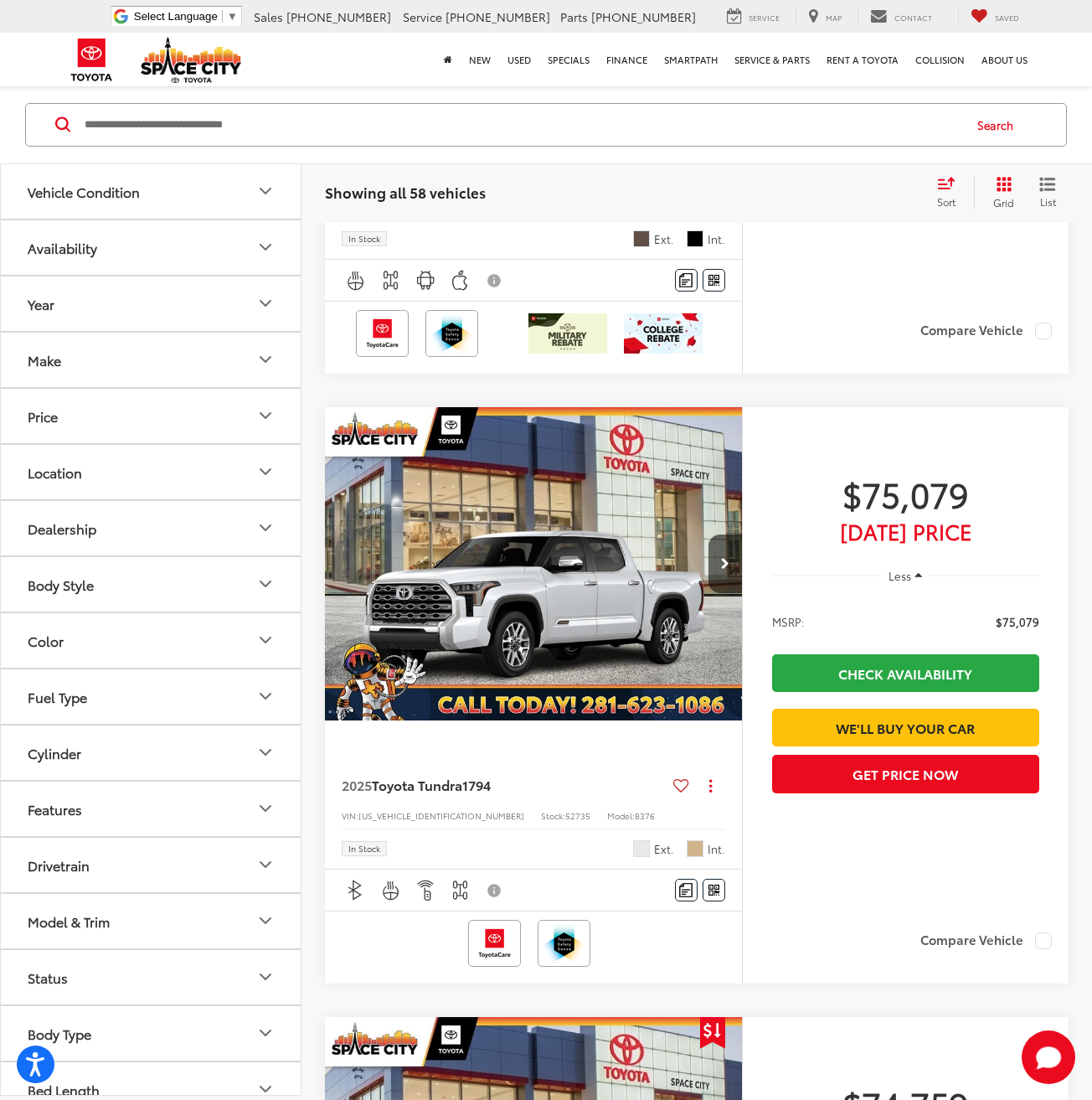
click at [541, 609] on img "2025 Toyota Tundra 1794 0" at bounding box center [534, 564] width 420 height 315
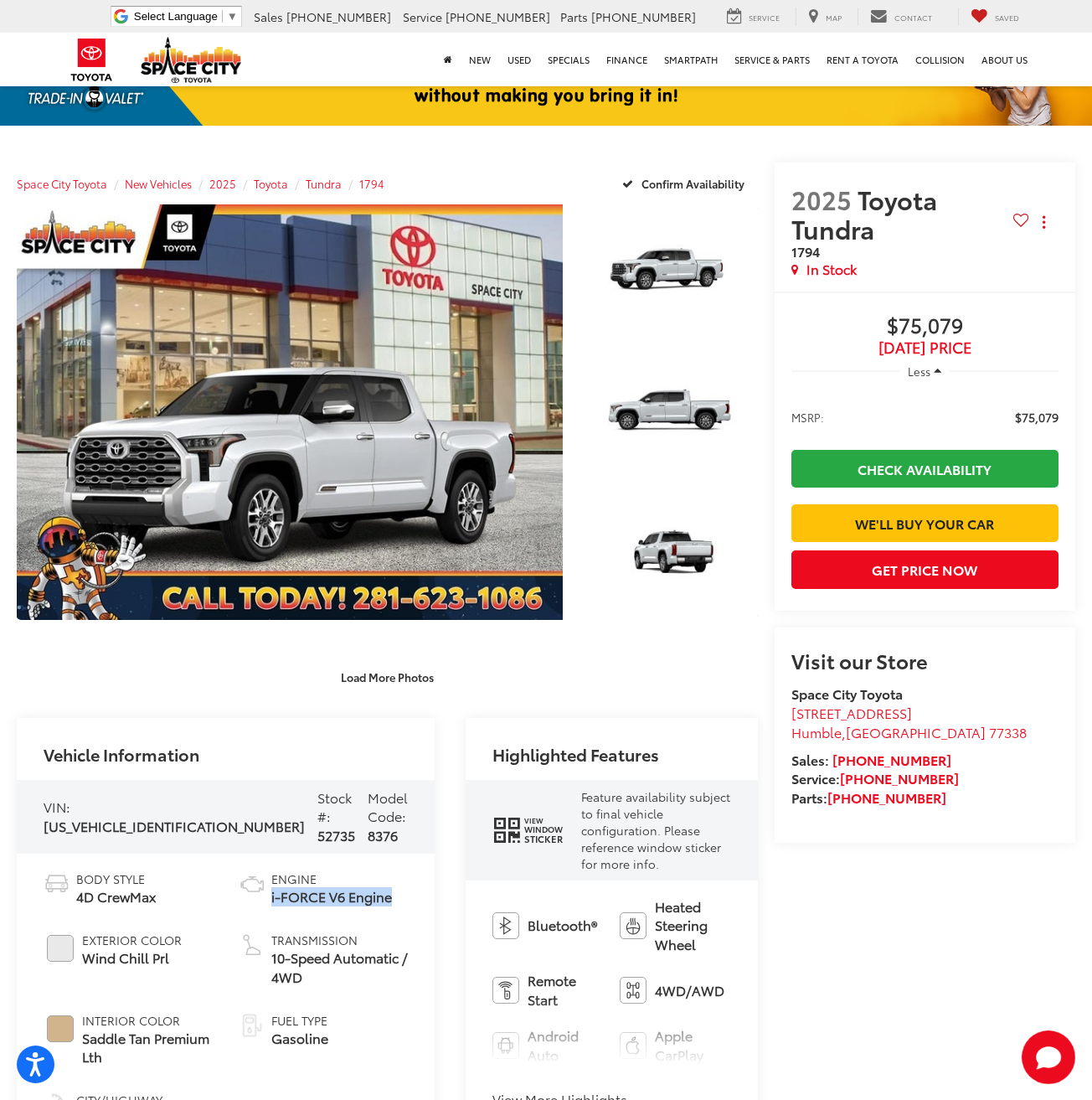
drag, startPoint x: 308, startPoint y: 895, endPoint x: 236, endPoint y: 877, distance: 74.2
click at [239, 877] on li "Engine i-FORCE V6 Engine" at bounding box center [324, 888] width 170 height 36
copy span "i-FORCE V6 Engine"
